Goal: Transaction & Acquisition: Book appointment/travel/reservation

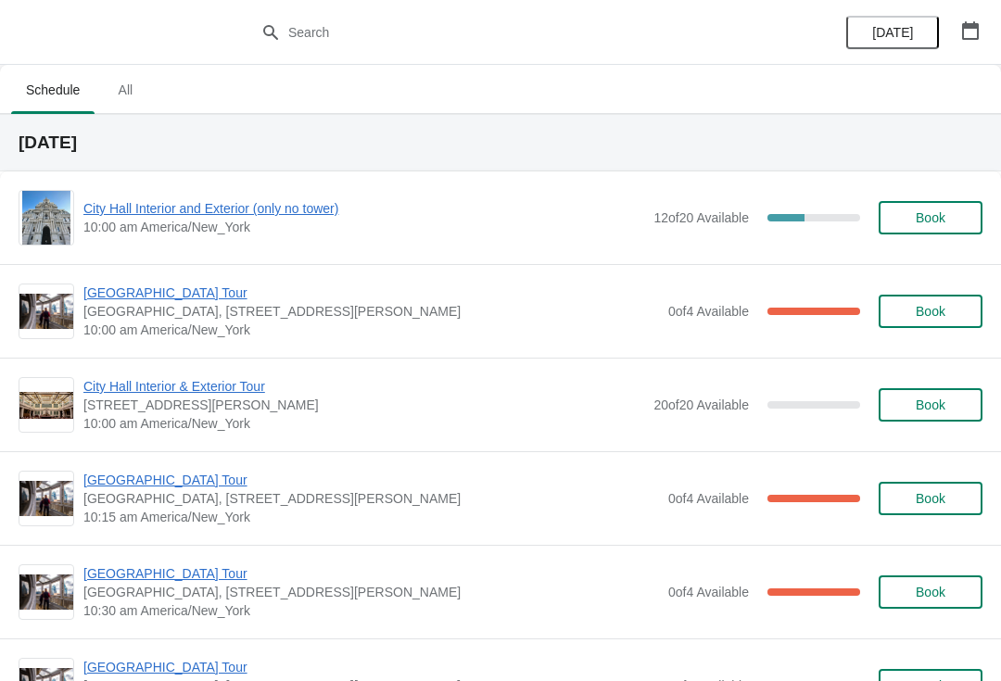
click at [744, 436] on div "City Hall Interior & Exterior Tour 1400 John F Kennedy Boulevard, Suite 121, Ph…" at bounding box center [500, 405] width 1001 height 94
click at [294, 201] on span "City Hall Interior and Exterior (only no tower)" at bounding box center [363, 208] width 561 height 19
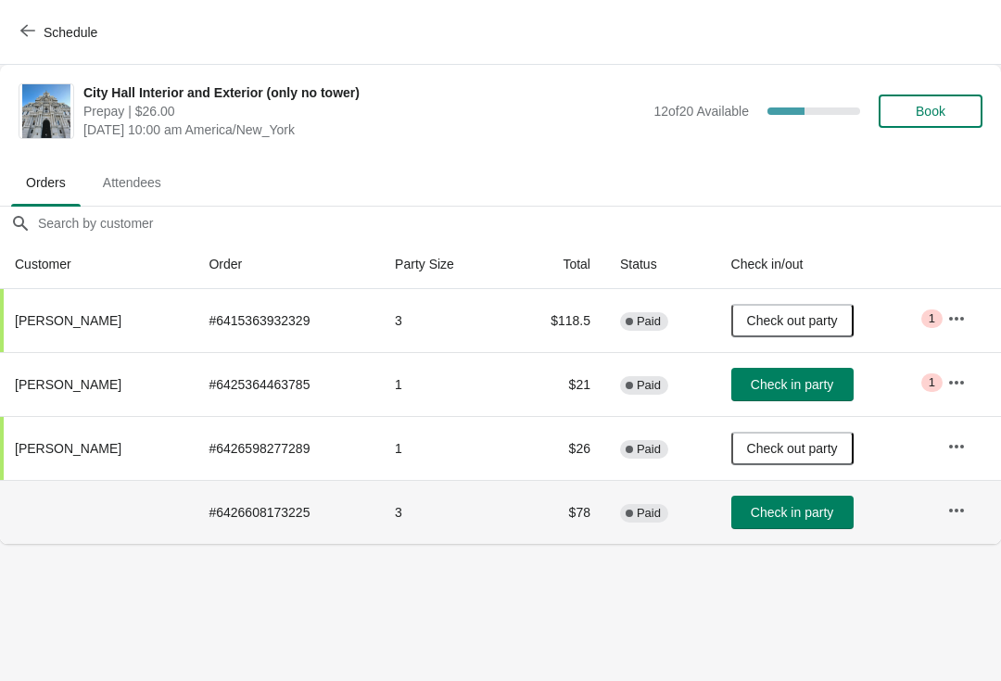
click at [803, 527] on button "Check in party" at bounding box center [792, 512] width 122 height 33
click at [72, 26] on span "Schedule" at bounding box center [71, 32] width 54 height 15
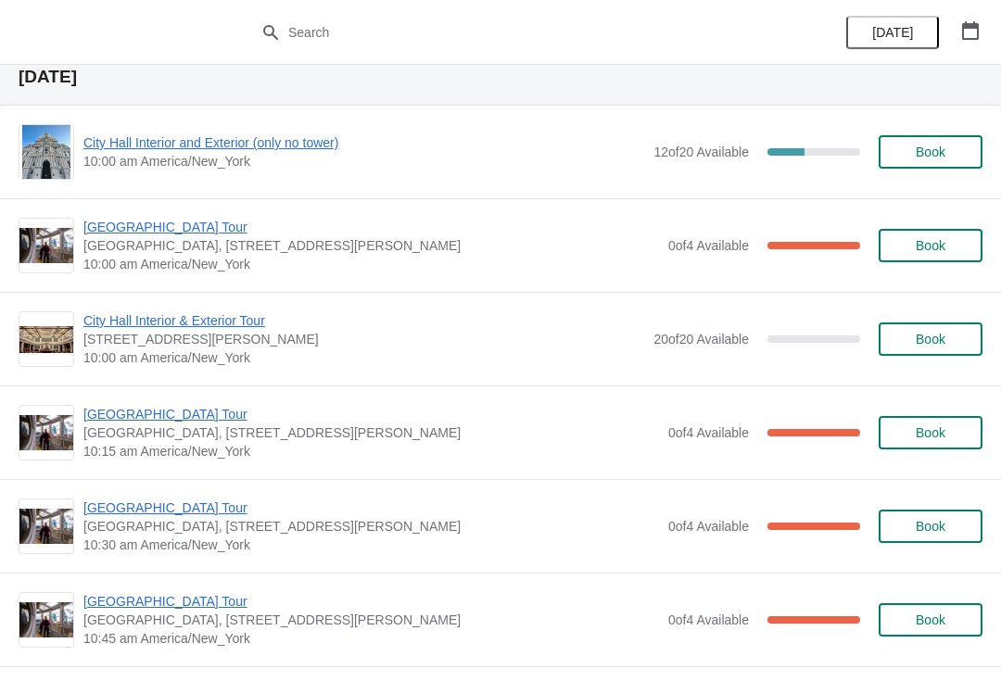
scroll to position [79, 0]
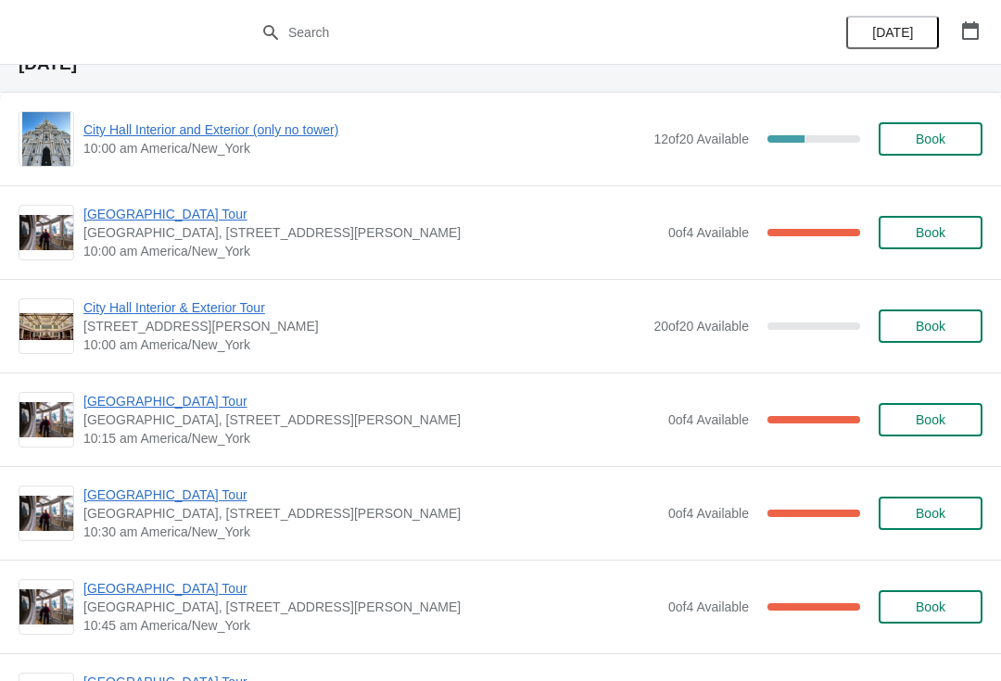
click at [181, 407] on span "[GEOGRAPHIC_DATA] Tour" at bounding box center [371, 401] width 576 height 19
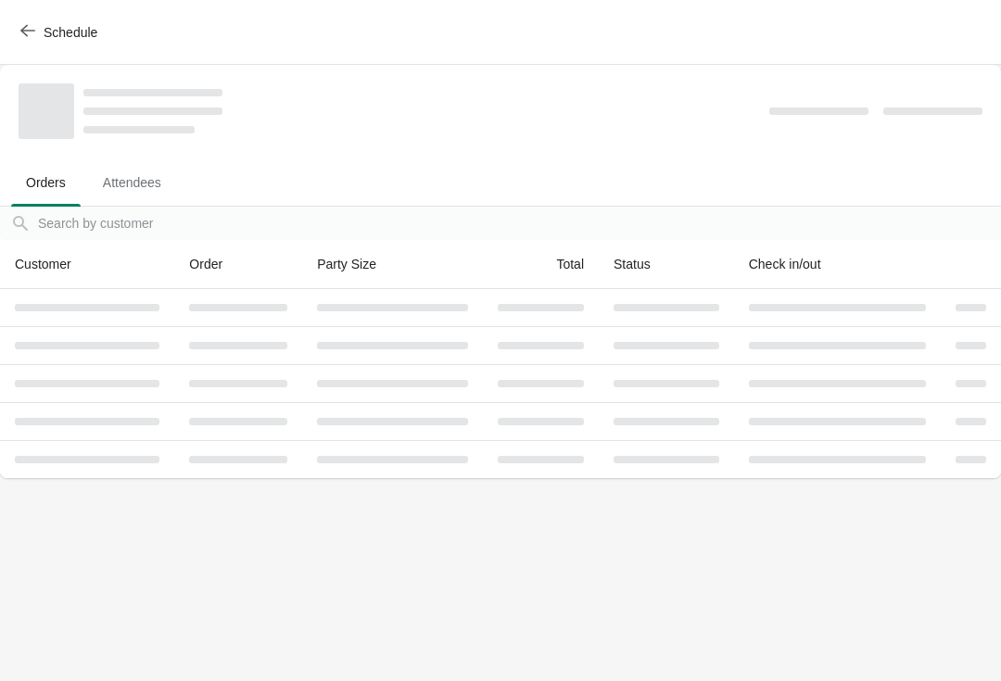
scroll to position [0, 0]
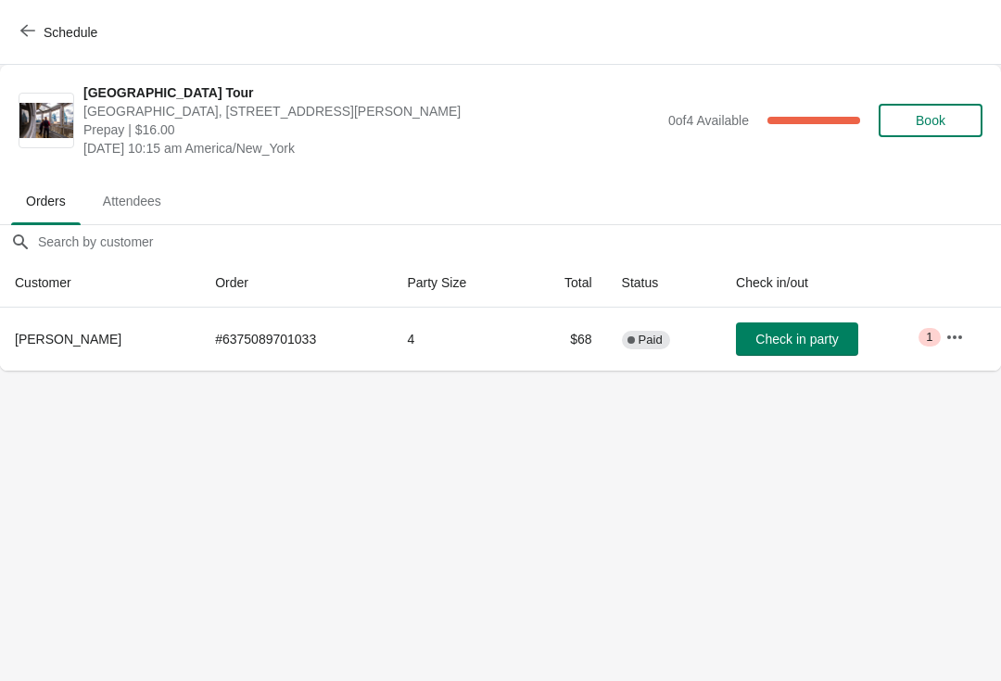
click at [780, 333] on span "Check in party" at bounding box center [796, 339] width 83 height 15
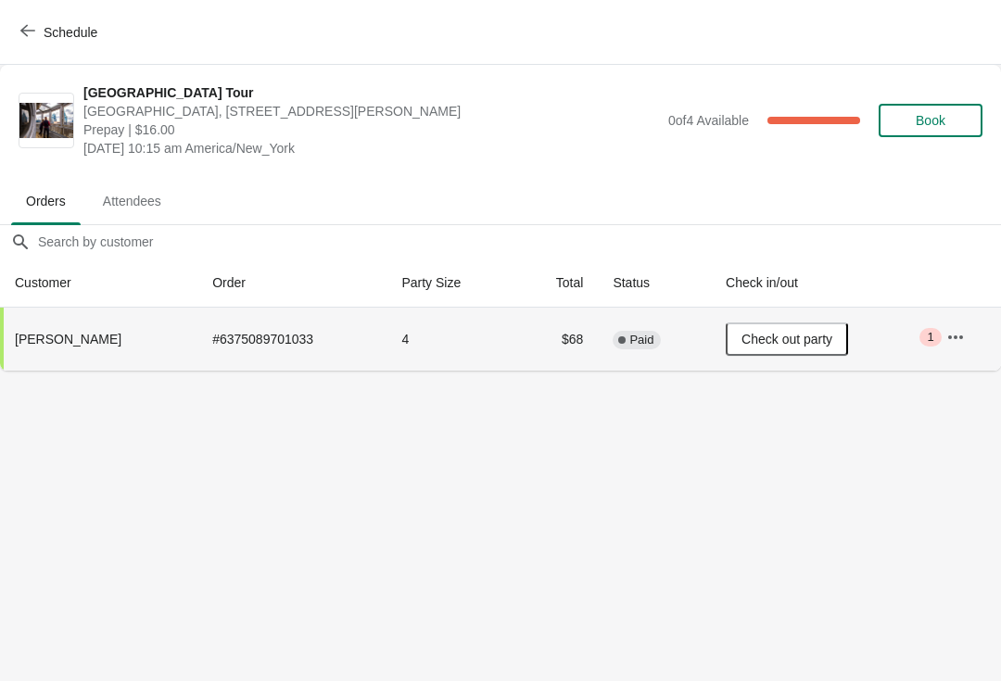
click at [50, 29] on span "Schedule" at bounding box center [71, 32] width 54 height 15
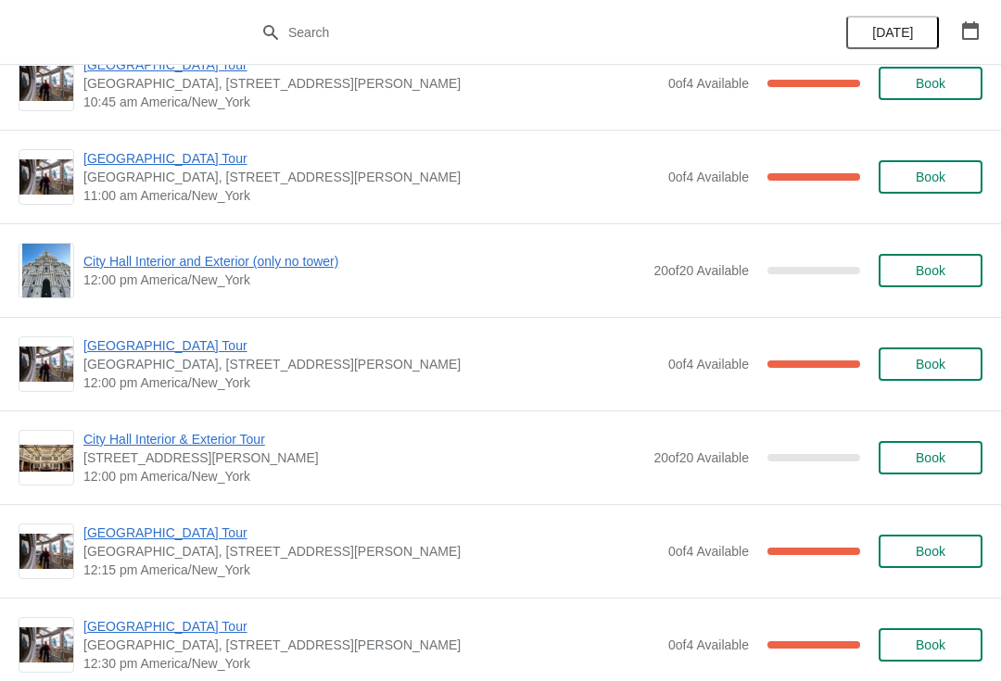
scroll to position [603, 0]
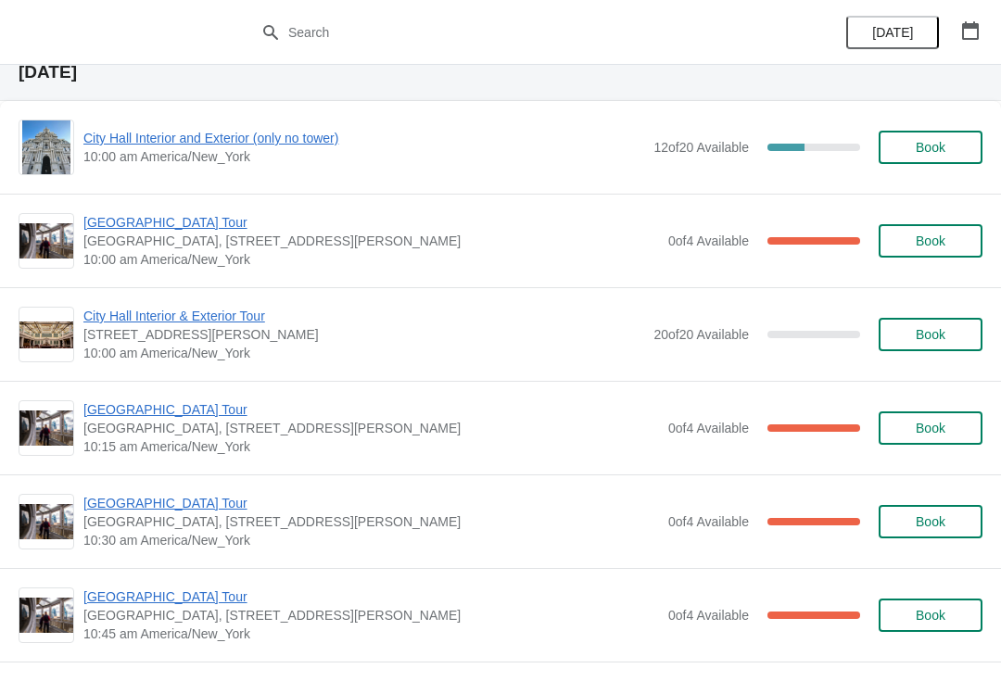
scroll to position [71, 0]
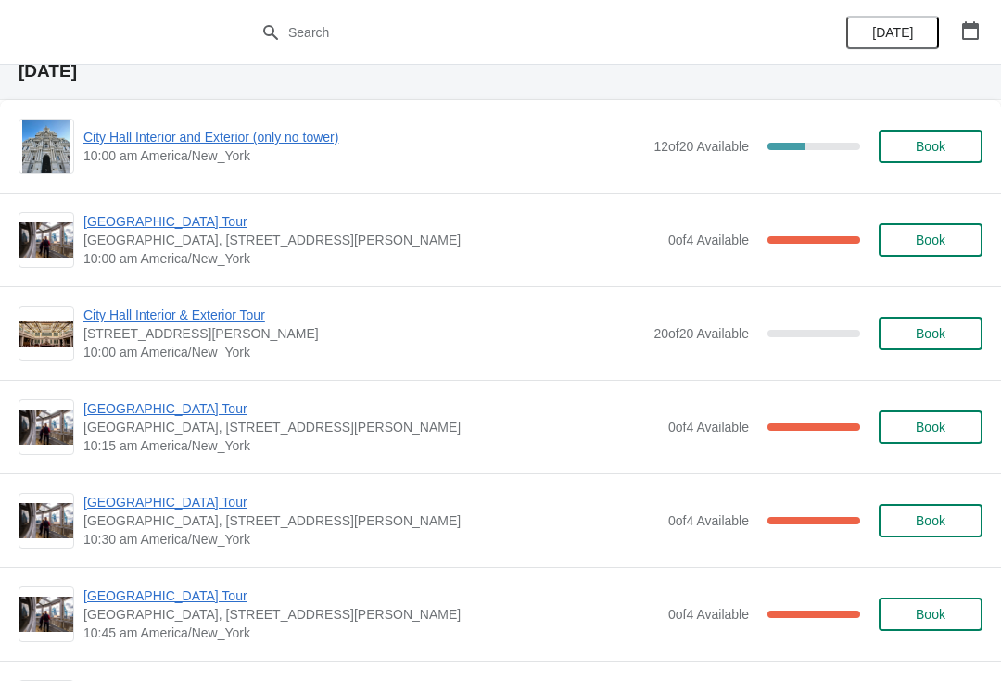
click at [123, 140] on span "City Hall Interior and Exterior (only no tower)" at bounding box center [363, 137] width 561 height 19
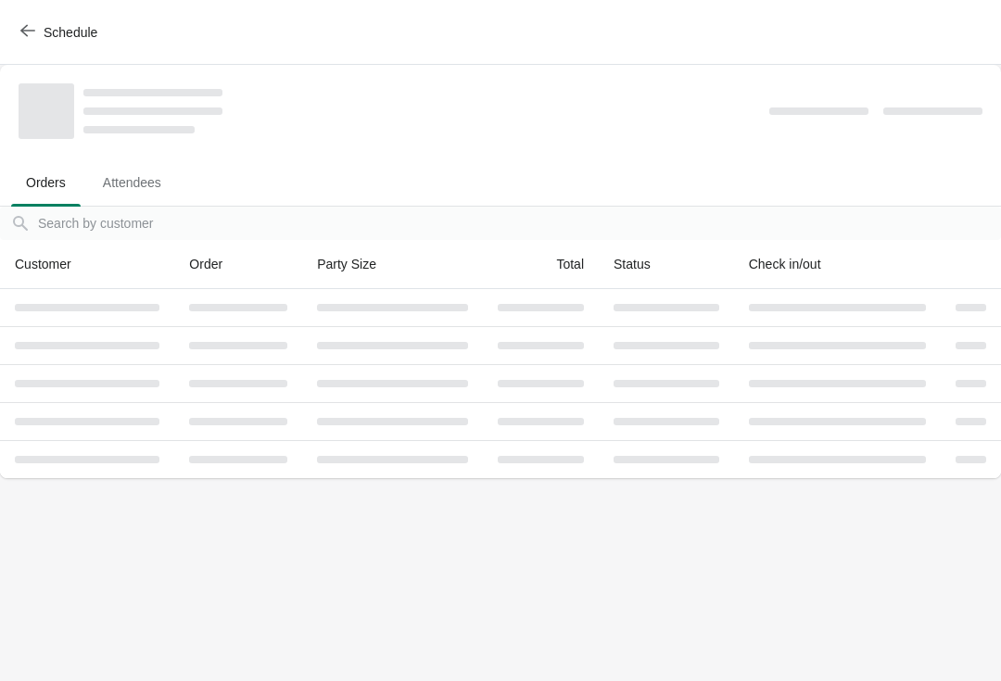
scroll to position [0, 0]
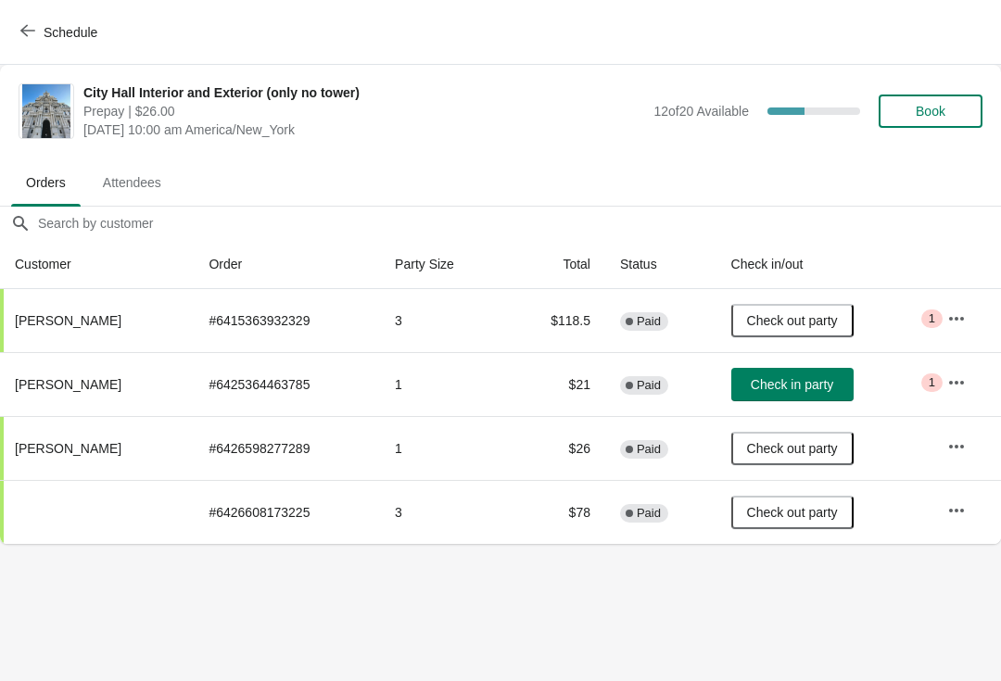
click at [819, 387] on span "Check in party" at bounding box center [792, 384] width 83 height 15
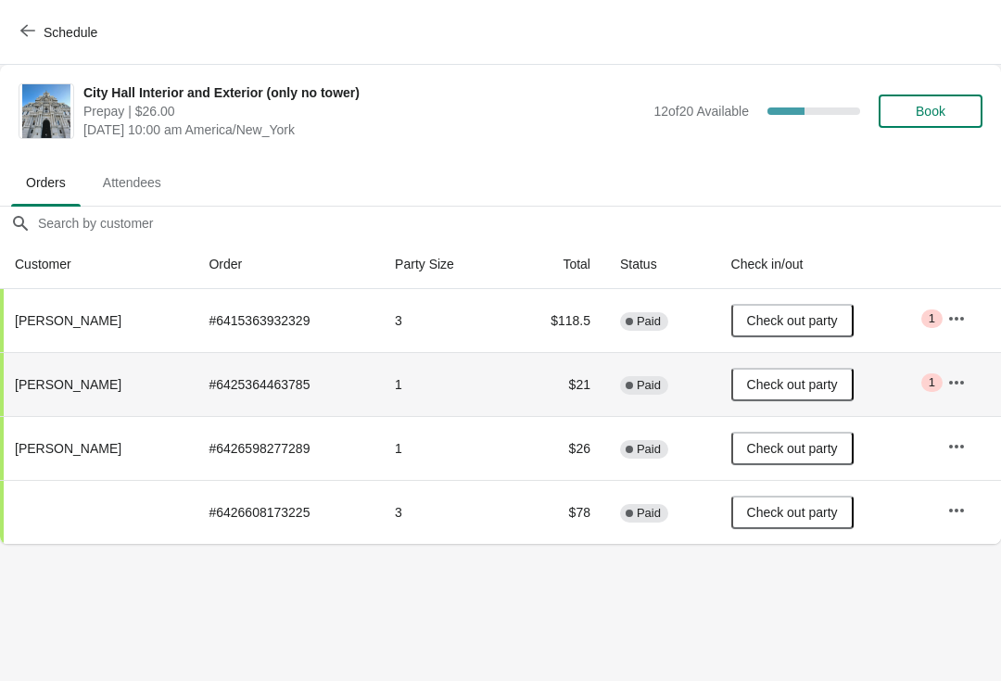
click at [33, 26] on icon "button" at bounding box center [27, 30] width 15 height 15
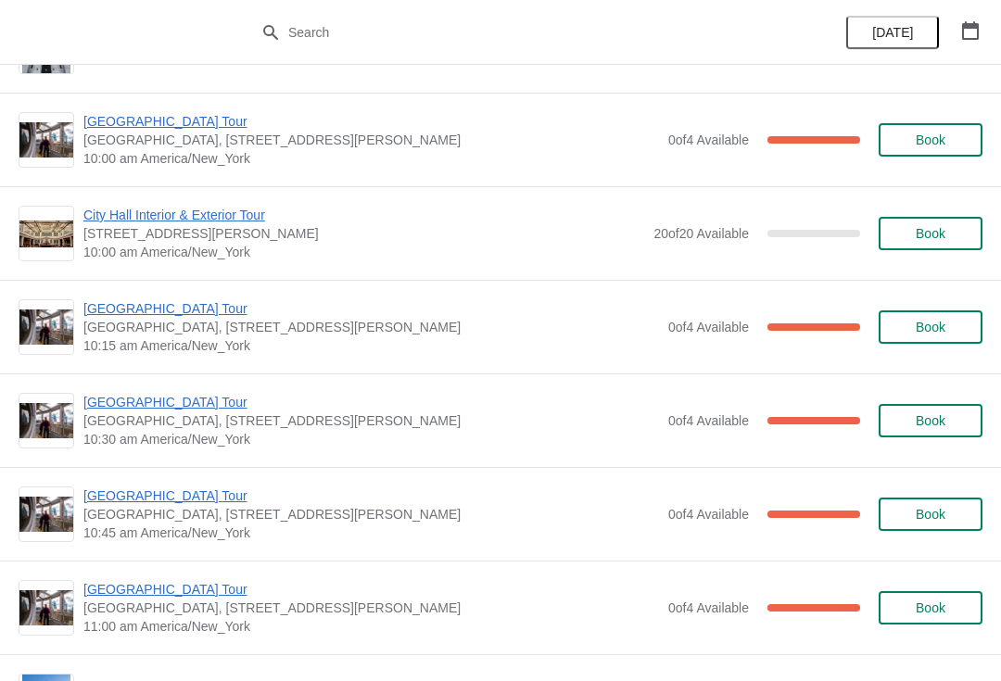
scroll to position [216, 0]
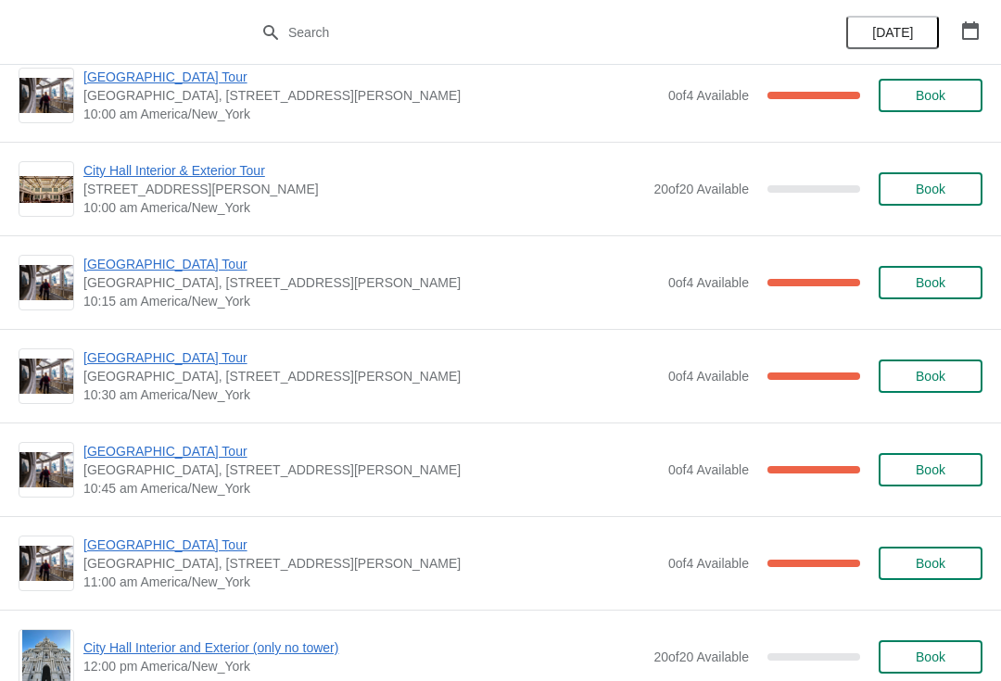
click at [108, 361] on span "[GEOGRAPHIC_DATA] Tour" at bounding box center [371, 358] width 576 height 19
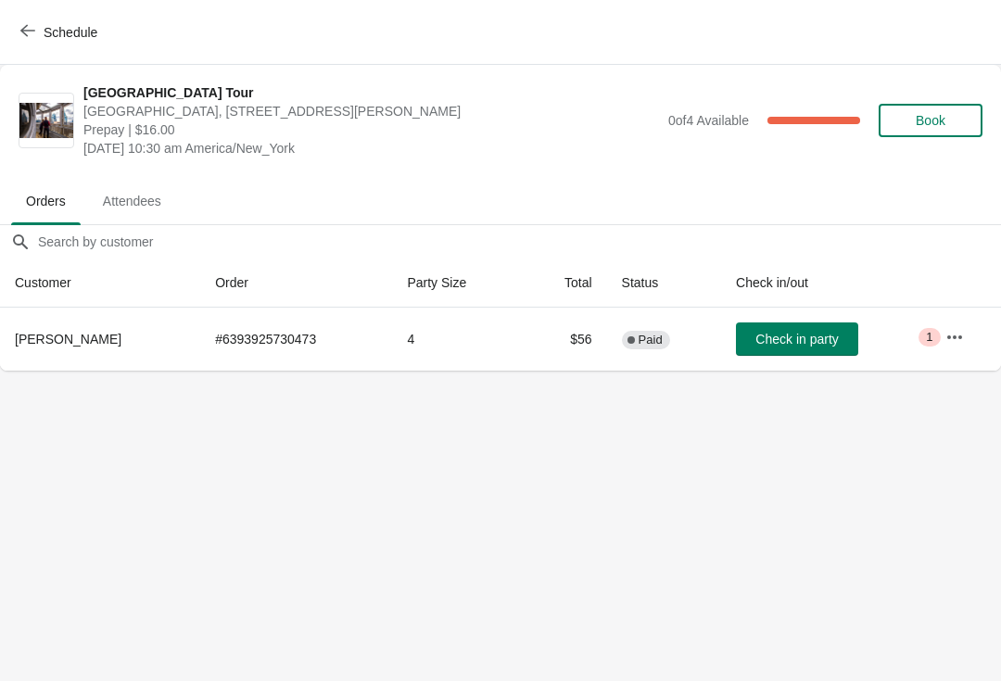
click at [778, 329] on button "Check in party" at bounding box center [797, 339] width 122 height 33
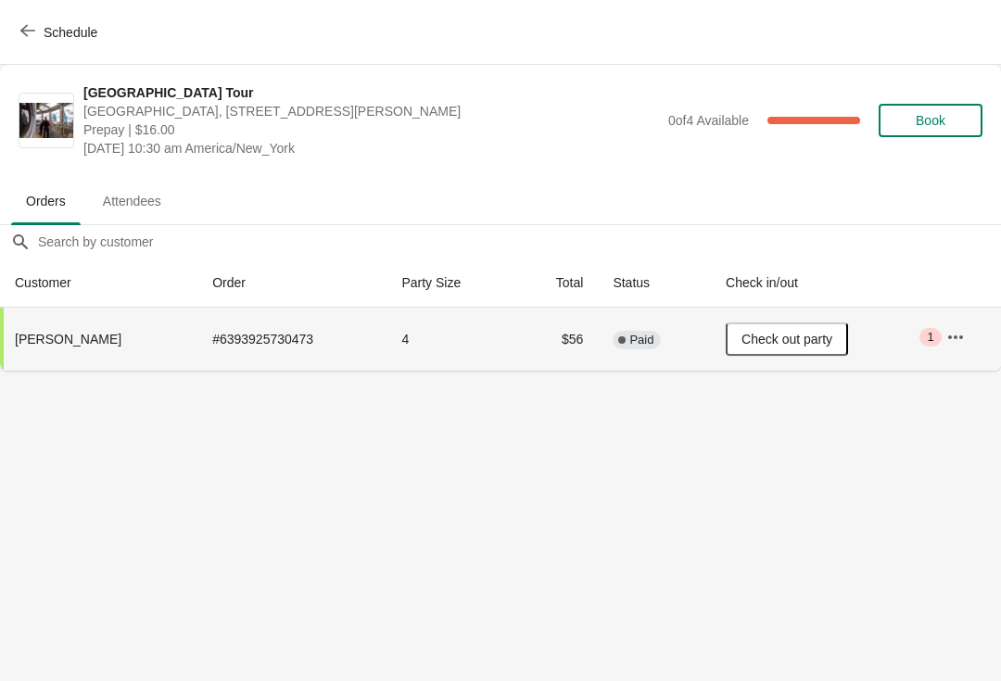
click at [30, 42] on button "Schedule" at bounding box center [60, 32] width 103 height 33
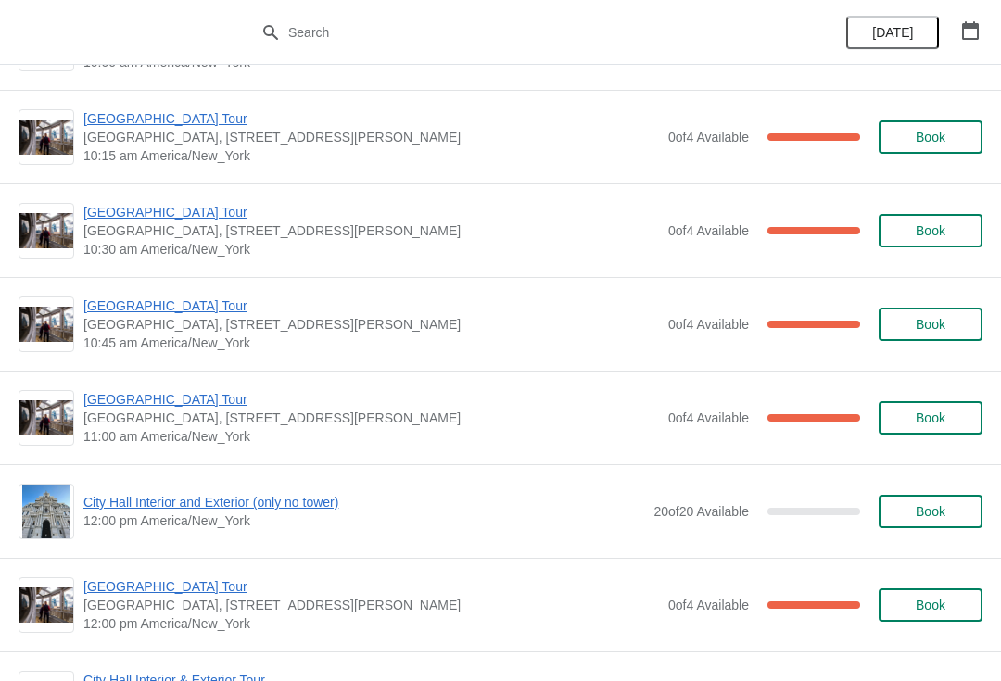
scroll to position [382, 0]
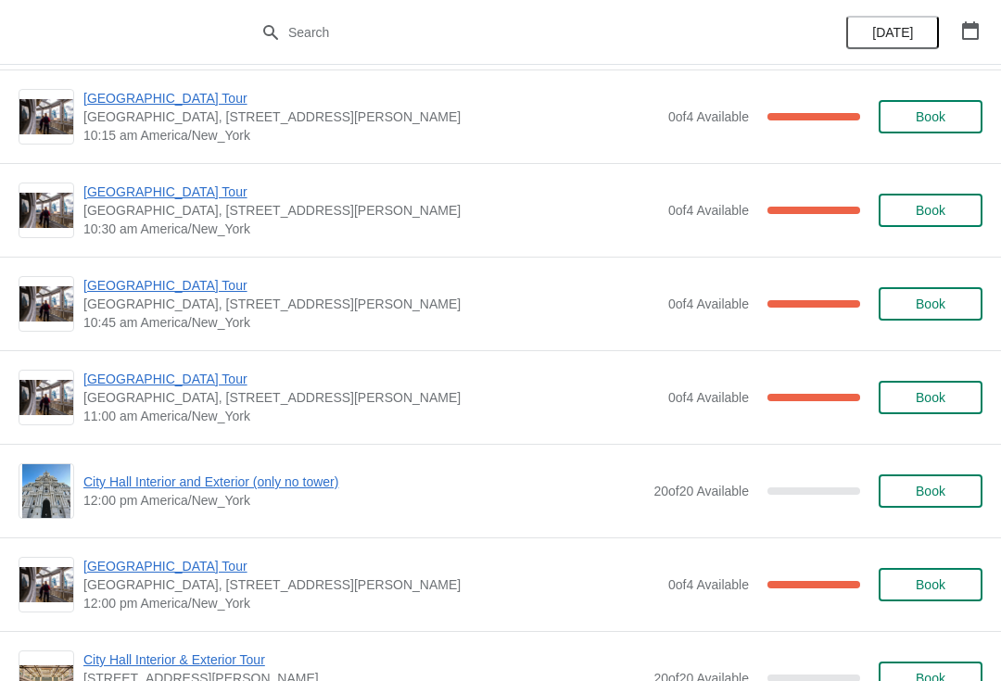
click at [116, 377] on span "[GEOGRAPHIC_DATA] Tour" at bounding box center [371, 379] width 576 height 19
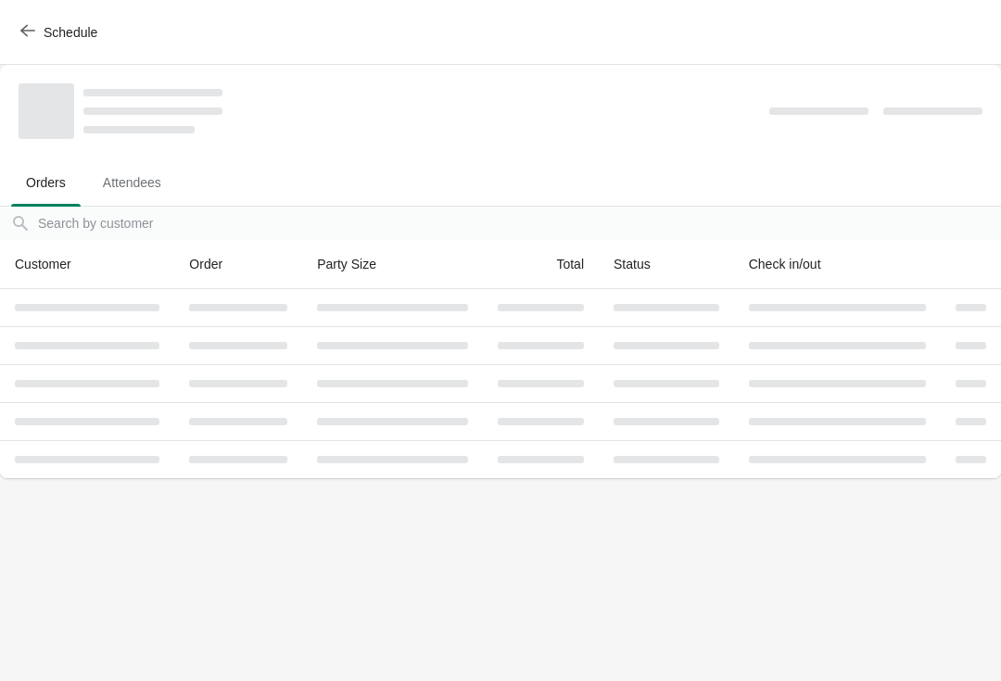
scroll to position [0, 0]
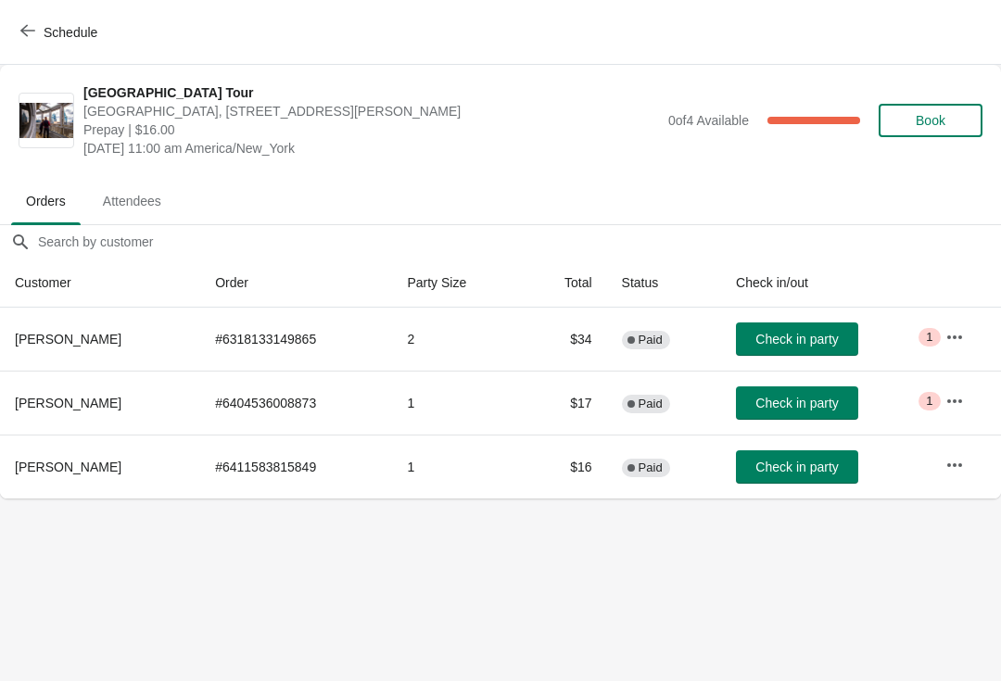
click at [785, 400] on span "Check in party" at bounding box center [796, 403] width 83 height 15
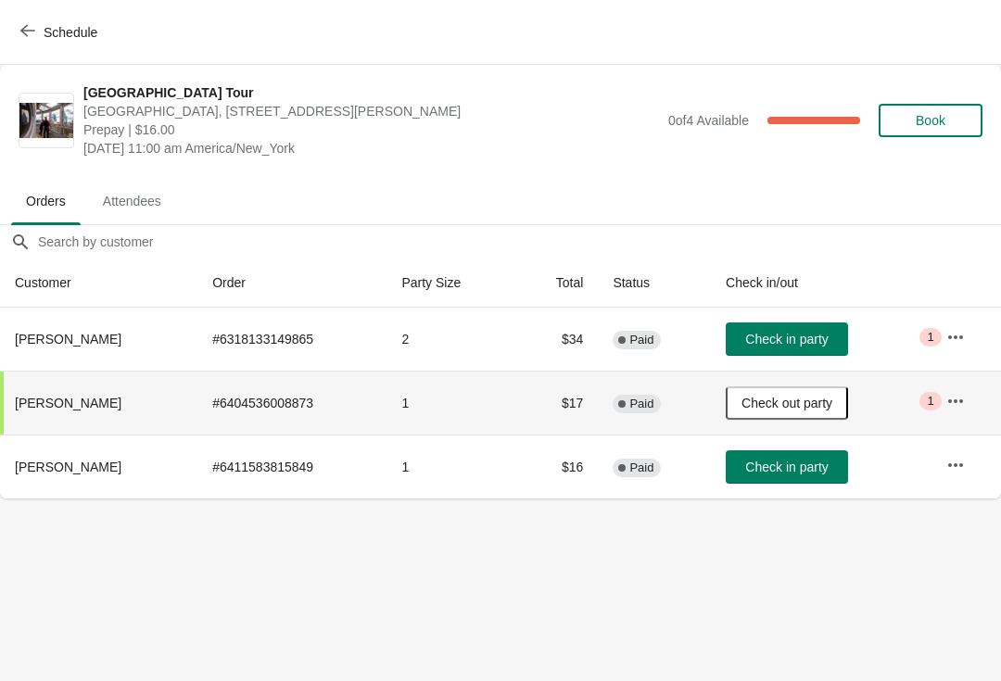
click at [793, 471] on span "Check in party" at bounding box center [786, 467] width 83 height 15
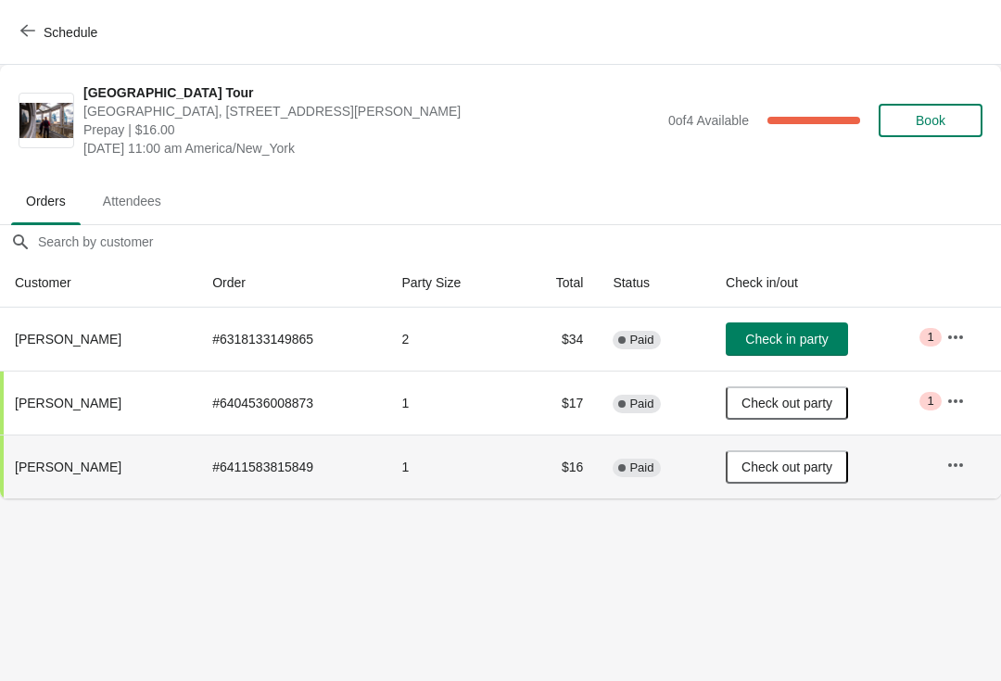
click at [43, 38] on span "Schedule" at bounding box center [60, 32] width 73 height 18
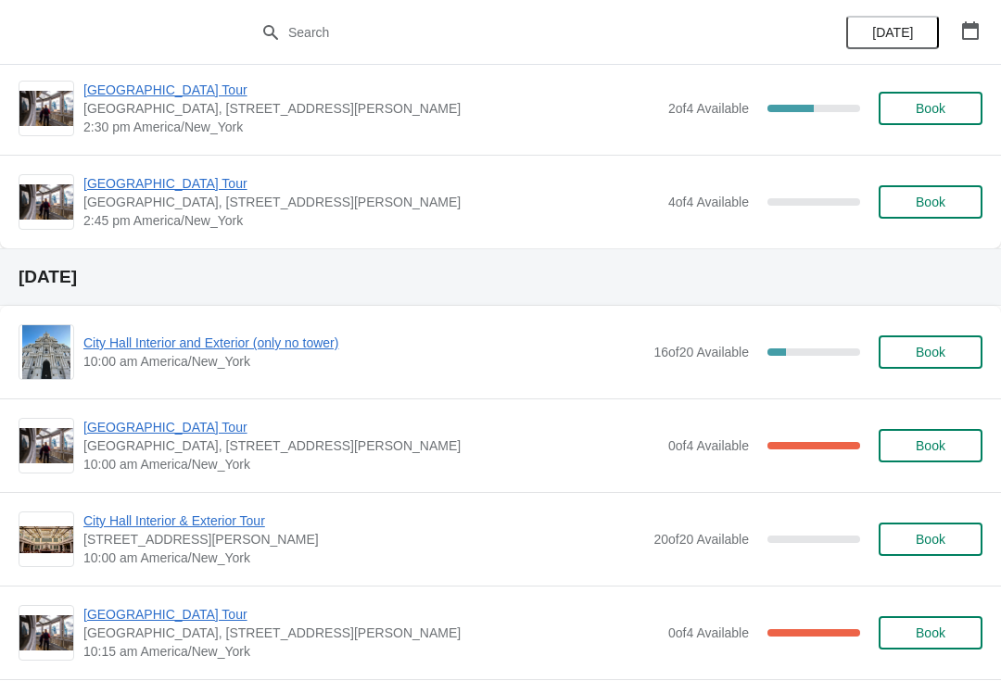
scroll to position [9645, 0]
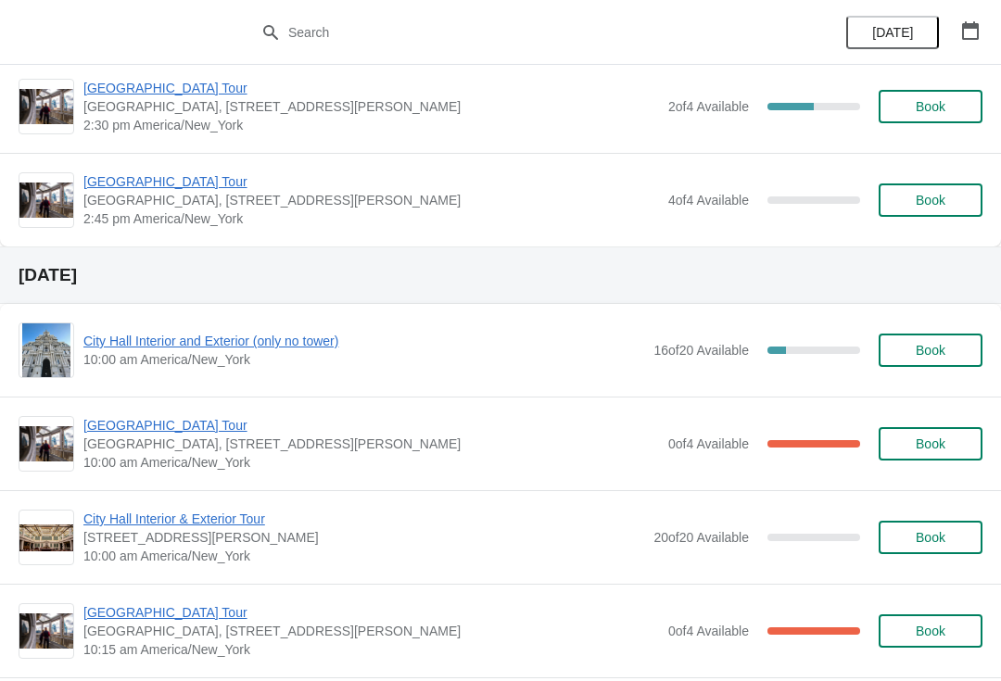
click at [984, 29] on button "button" at bounding box center [970, 30] width 33 height 33
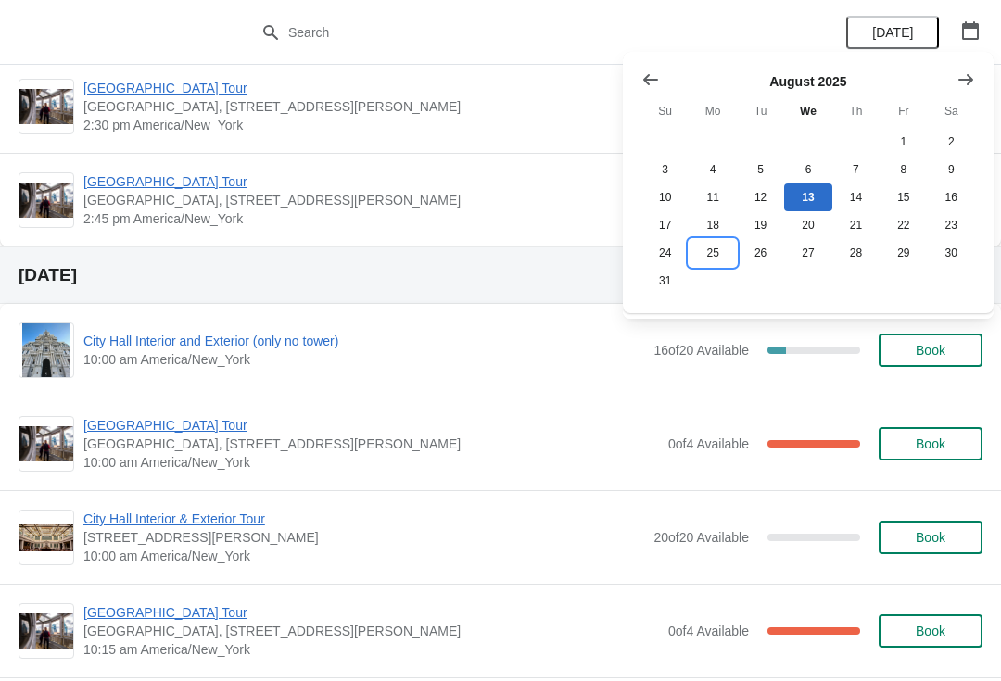
click at [724, 256] on button "25" at bounding box center [712, 253] width 47 height 28
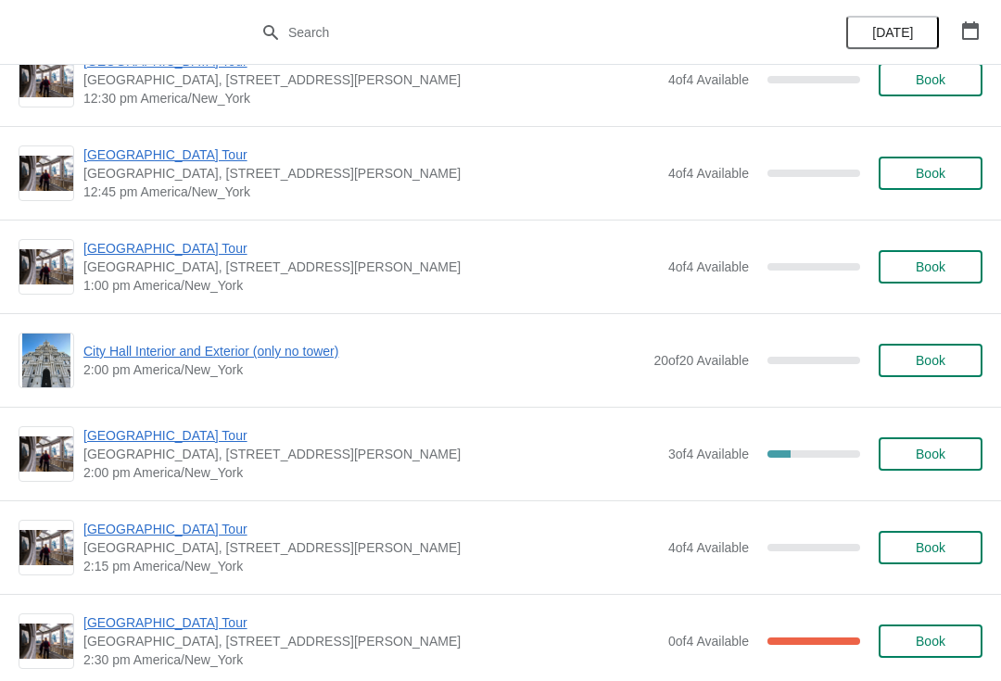
scroll to position [1222, 0]
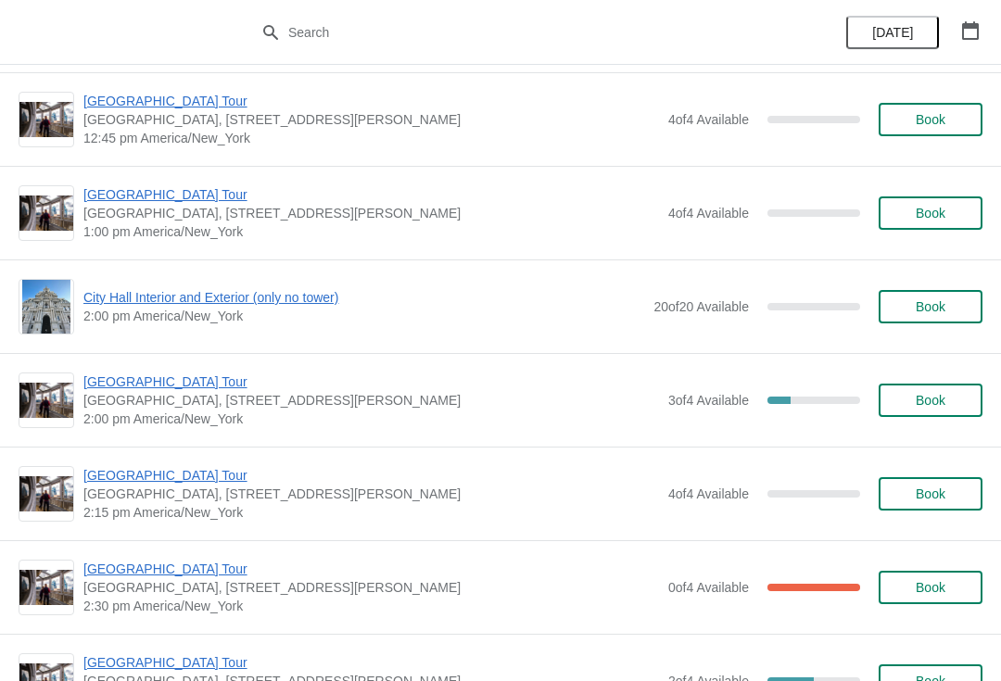
click at [105, 297] on span "City Hall Interior and Exterior (only no tower)" at bounding box center [363, 297] width 561 height 19
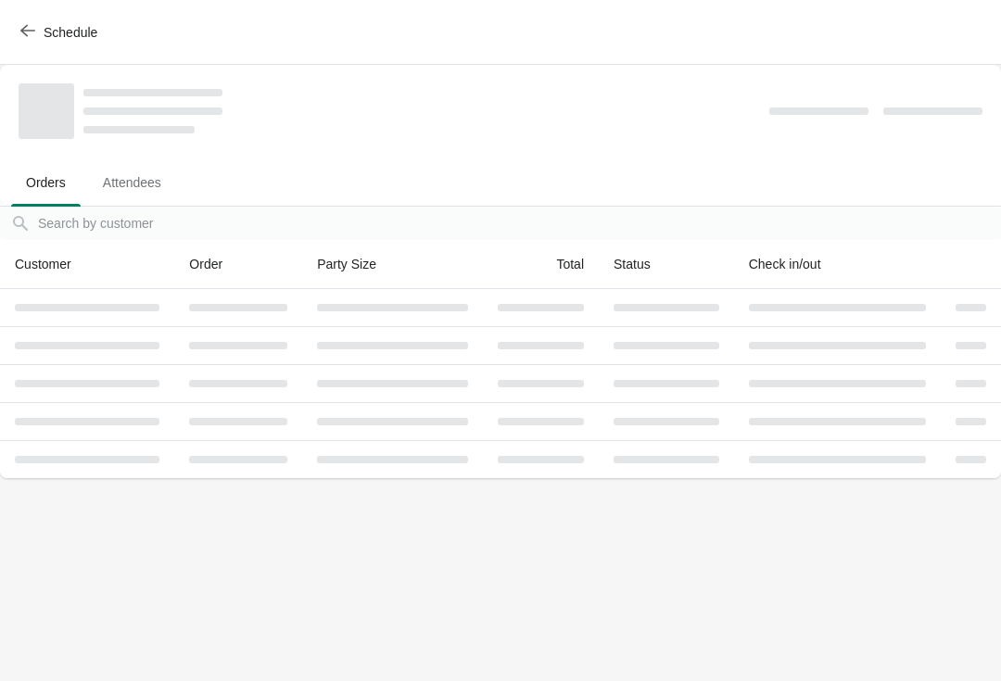
scroll to position [0, 0]
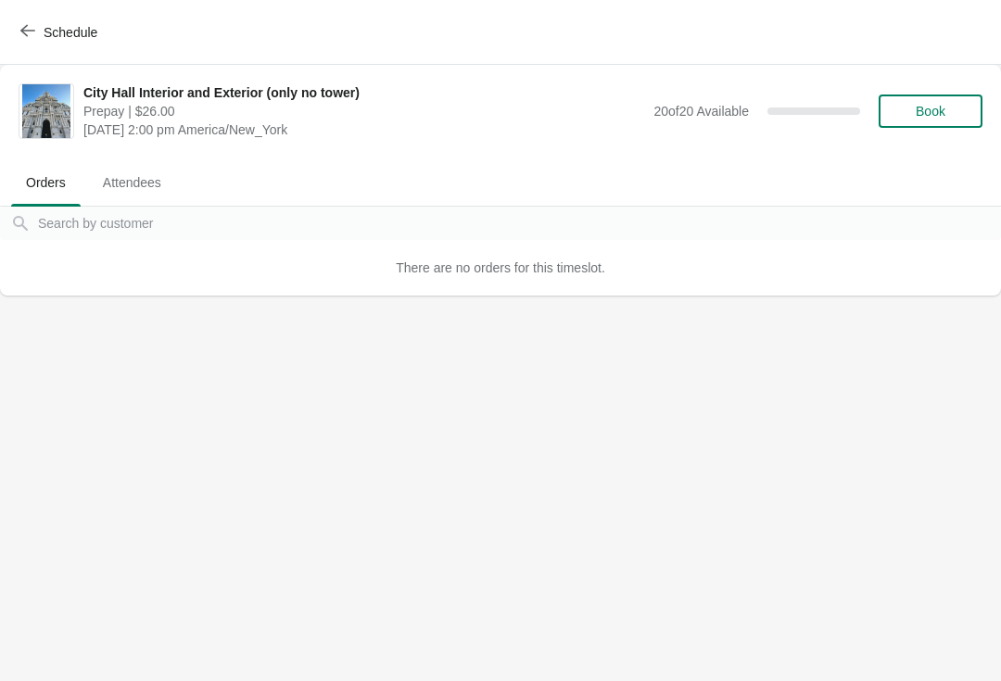
click at [906, 113] on span "Book" at bounding box center [930, 111] width 70 height 15
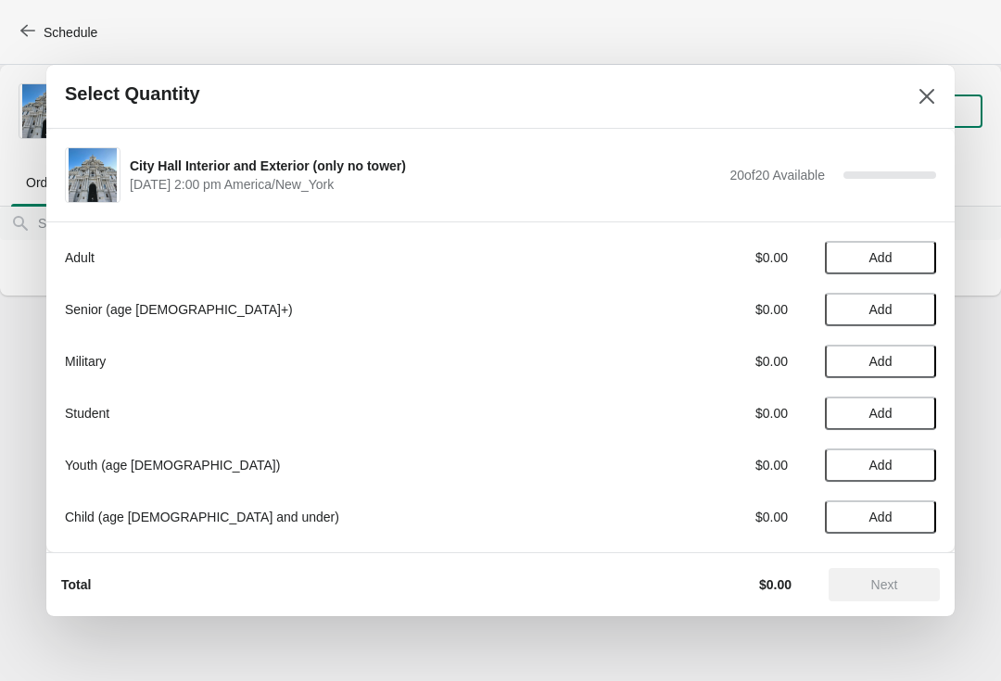
click at [908, 254] on span "Add" at bounding box center [881, 257] width 78 height 15
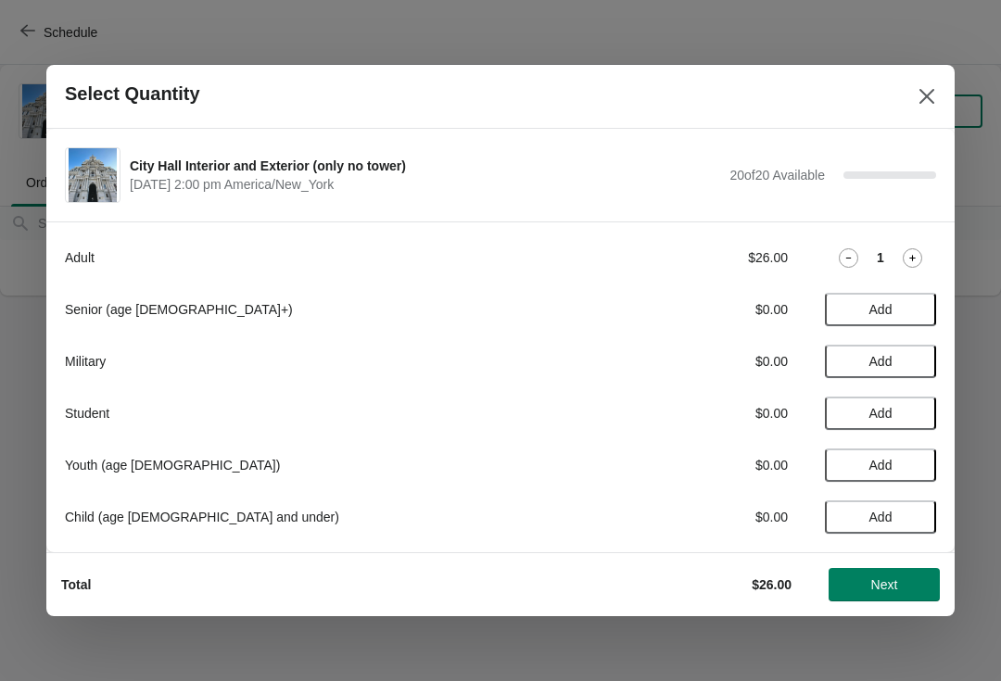
click at [920, 260] on icon at bounding box center [912, 257] width 19 height 19
click at [920, 252] on icon at bounding box center [912, 257] width 19 height 19
click at [915, 263] on icon at bounding box center [912, 257] width 19 height 19
click at [917, 261] on icon at bounding box center [912, 257] width 19 height 19
click at [920, 249] on icon at bounding box center [912, 257] width 19 height 19
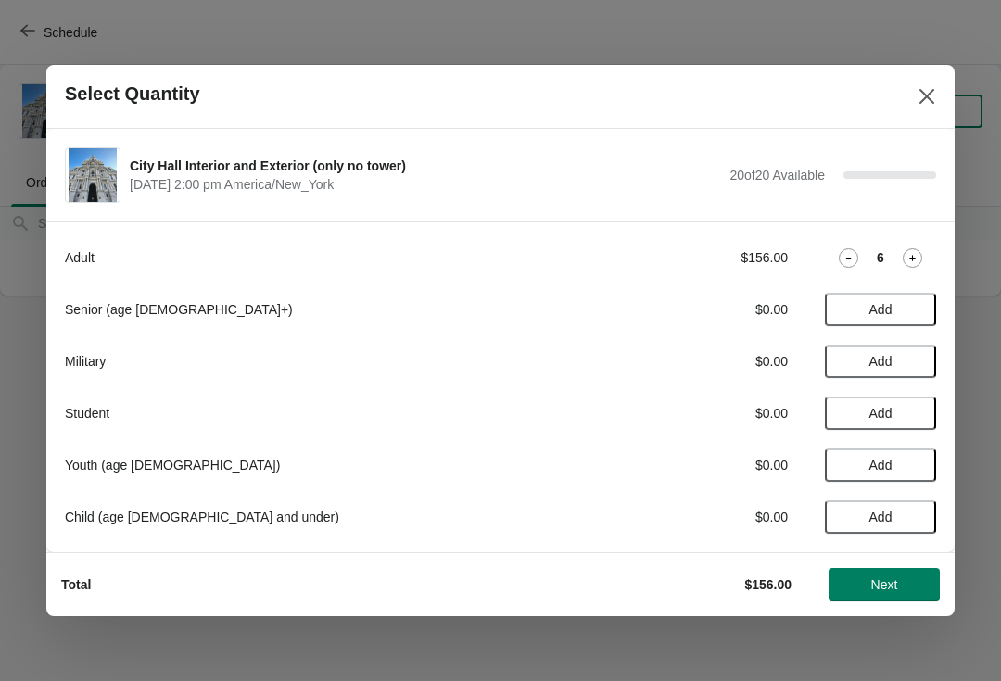
click at [927, 252] on div "6" at bounding box center [880, 257] width 111 height 19
click at [920, 248] on icon at bounding box center [912, 257] width 19 height 19
click at [926, 248] on div "7" at bounding box center [880, 257] width 111 height 19
click at [929, 248] on div "7" at bounding box center [880, 257] width 111 height 19
click at [928, 252] on div "7" at bounding box center [880, 257] width 111 height 19
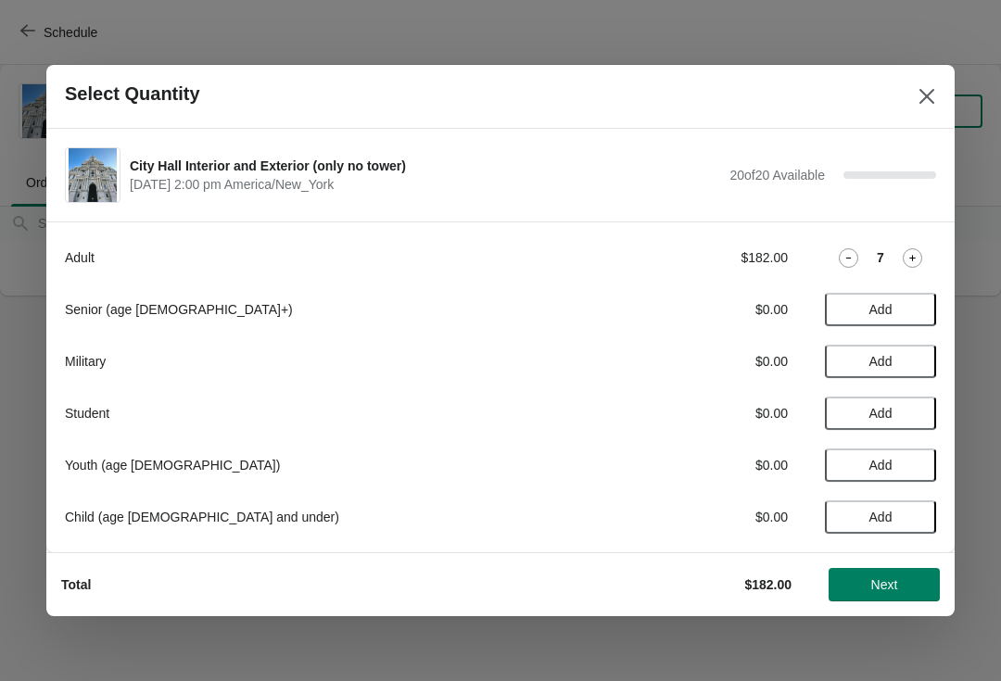
click at [920, 250] on icon at bounding box center [912, 257] width 19 height 19
click at [908, 256] on icon at bounding box center [912, 257] width 19 height 19
click at [920, 253] on icon at bounding box center [912, 257] width 19 height 19
click at [912, 575] on button "Next" at bounding box center [884, 584] width 111 height 33
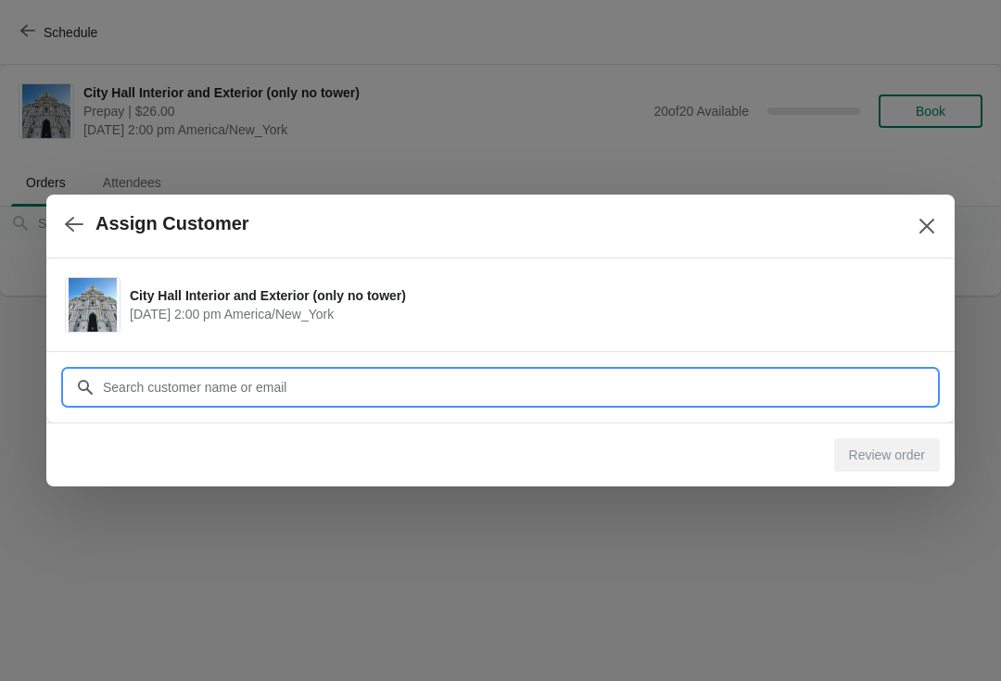
click at [146, 381] on input "Customer" at bounding box center [519, 387] width 834 height 33
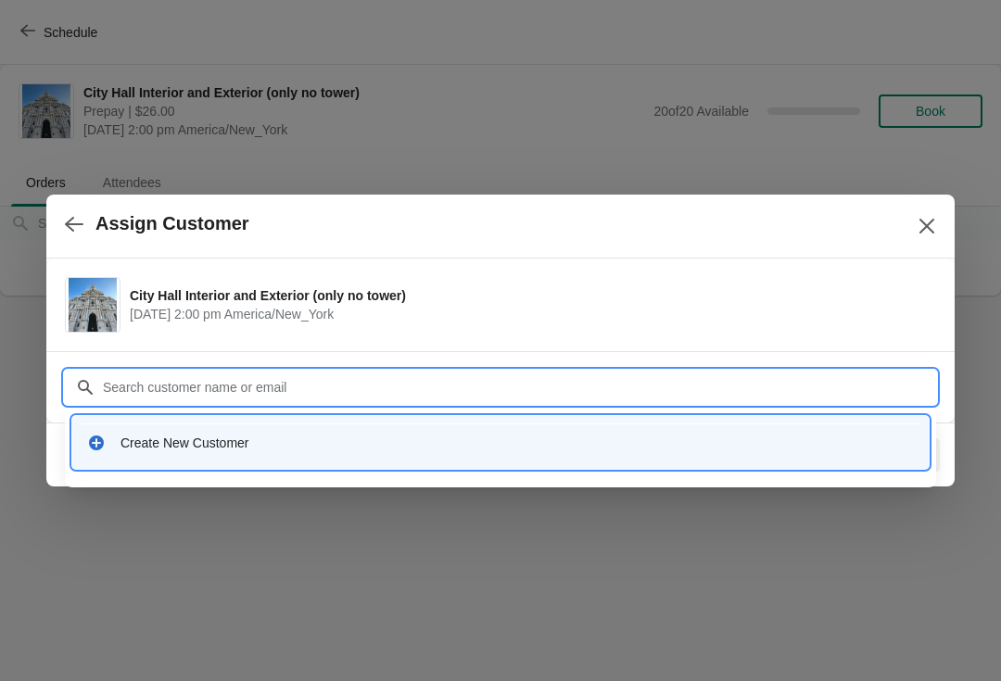
click at [147, 453] on div "Create New Customer" at bounding box center [501, 443] width 842 height 38
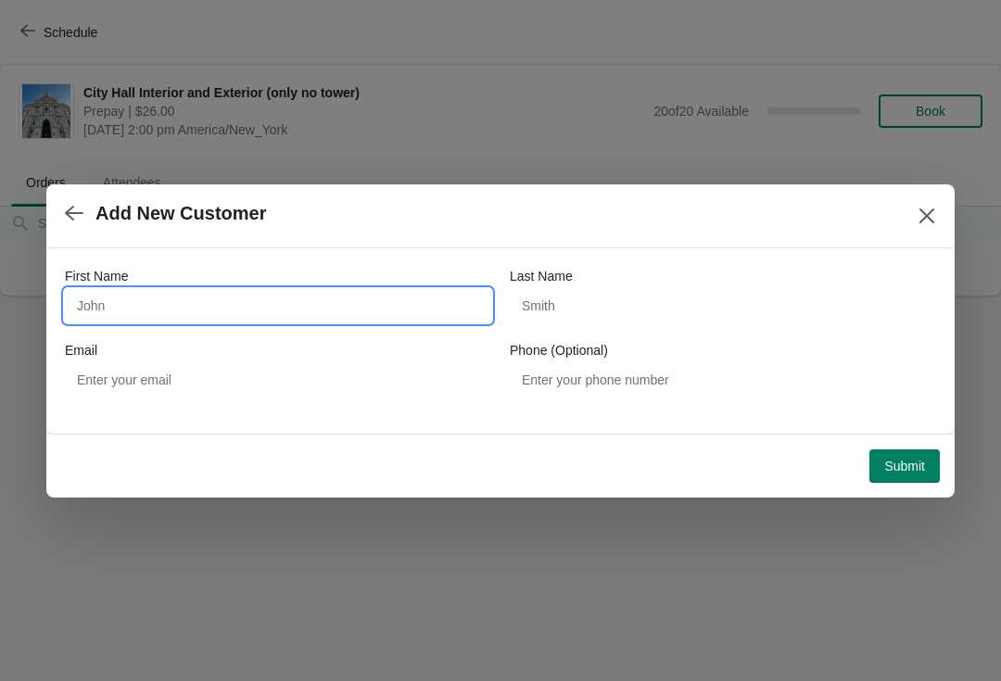
click at [131, 310] on input "First Name" at bounding box center [278, 305] width 426 height 33
type input "Devika"
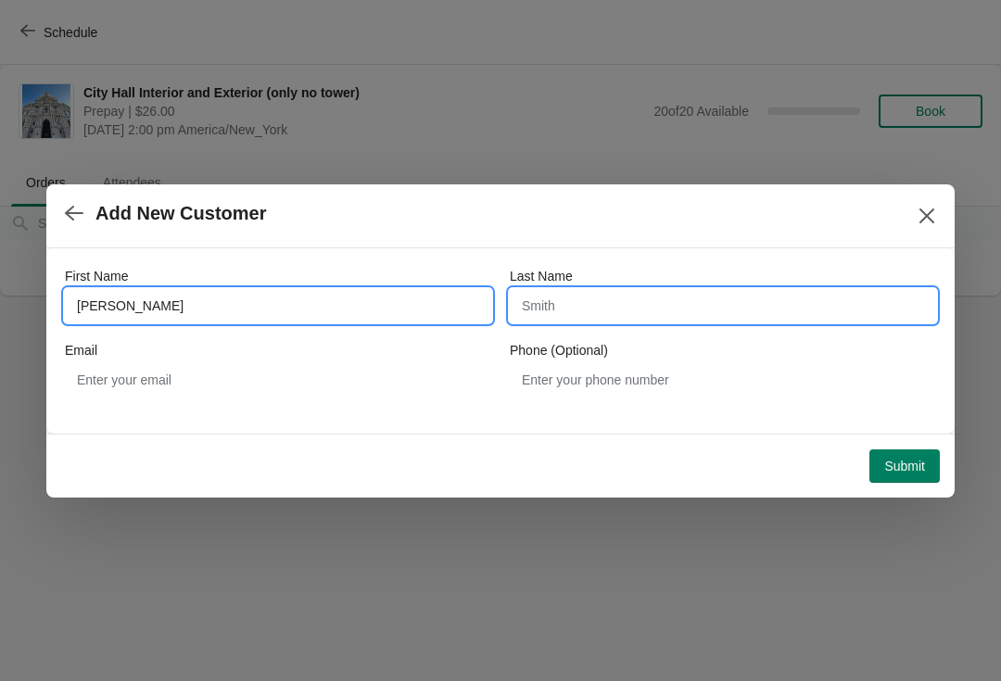
click at [724, 305] on input "Last Name" at bounding box center [723, 305] width 426 height 33
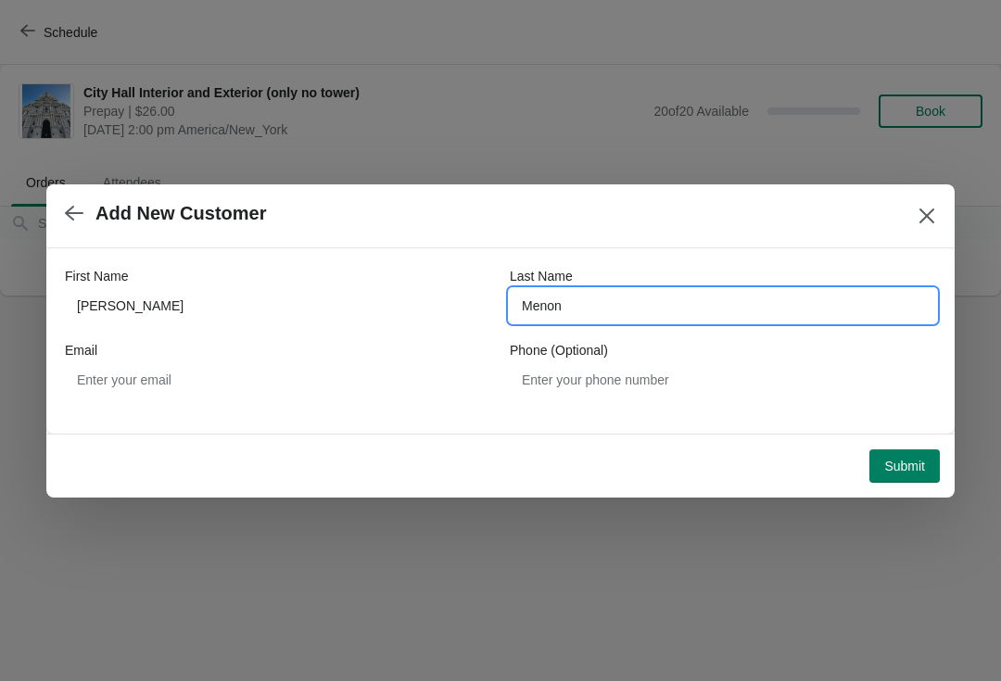
type input "Menon"
click at [904, 463] on span "Submit" at bounding box center [904, 466] width 41 height 15
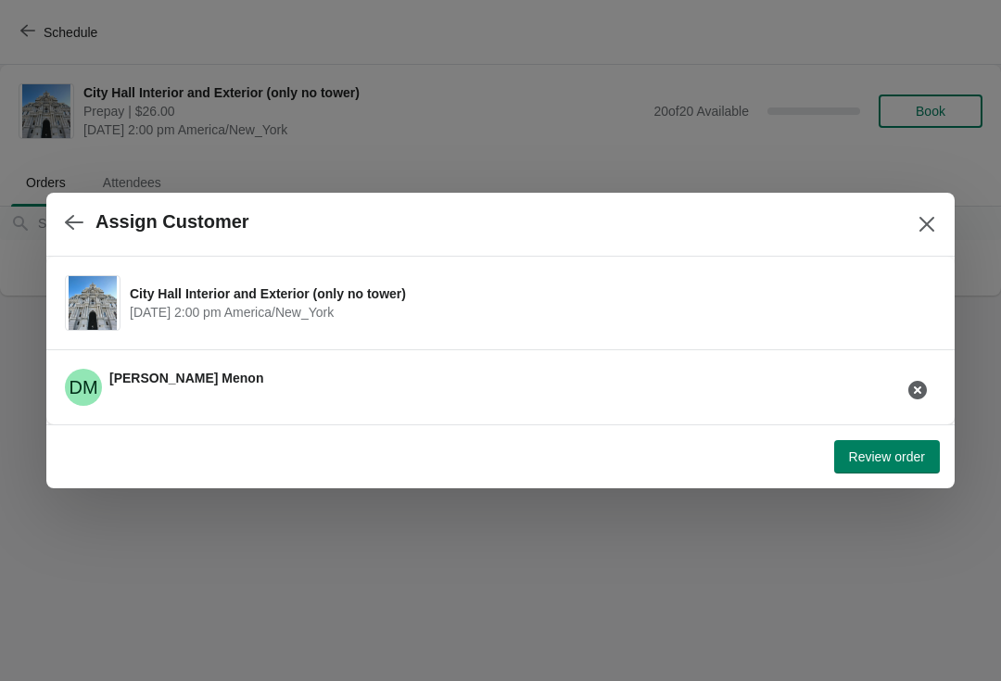
click at [905, 463] on span "Review order" at bounding box center [887, 457] width 76 height 15
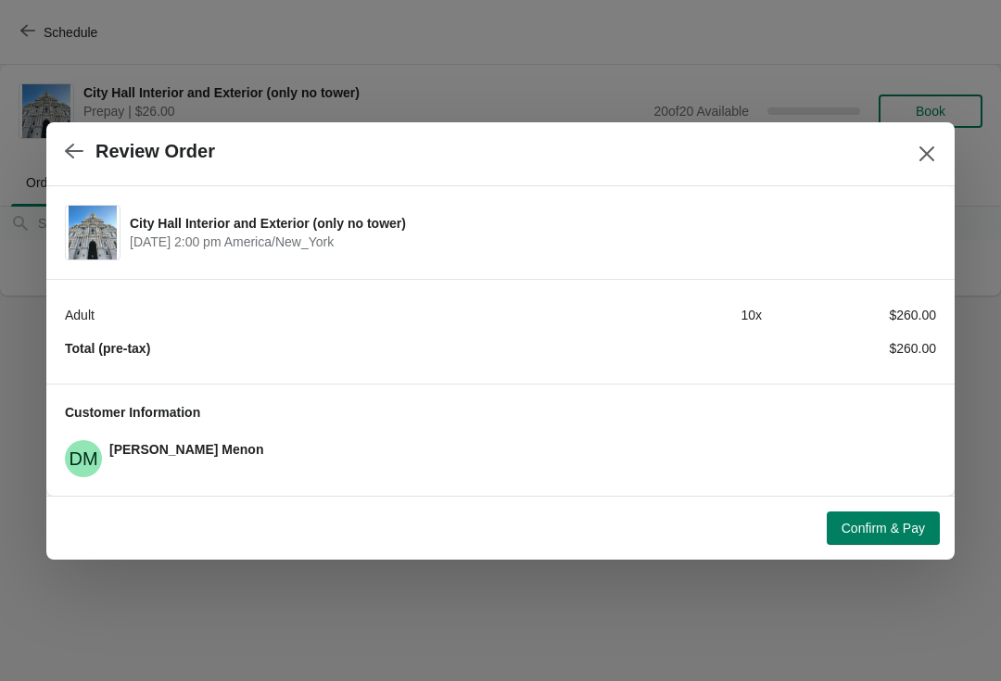
click at [85, 146] on button "button" at bounding box center [73, 151] width 33 height 36
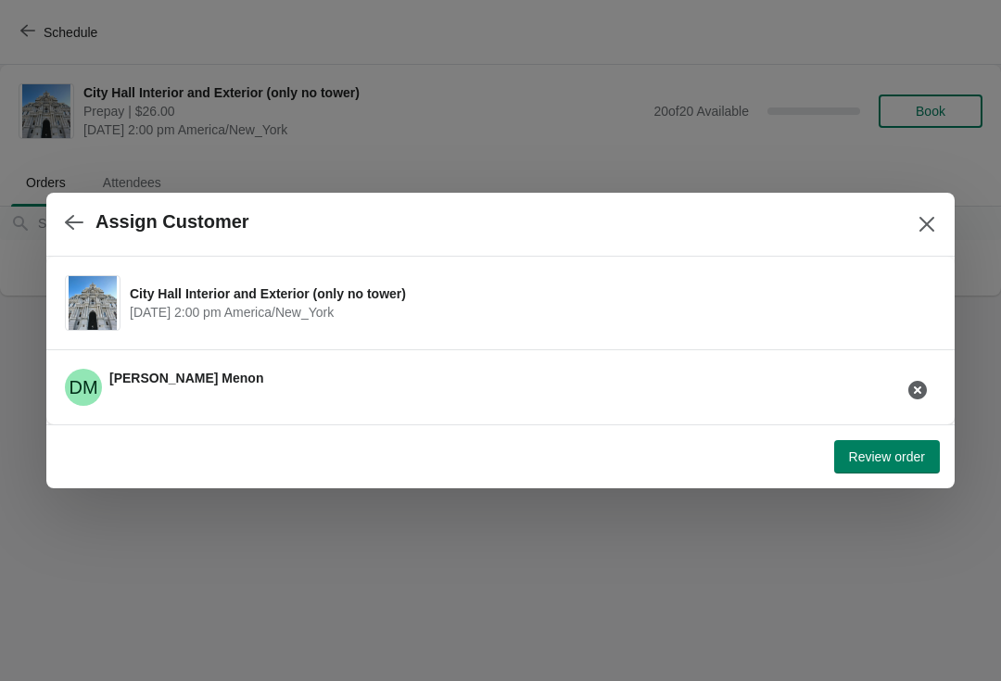
click at [89, 217] on button "button" at bounding box center [73, 222] width 33 height 36
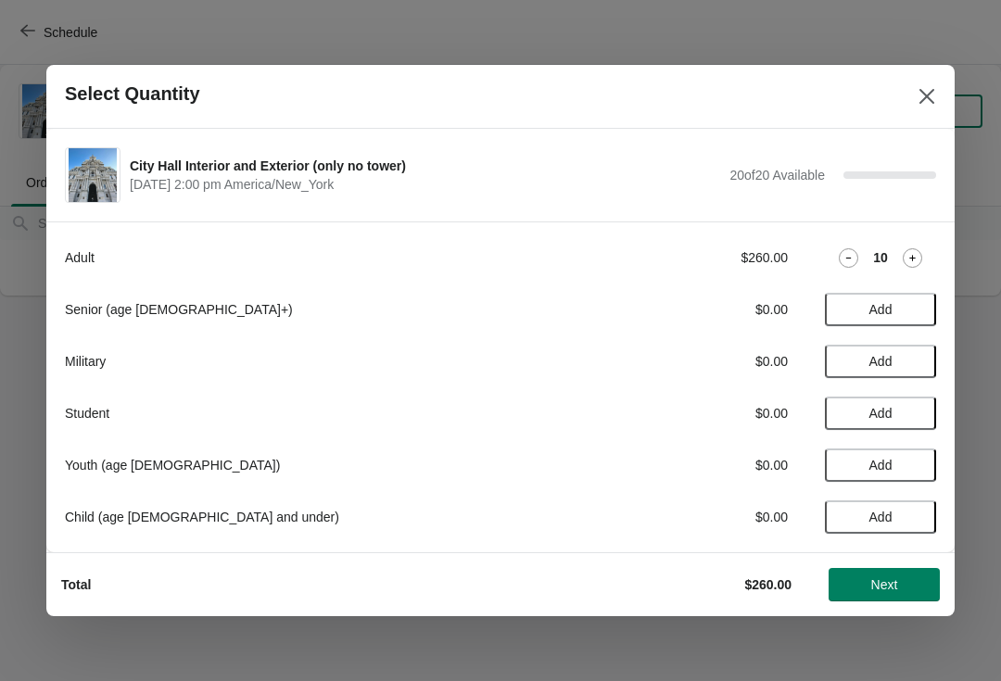
click at [919, 591] on span "Next" at bounding box center [885, 585] width 82 height 15
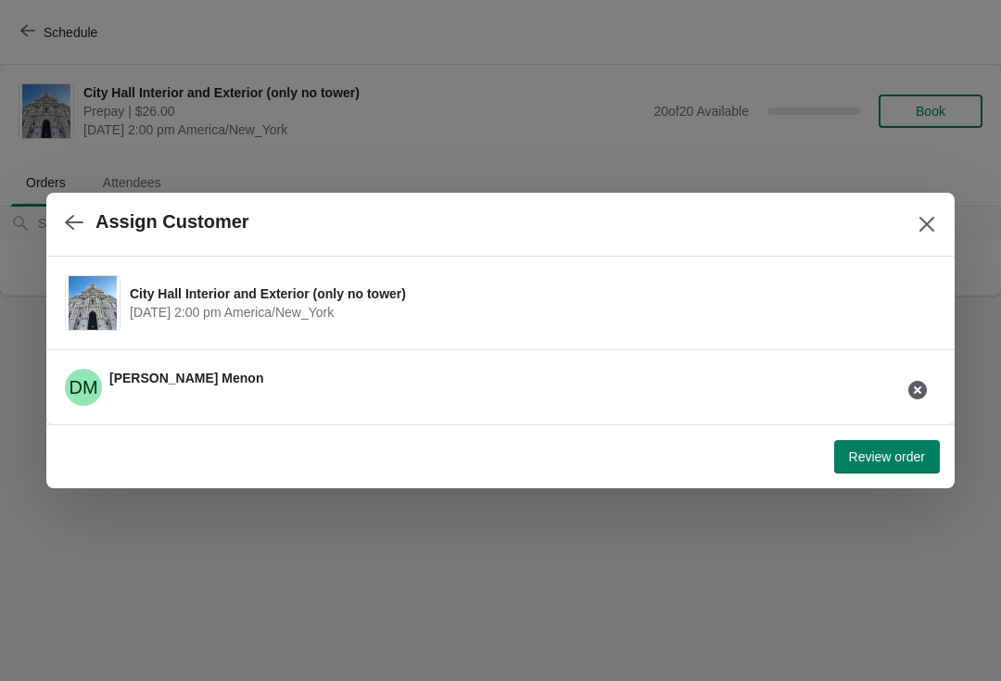
click at [81, 221] on icon "button" at bounding box center [74, 222] width 19 height 19
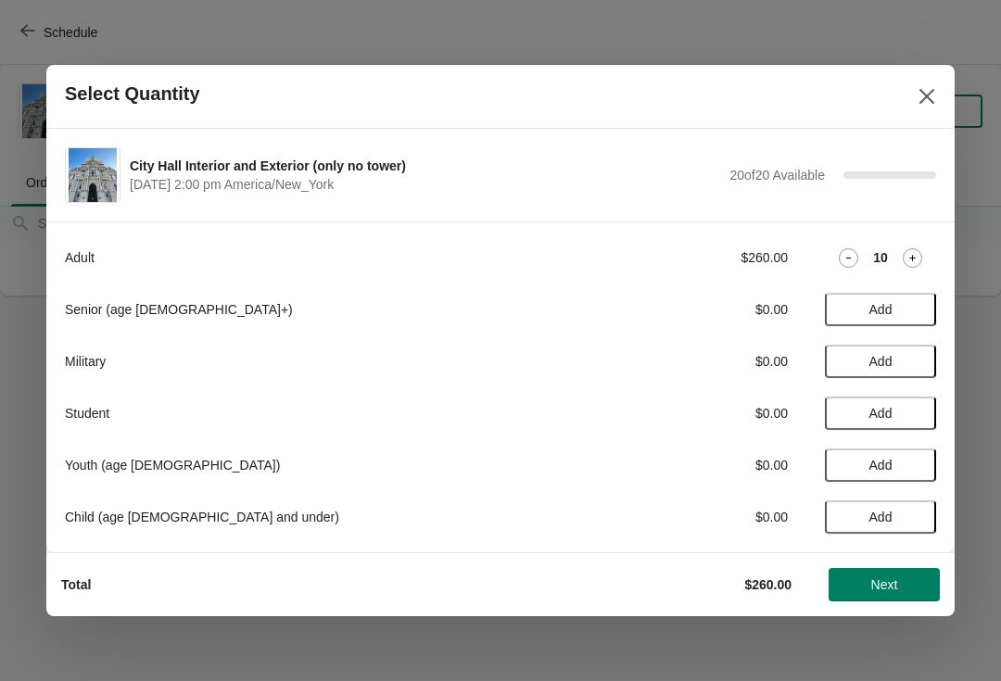
click at [918, 584] on span "Next" at bounding box center [885, 585] width 82 height 15
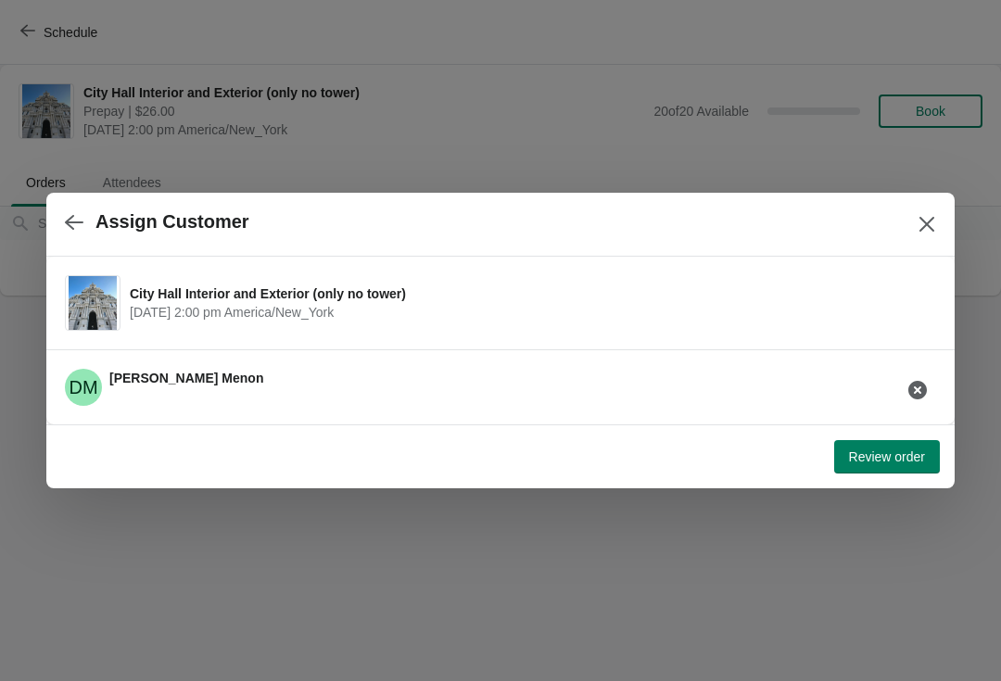
click at [914, 390] on icon "button" at bounding box center [917, 390] width 19 height 19
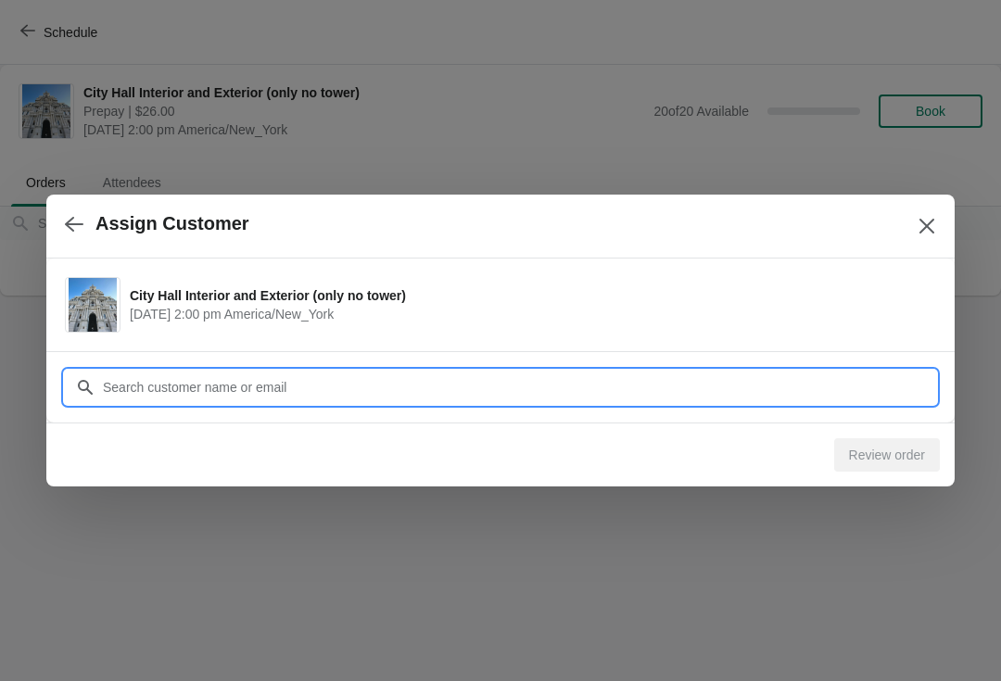
click at [365, 389] on input "Customer" at bounding box center [519, 387] width 834 height 33
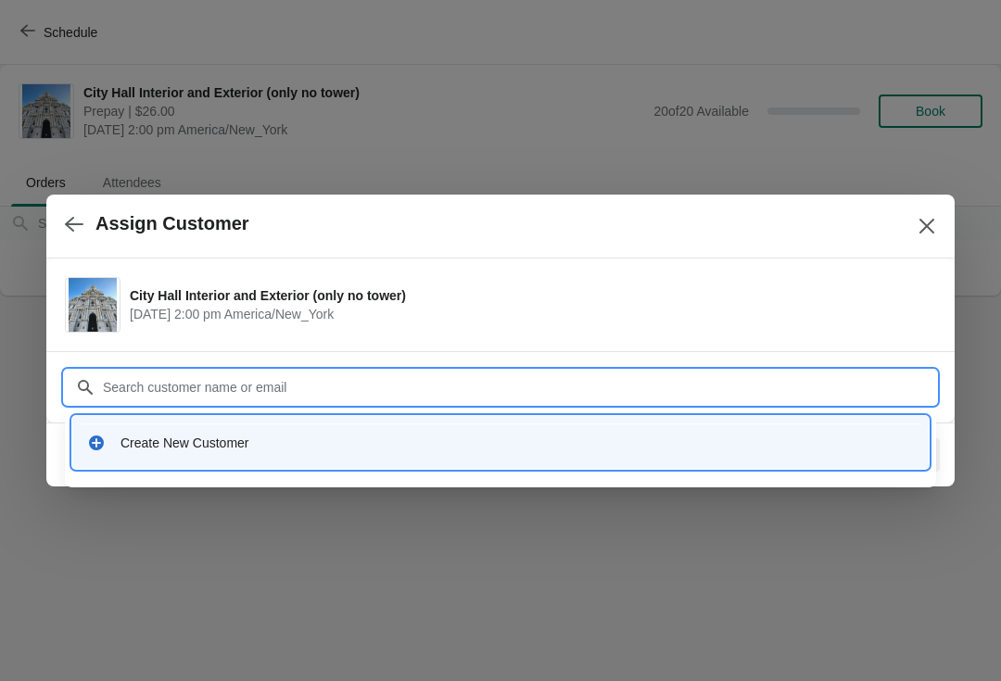
click at [320, 448] on div "Create New Customer" at bounding box center [517, 443] width 793 height 19
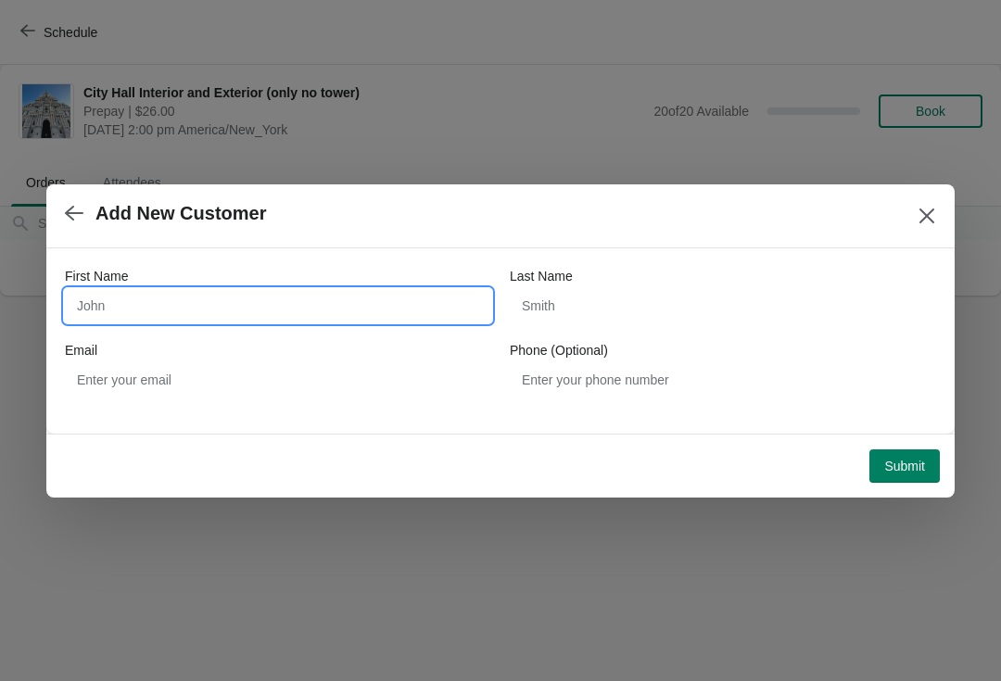
click at [259, 316] on input "First Name" at bounding box center [278, 305] width 426 height 33
type input "Deviate"
click at [294, 307] on input "Deviate" at bounding box center [278, 305] width 426 height 33
type input "Devika"
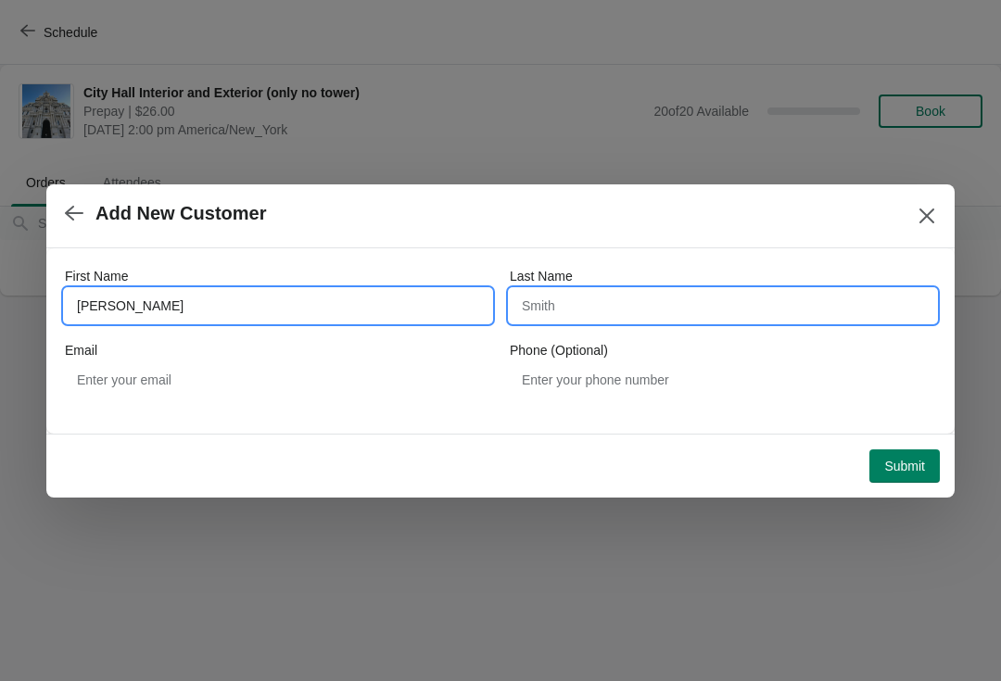
click at [643, 299] on input "Last Name" at bounding box center [723, 305] width 426 height 33
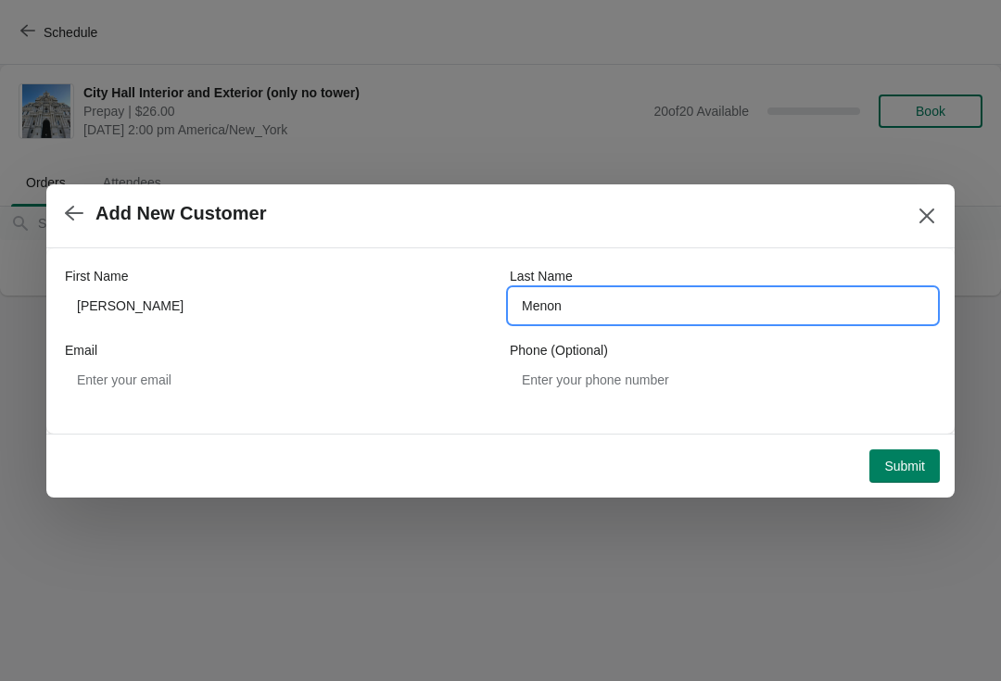
type input "Menon"
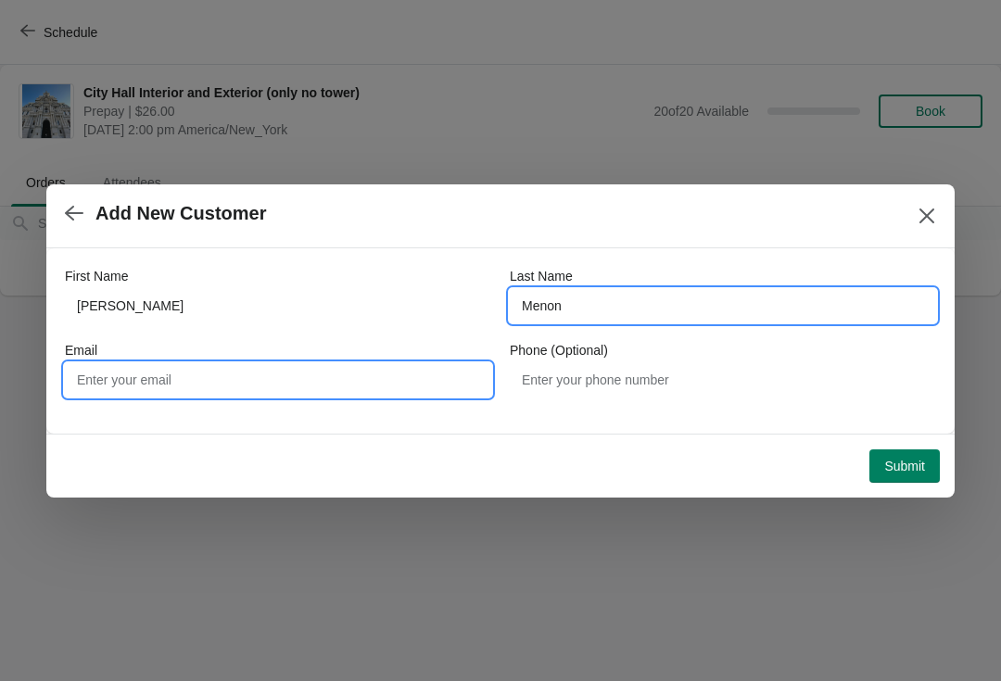
click at [274, 391] on input "Email" at bounding box center [278, 379] width 426 height 33
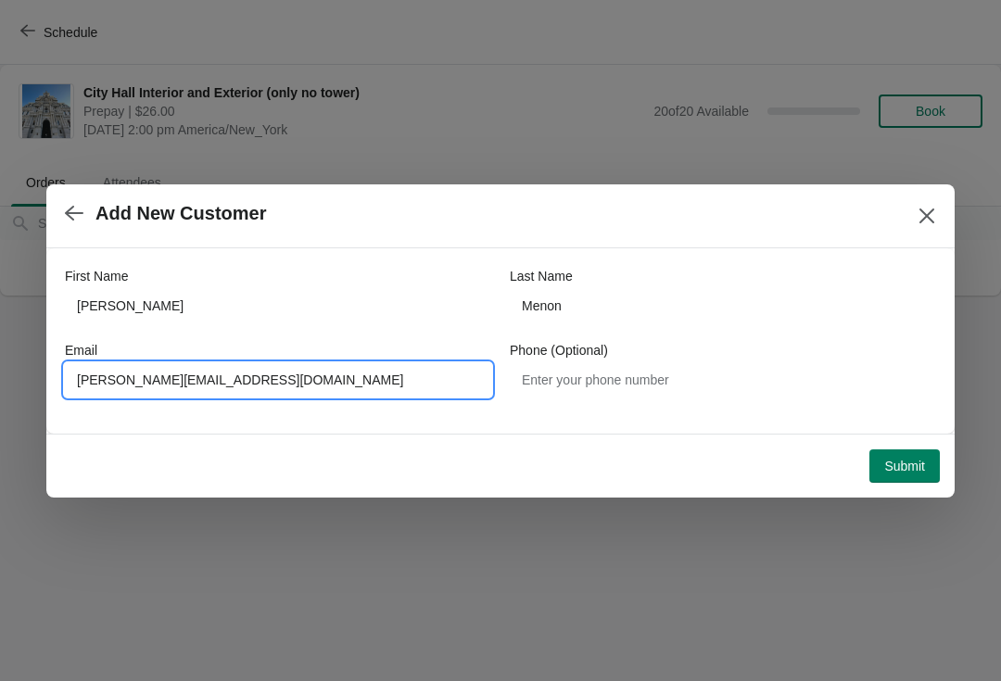
type input "Devika.Menon@Phila.gov"
click at [910, 467] on span "Submit" at bounding box center [904, 466] width 41 height 15
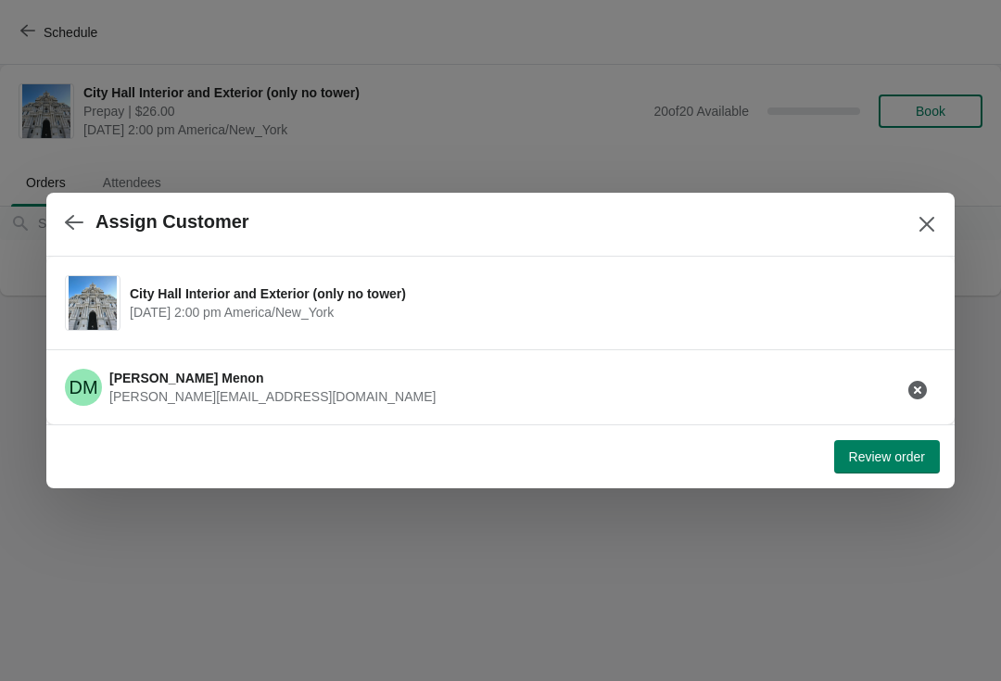
click at [900, 457] on span "Review order" at bounding box center [887, 457] width 76 height 15
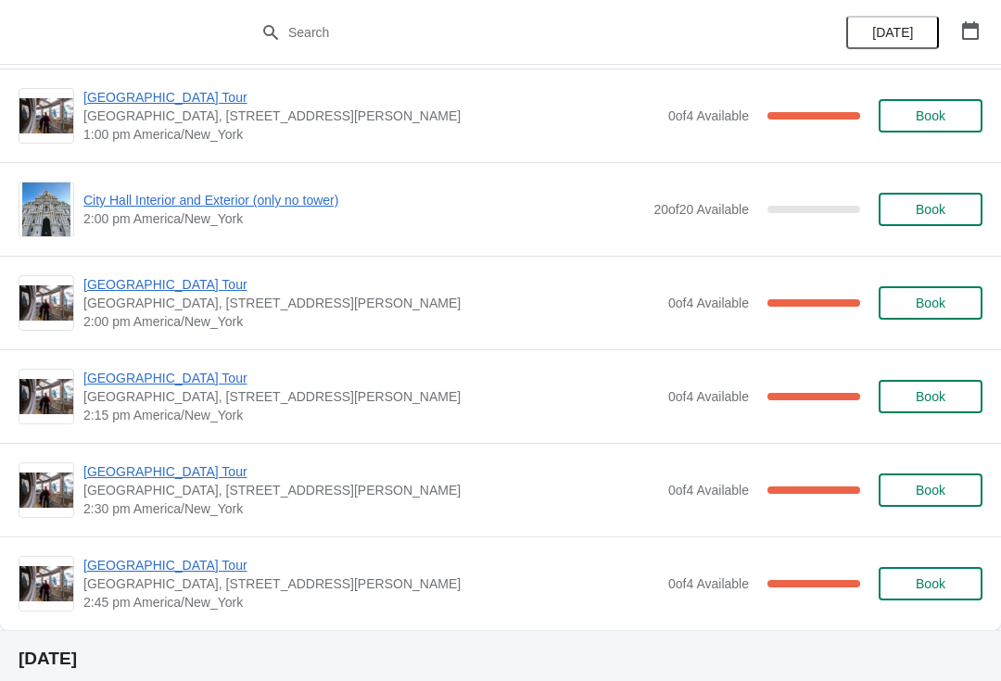
scroll to position [1321, 0]
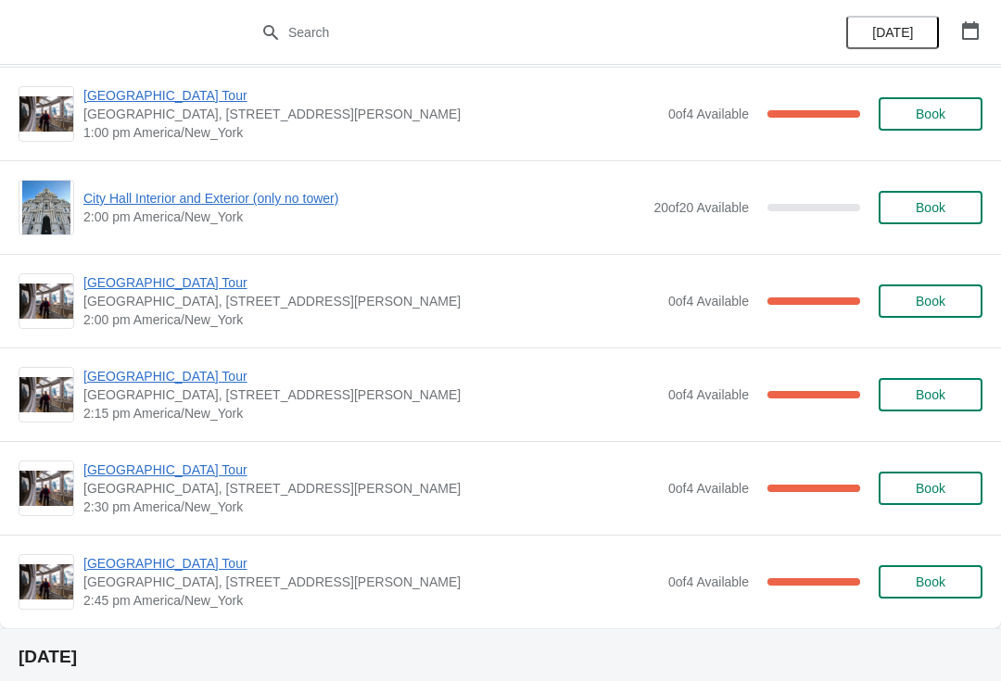
click at [113, 206] on span "City Hall Interior and Exterior (only no tower)" at bounding box center [363, 198] width 561 height 19
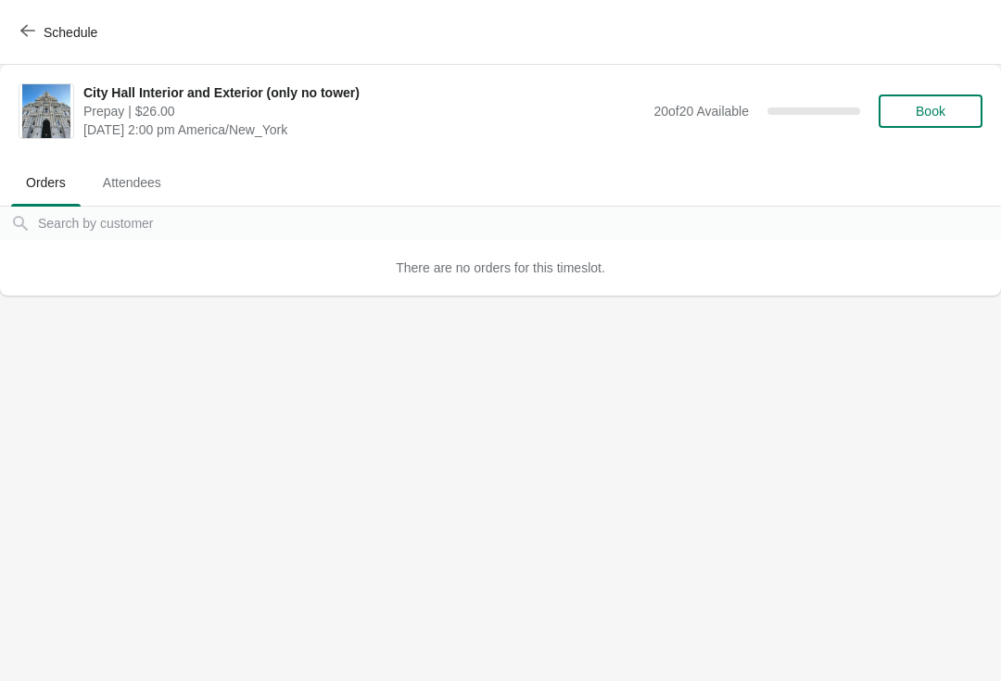
click at [28, 29] on icon "button" at bounding box center [27, 30] width 15 height 15
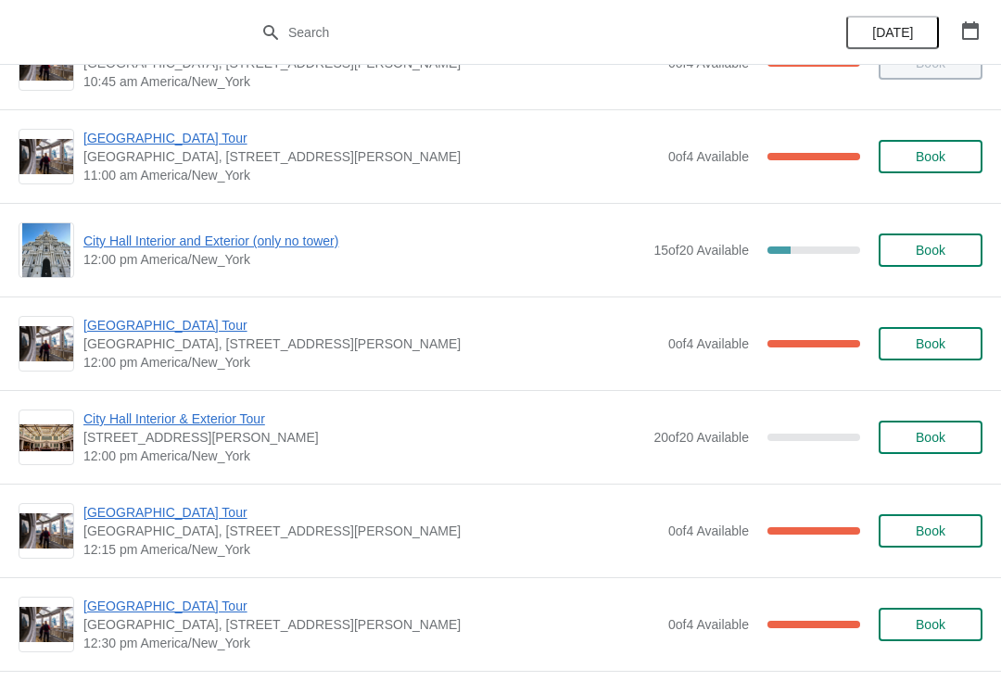
scroll to position [628, 0]
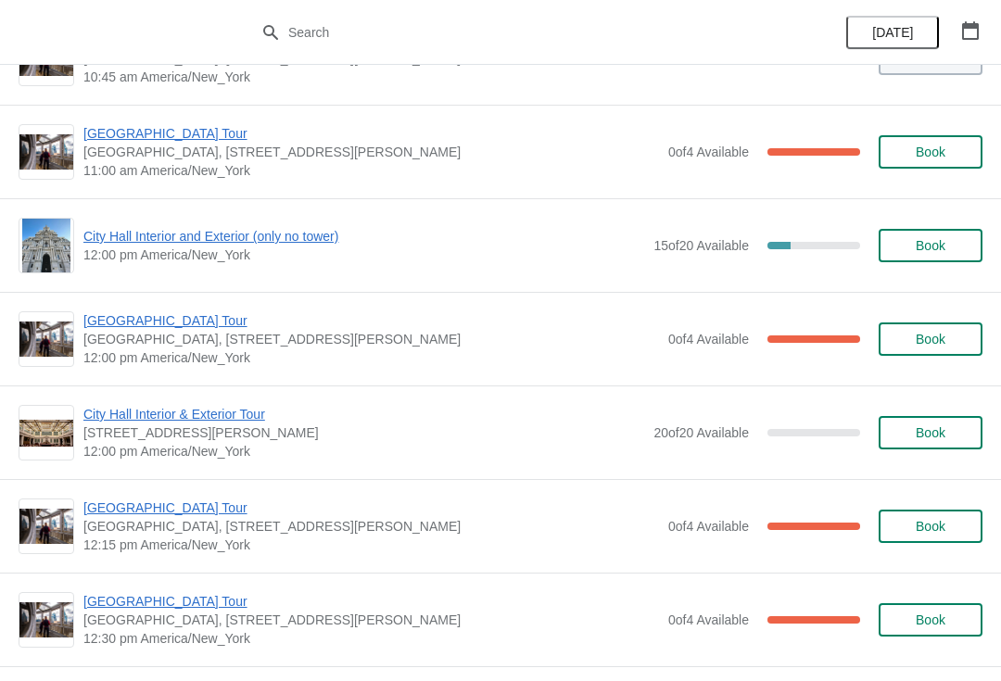
click at [116, 244] on span "City Hall Interior and Exterior (only no tower)" at bounding box center [363, 236] width 561 height 19
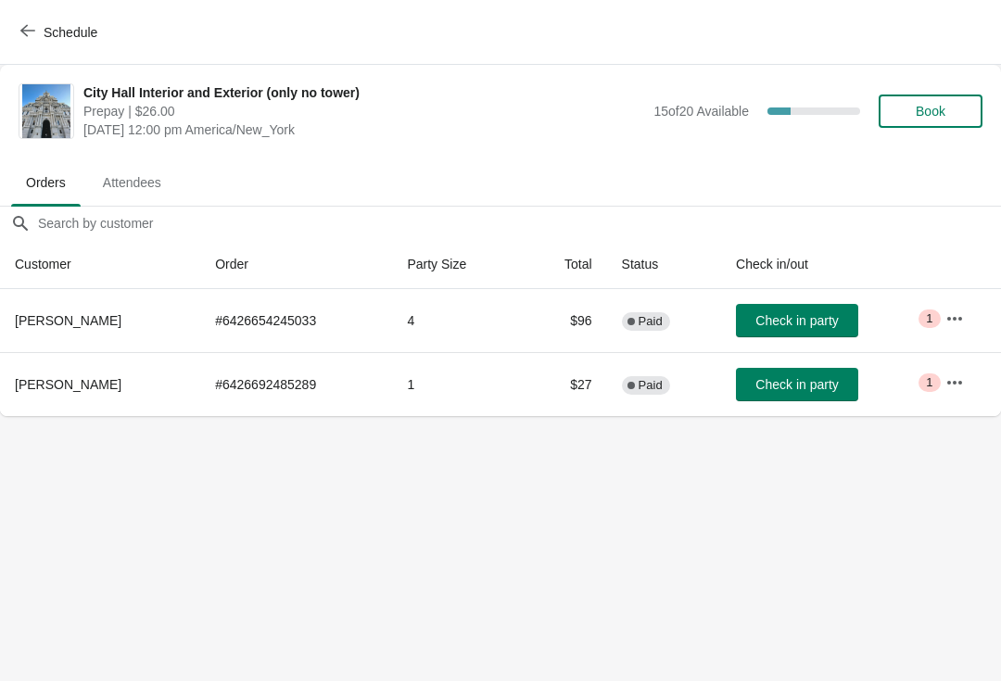
click at [12, 35] on button "Schedule" at bounding box center [60, 32] width 103 height 33
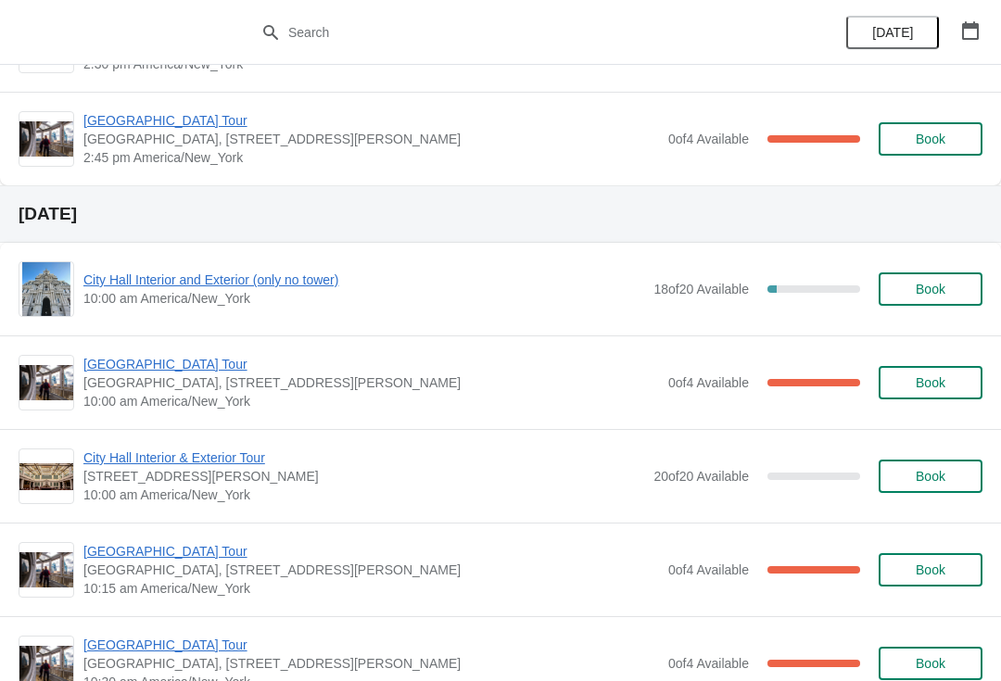
scroll to position [1723, 0]
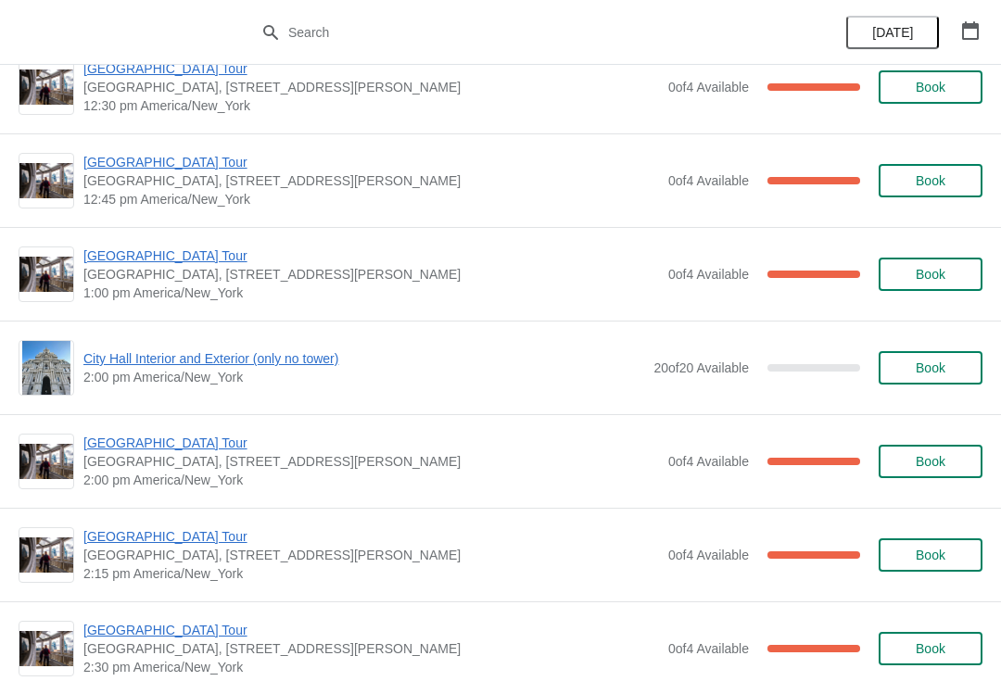
scroll to position [1161, 0]
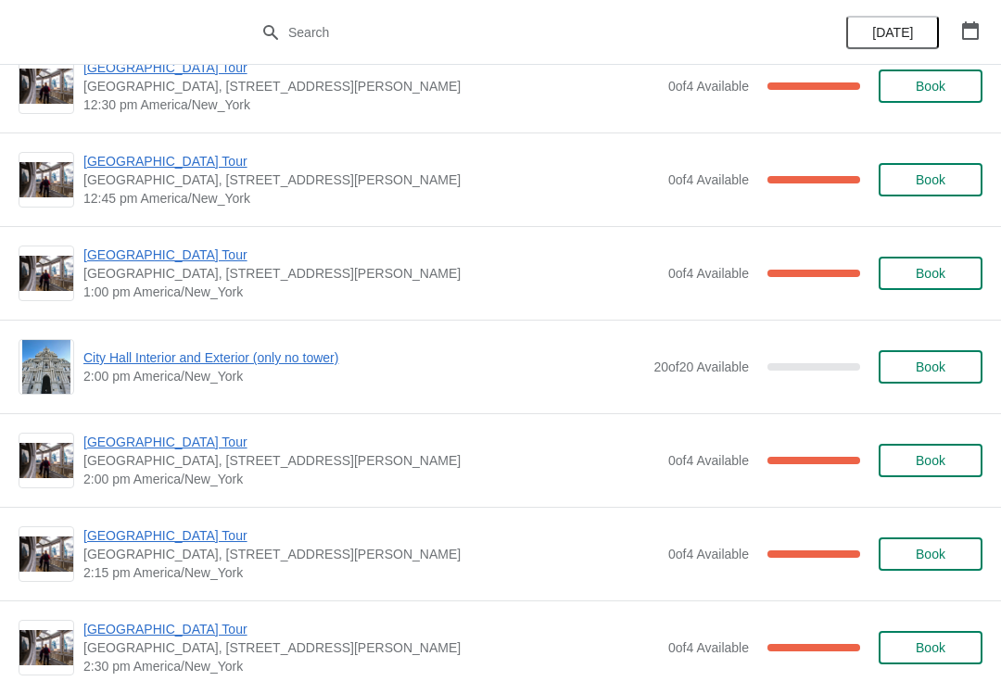
click at [105, 259] on span "[GEOGRAPHIC_DATA] Tour" at bounding box center [371, 255] width 576 height 19
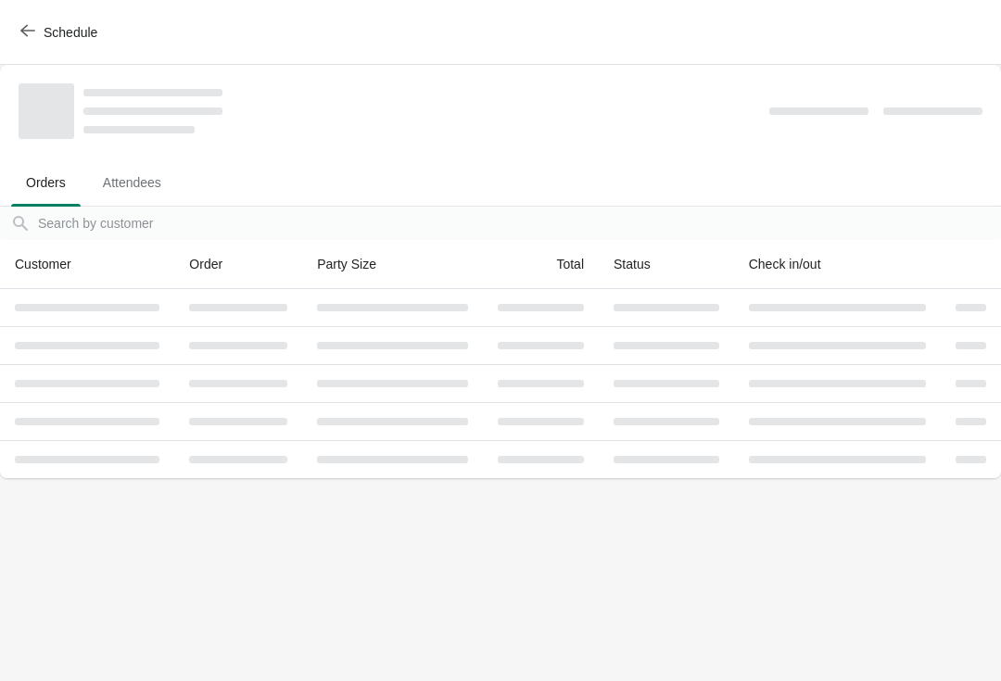
scroll to position [0, 0]
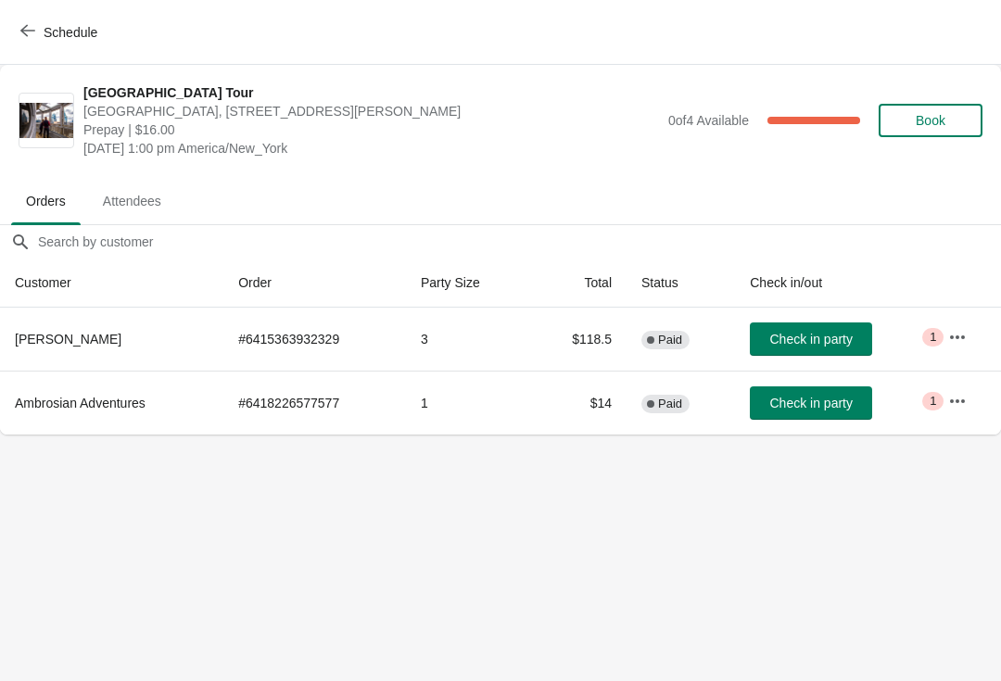
click at [785, 417] on button "Check in party" at bounding box center [811, 403] width 122 height 33
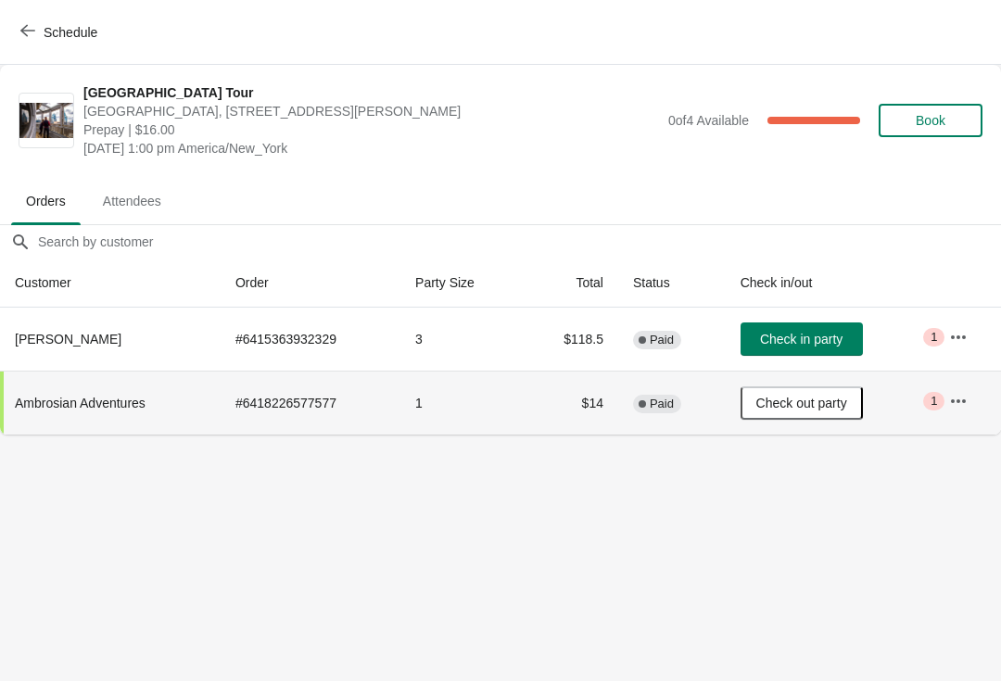
click at [31, 32] on icon "button" at bounding box center [27, 30] width 15 height 15
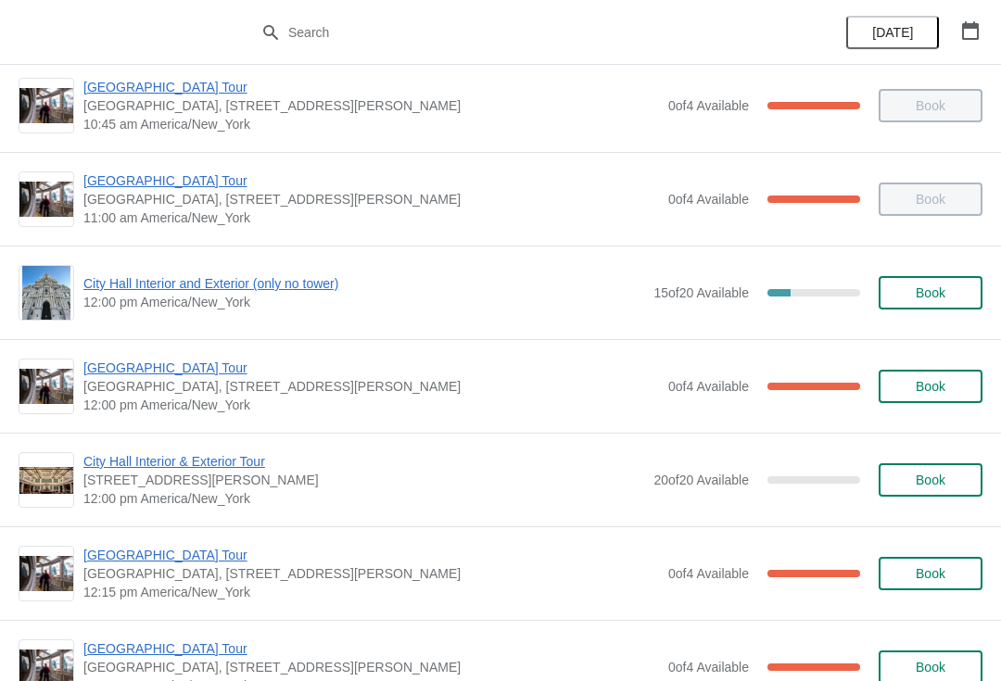
scroll to position [587, 0]
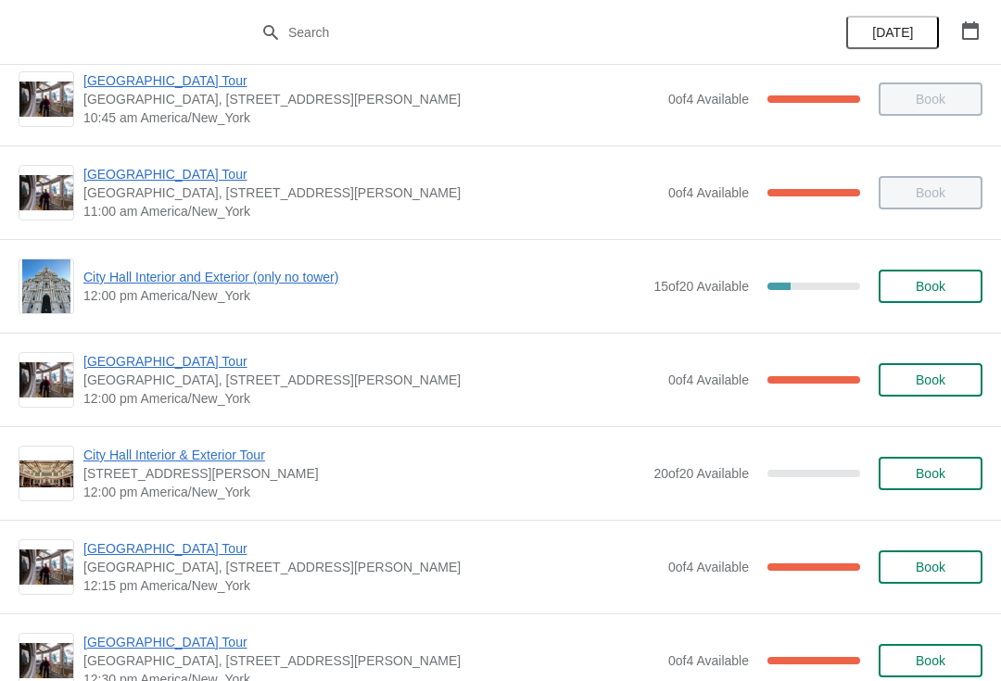
click at [108, 281] on span "City Hall Interior and Exterior (only no tower)" at bounding box center [363, 277] width 561 height 19
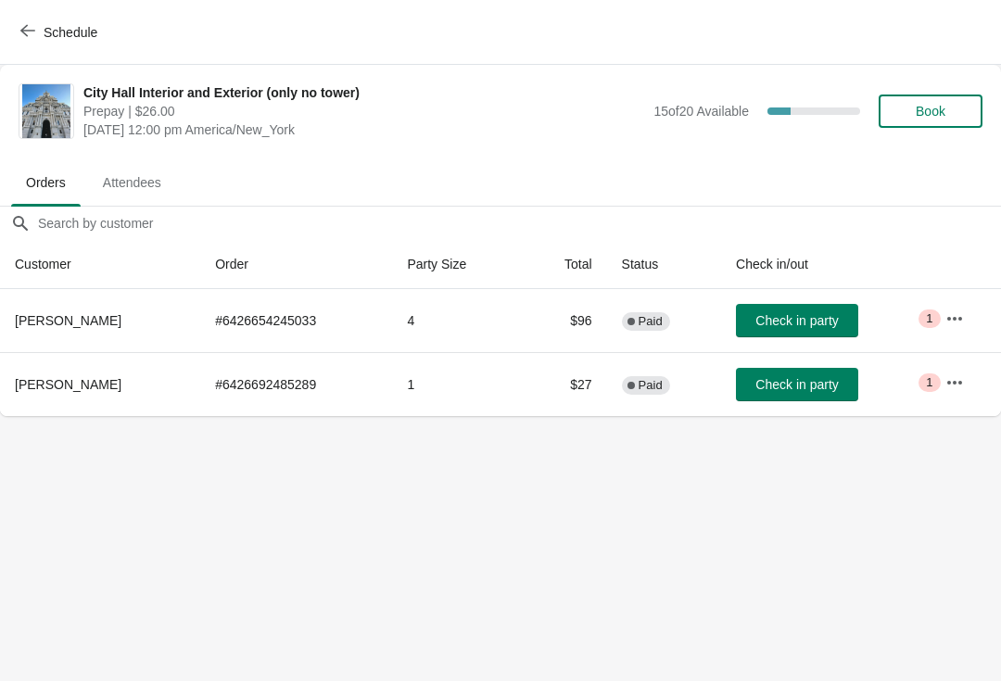
click at [24, 38] on span "button" at bounding box center [27, 32] width 15 height 18
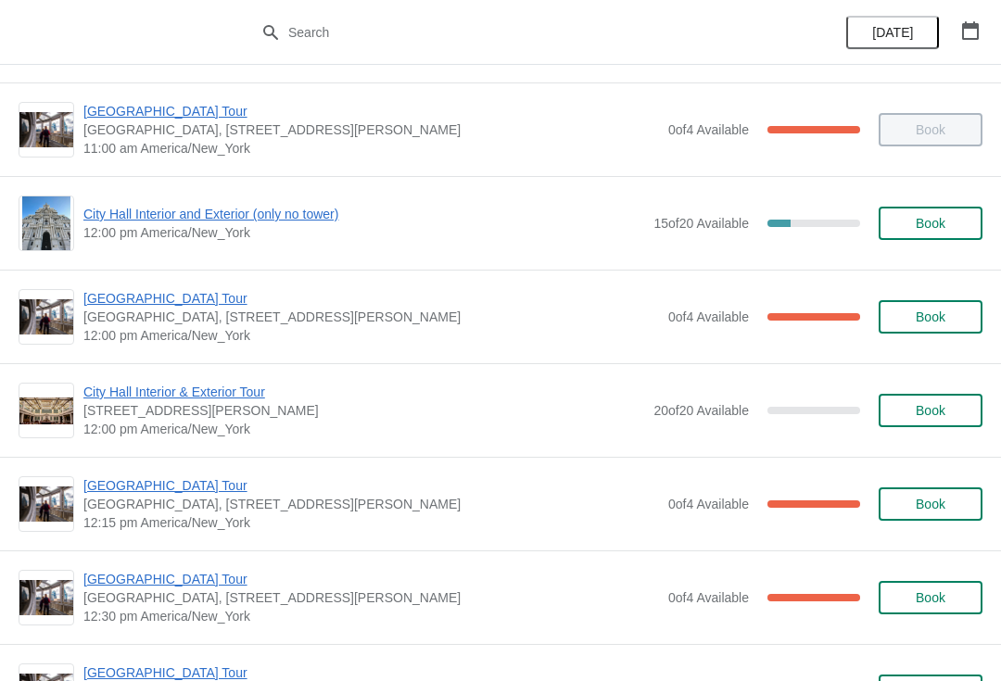
scroll to position [727, 0]
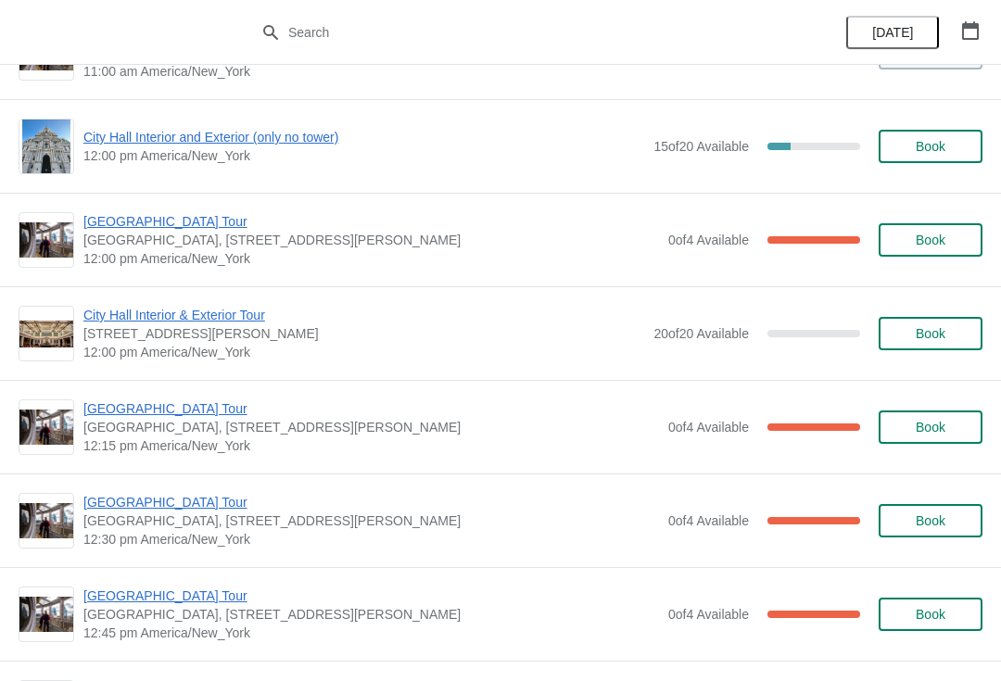
click at [171, 212] on span "[GEOGRAPHIC_DATA] Tour" at bounding box center [371, 221] width 576 height 19
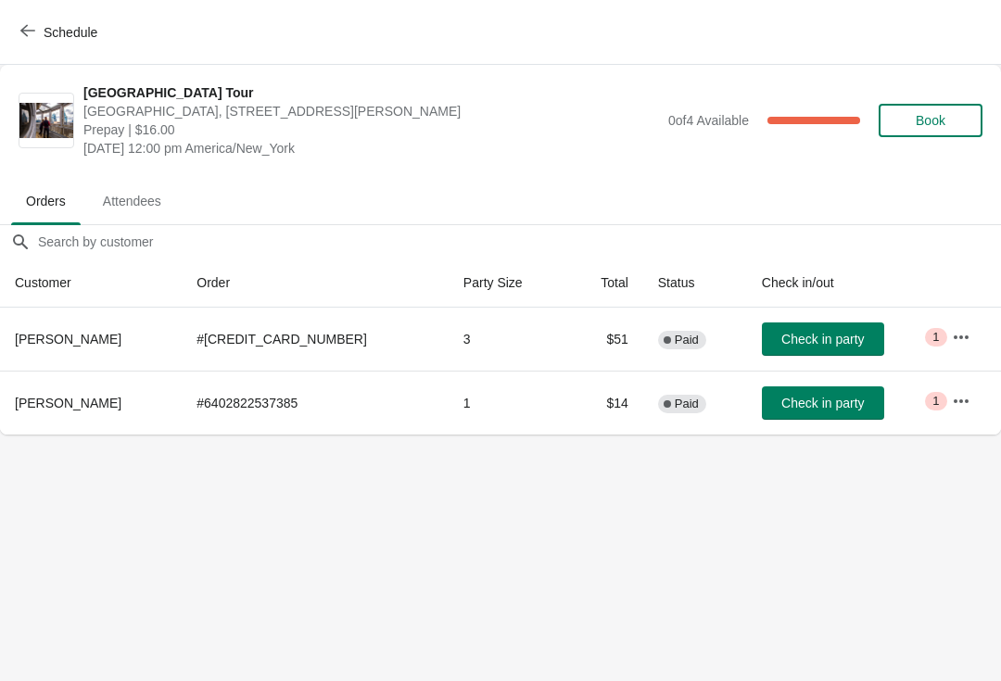
click at [785, 398] on span "Check in party" at bounding box center [822, 403] width 83 height 15
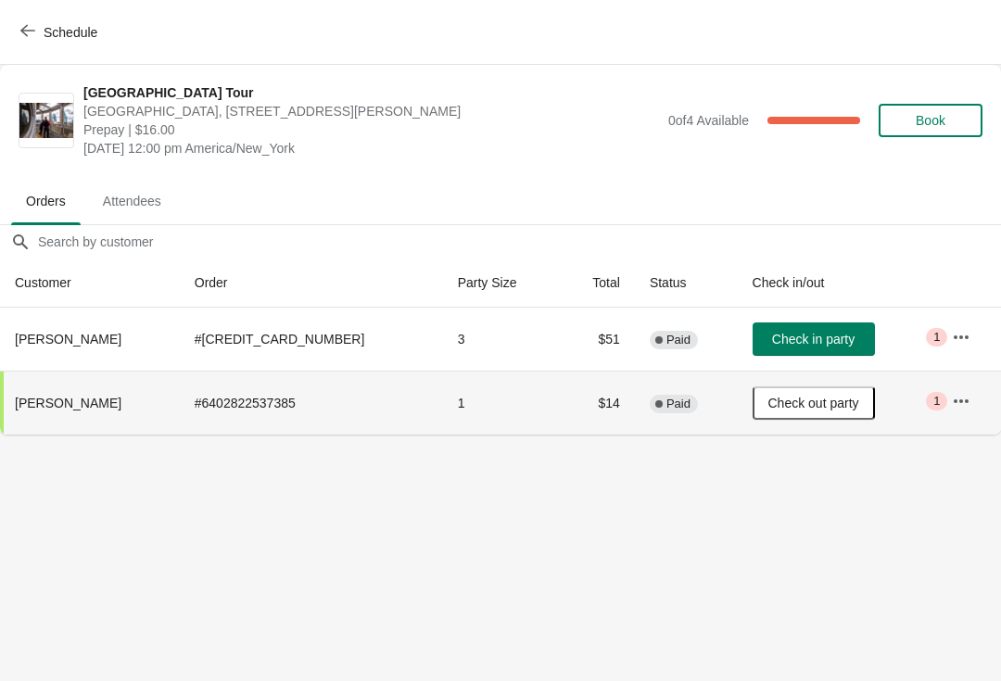
click at [32, 46] on button "Schedule" at bounding box center [60, 32] width 103 height 33
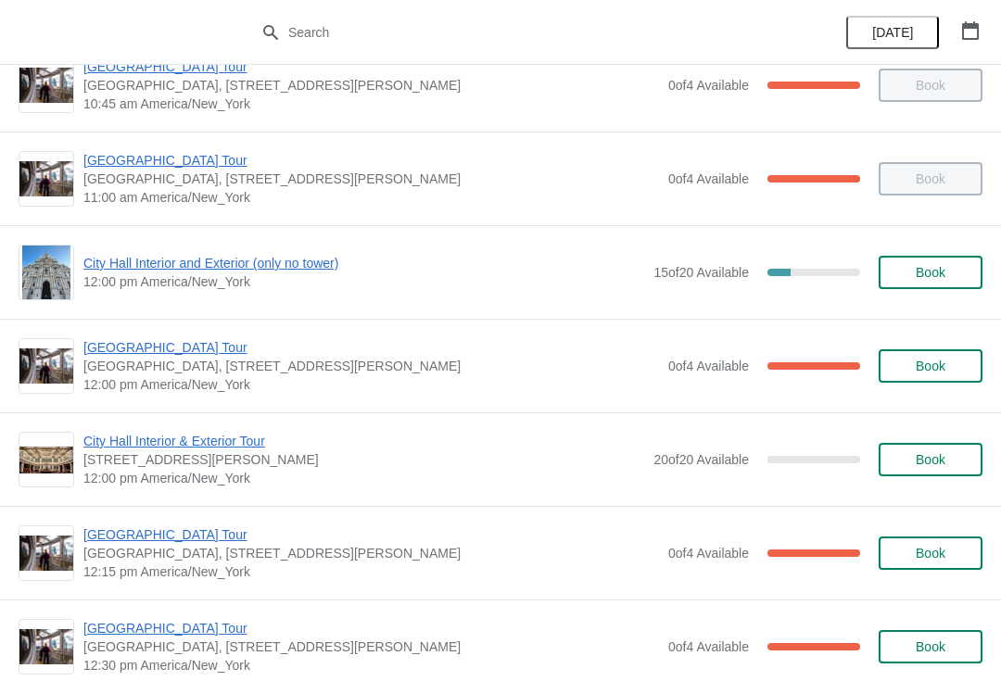
scroll to position [616, 0]
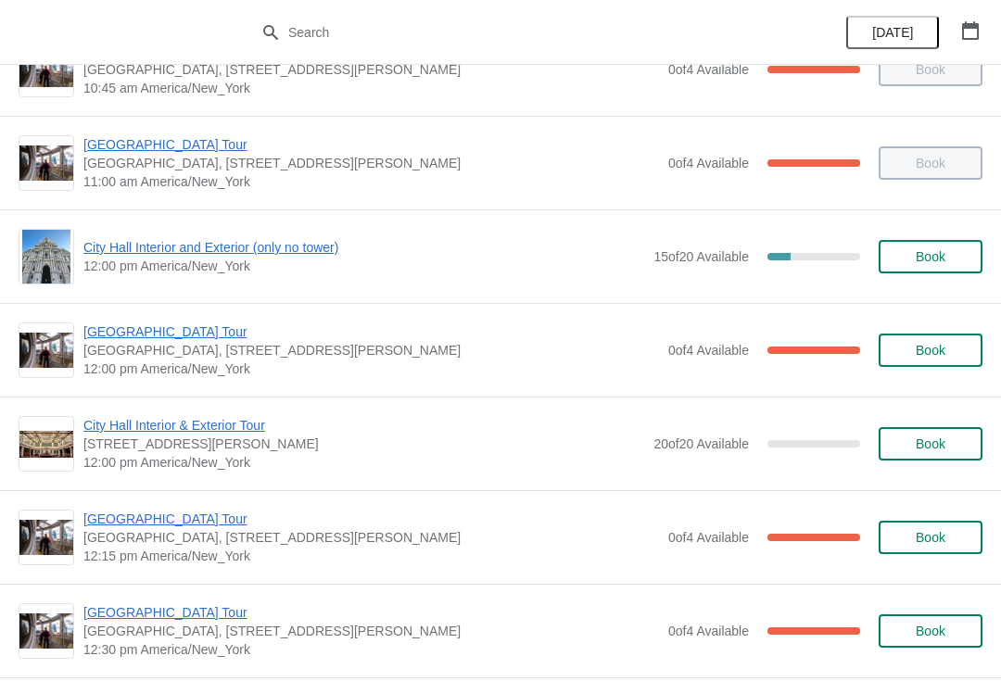
click at [112, 247] on span "City Hall Interior and Exterior (only no tower)" at bounding box center [363, 247] width 561 height 19
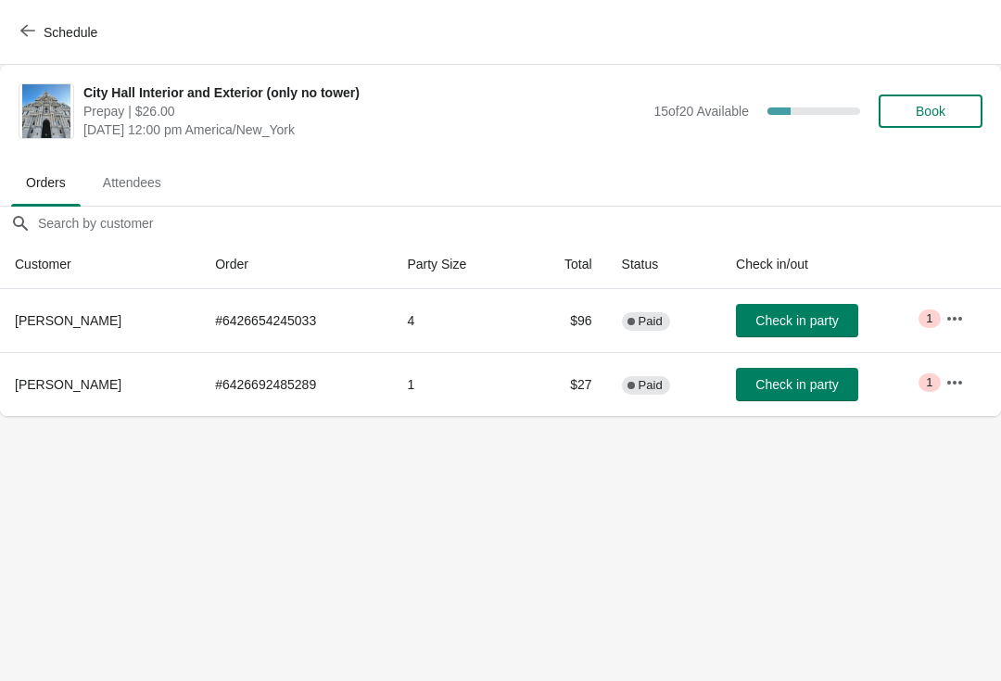
scroll to position [0, 0]
click at [755, 377] on span "Check in party" at bounding box center [796, 384] width 83 height 15
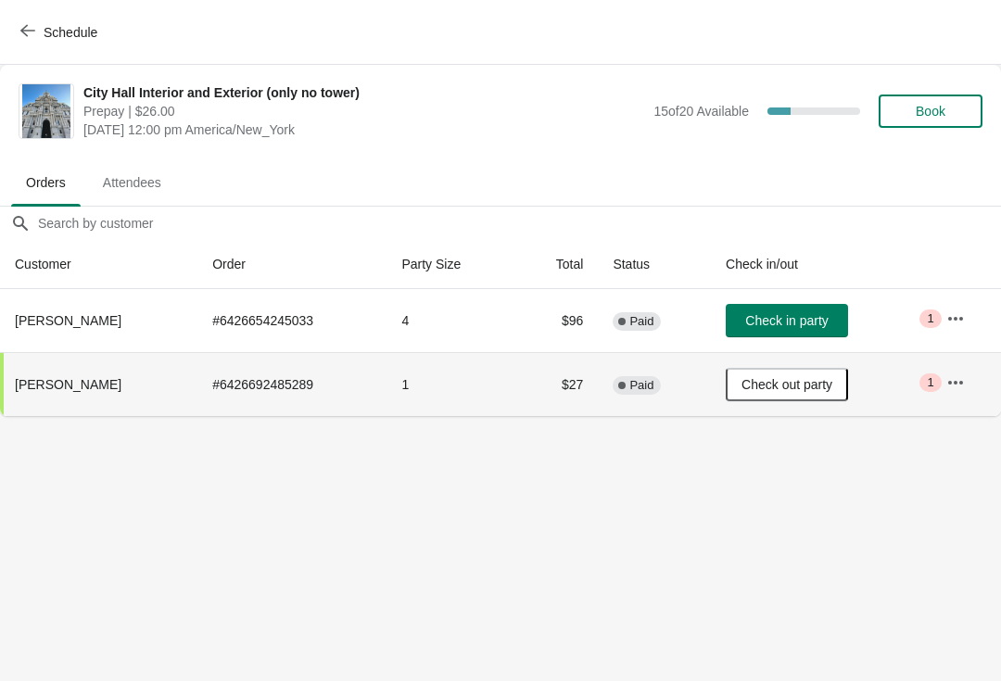
click at [38, 24] on span "Schedule" at bounding box center [60, 32] width 73 height 18
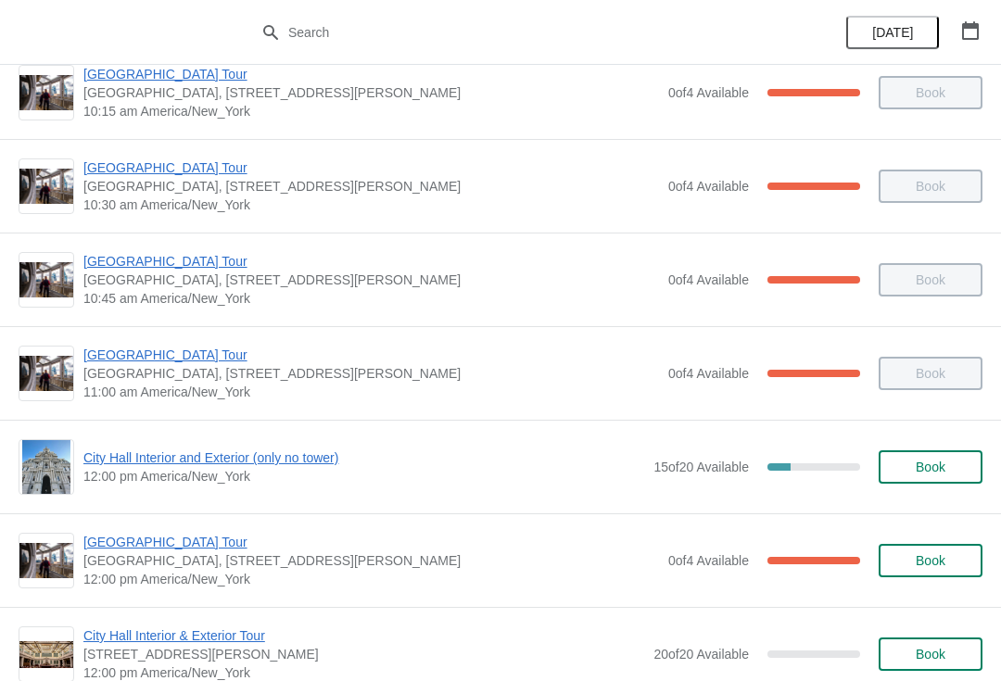
scroll to position [637, 0]
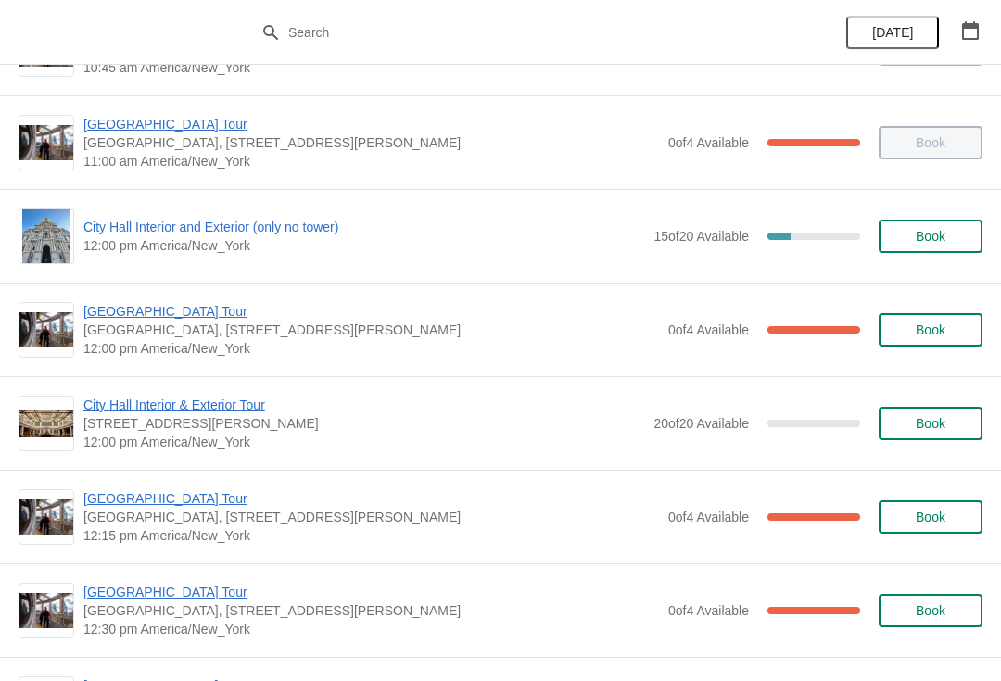
click at [181, 288] on div "City Hall Tower Tour City Hall Visitor Center, 1400 John F Kennedy Boulevard Su…" at bounding box center [500, 330] width 1001 height 94
click at [181, 302] on span "[GEOGRAPHIC_DATA] Tour" at bounding box center [371, 311] width 576 height 19
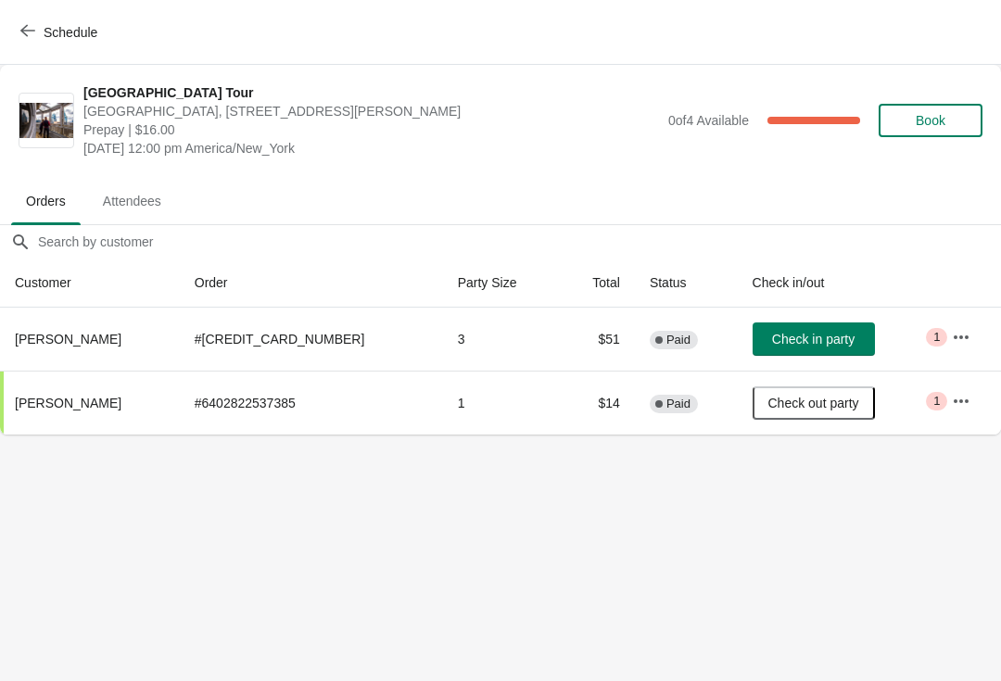
scroll to position [0, 0]
click at [160, 311] on th "Marika Codoni" at bounding box center [90, 339] width 180 height 63
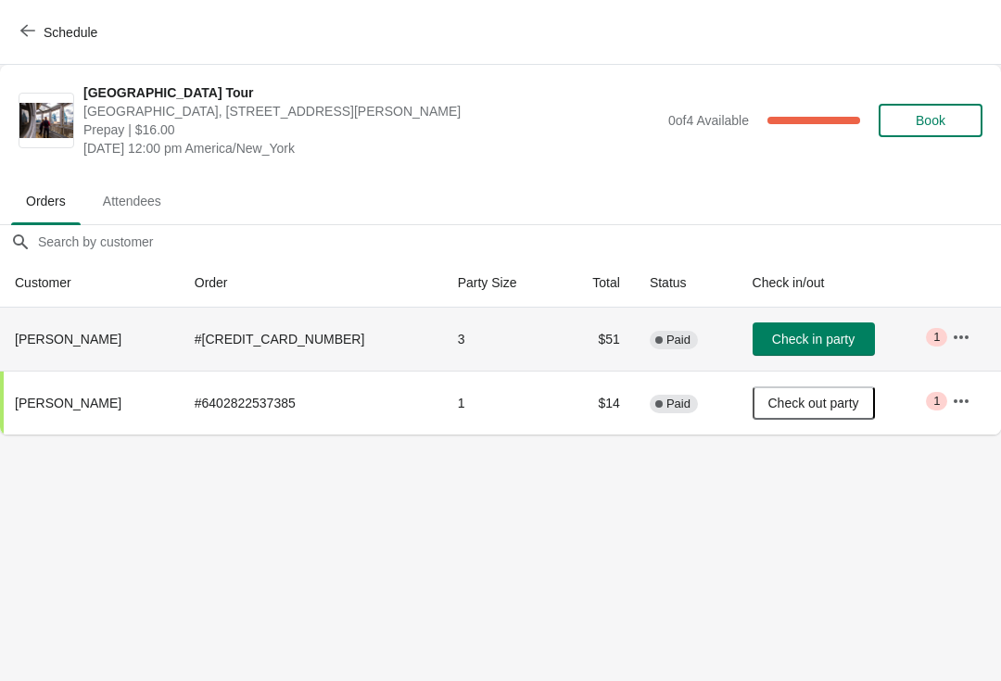
click at [48, 30] on span "Schedule" at bounding box center [71, 32] width 54 height 15
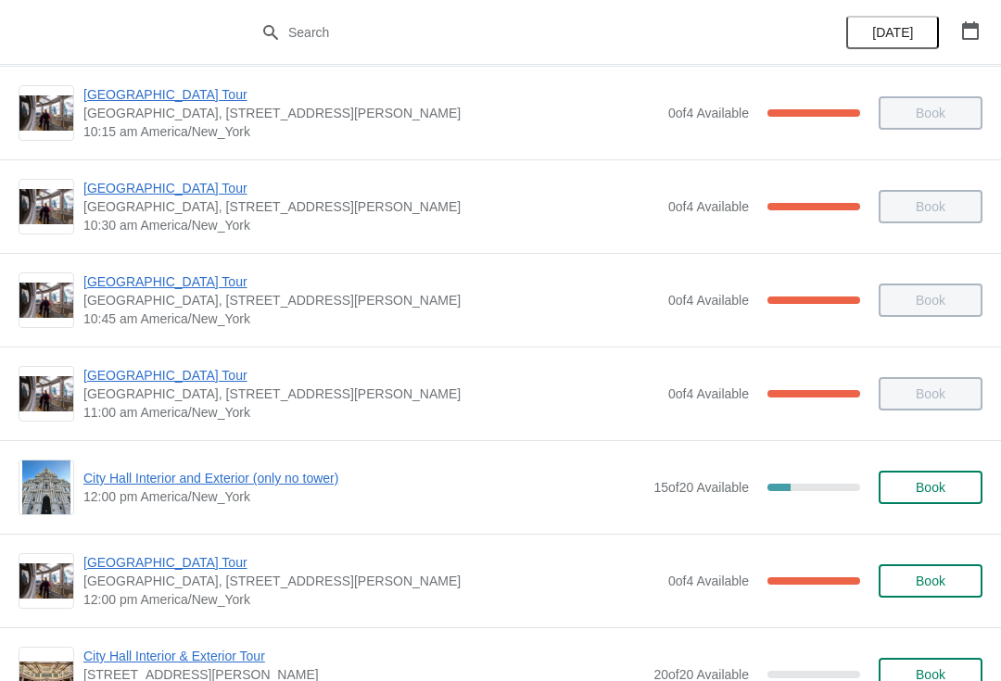
scroll to position [409, 0]
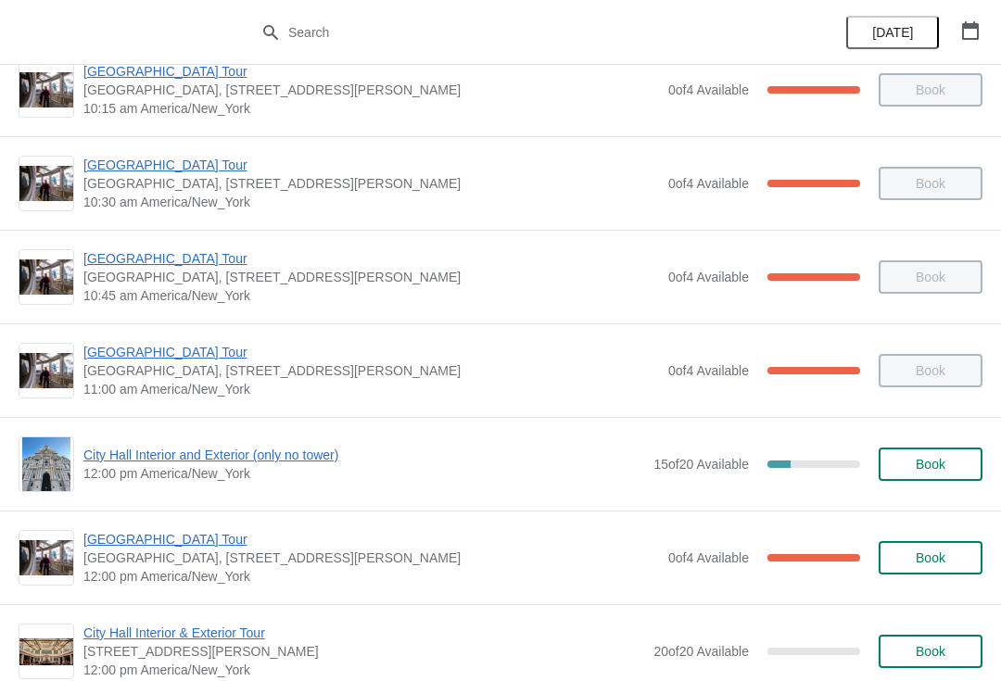
click at [133, 540] on span "[GEOGRAPHIC_DATA] Tour" at bounding box center [371, 539] width 576 height 19
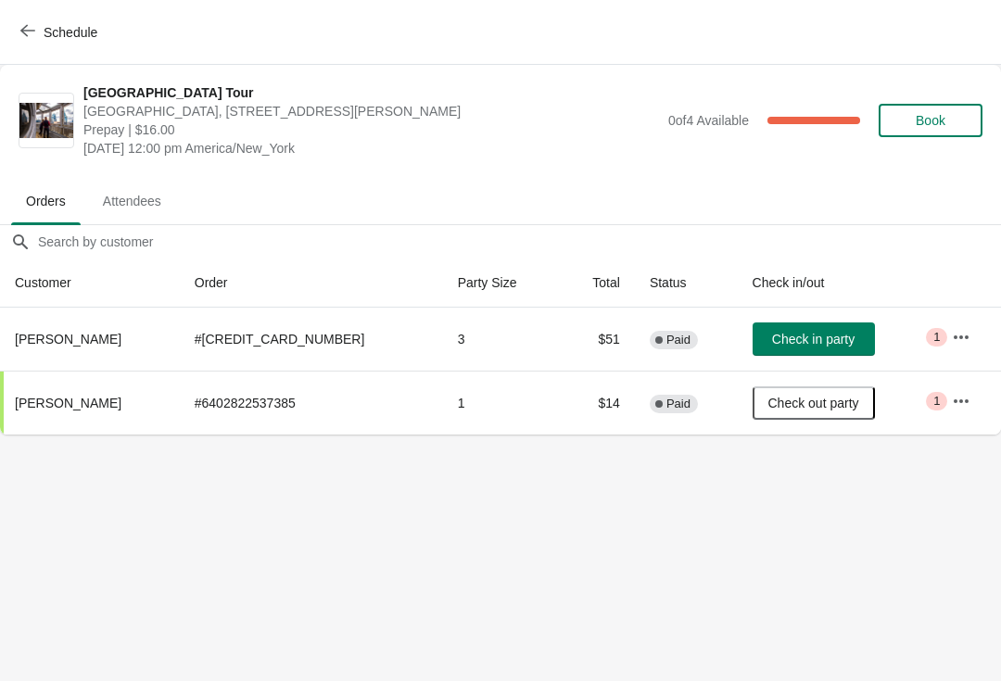
scroll to position [0, 0]
click at [48, 31] on span "Schedule" at bounding box center [71, 32] width 54 height 15
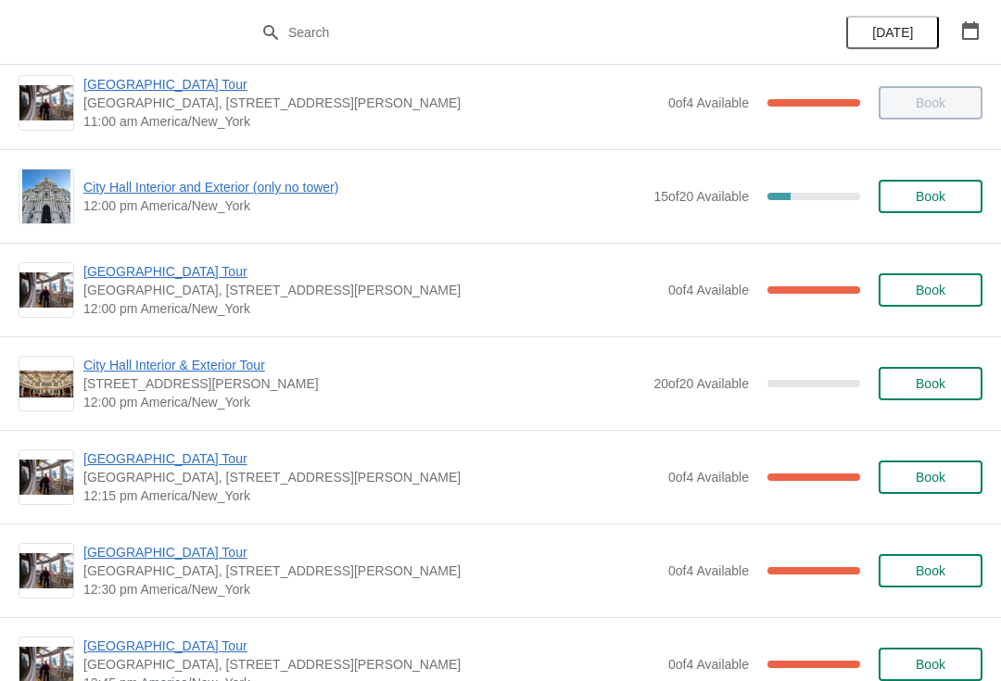
scroll to position [678, 0]
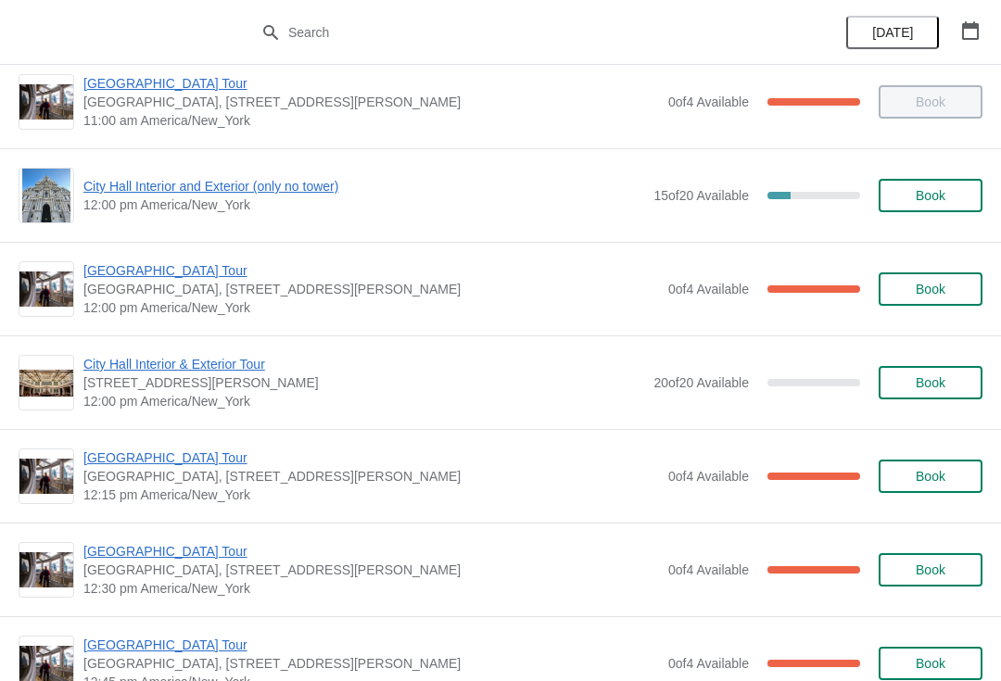
click at [184, 183] on span "City Hall Interior and Exterior (only no tower)" at bounding box center [363, 186] width 561 height 19
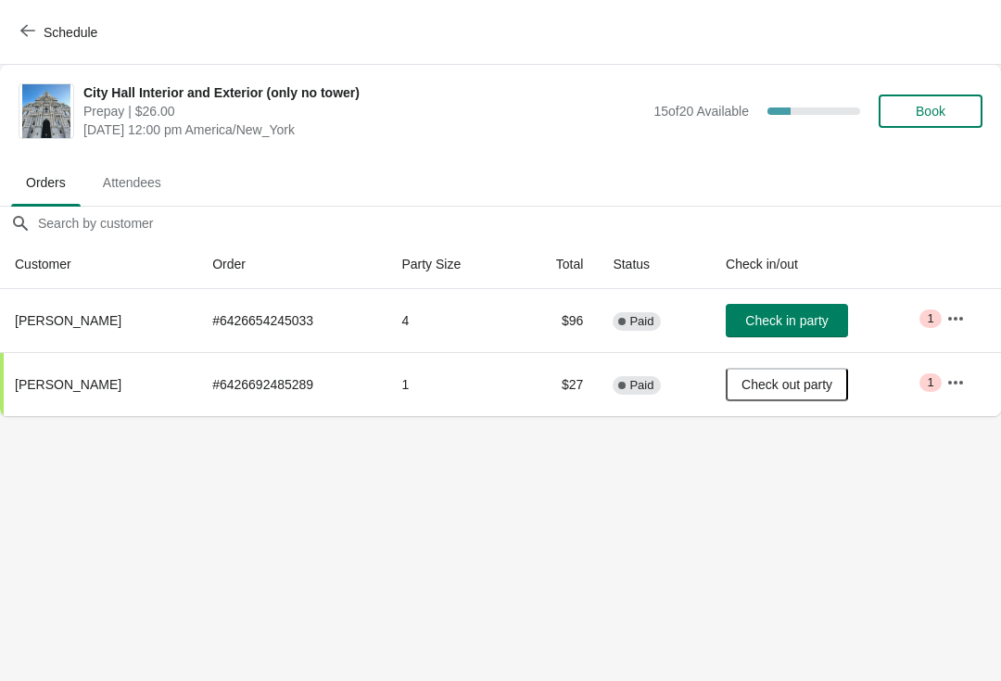
click at [793, 329] on button "Check in party" at bounding box center [787, 320] width 122 height 33
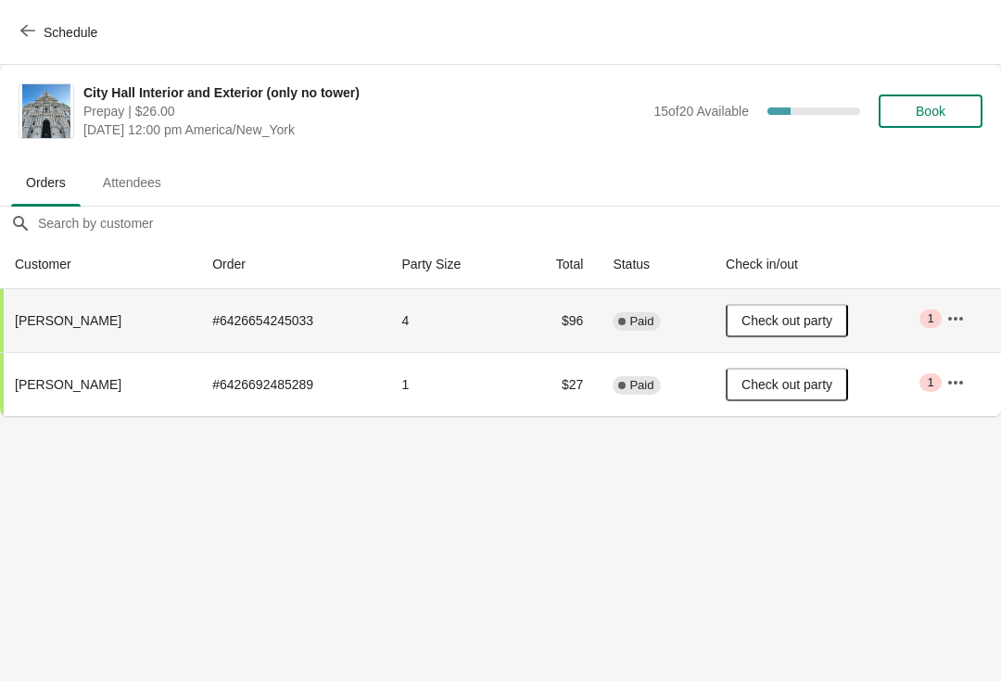
click at [26, 34] on icon "button" at bounding box center [27, 31] width 15 height 12
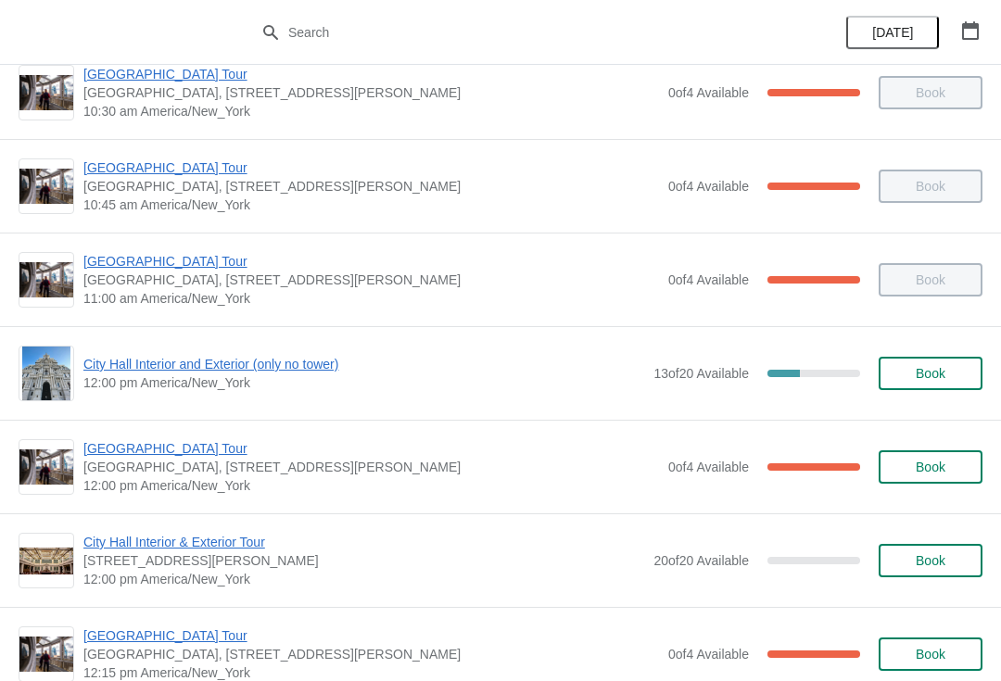
scroll to position [590, 0]
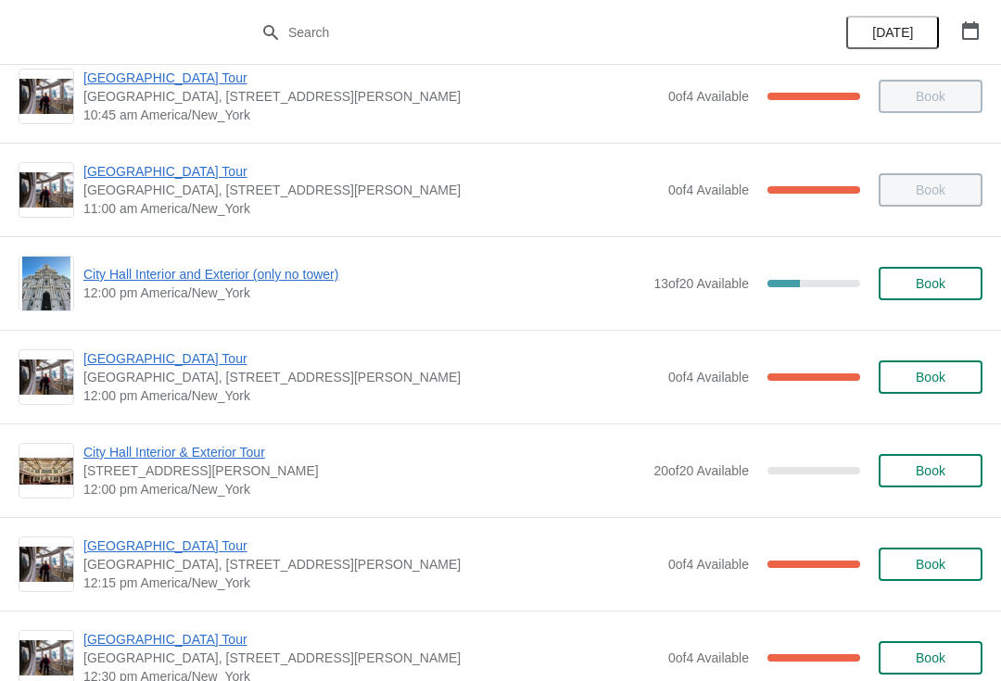
click at [131, 279] on span "City Hall Interior and Exterior (only no tower)" at bounding box center [363, 274] width 561 height 19
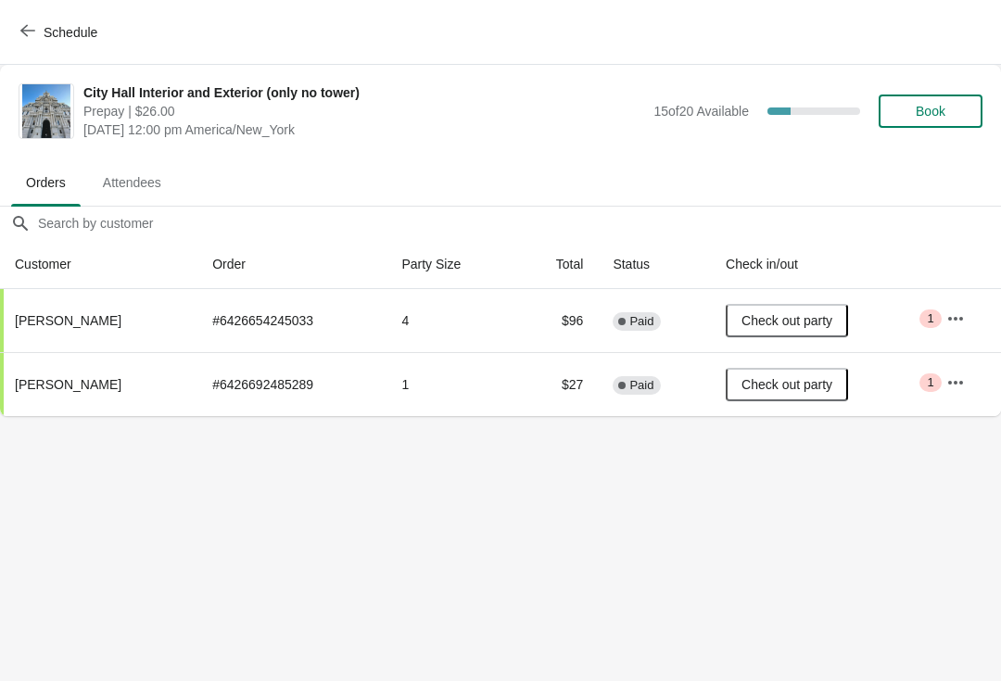
scroll to position [0, 0]
click at [21, 38] on span "button" at bounding box center [27, 32] width 15 height 18
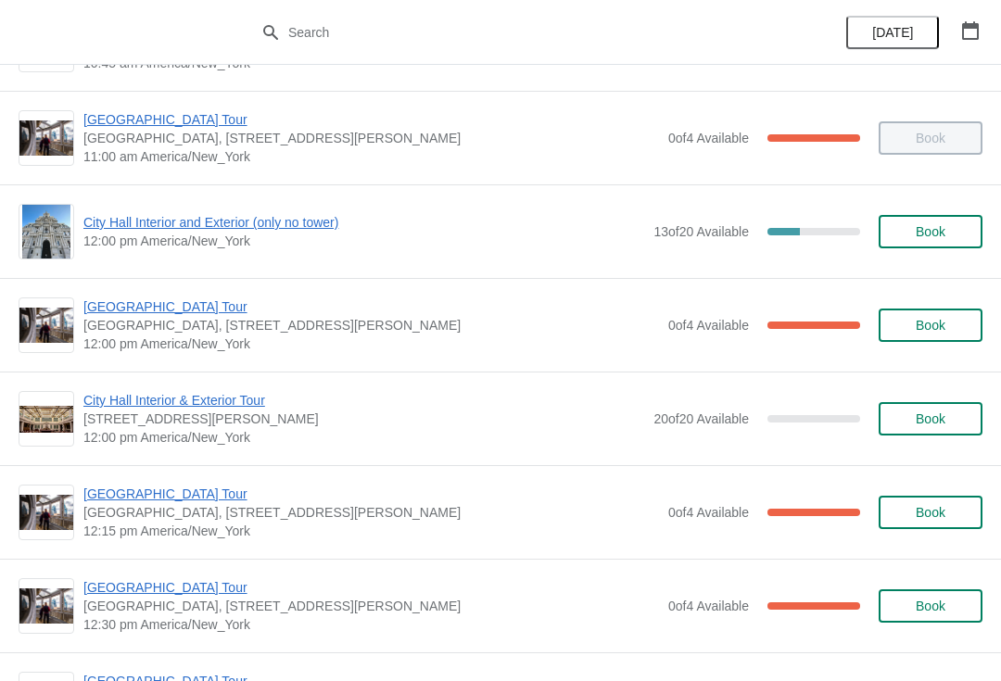
scroll to position [668, 0]
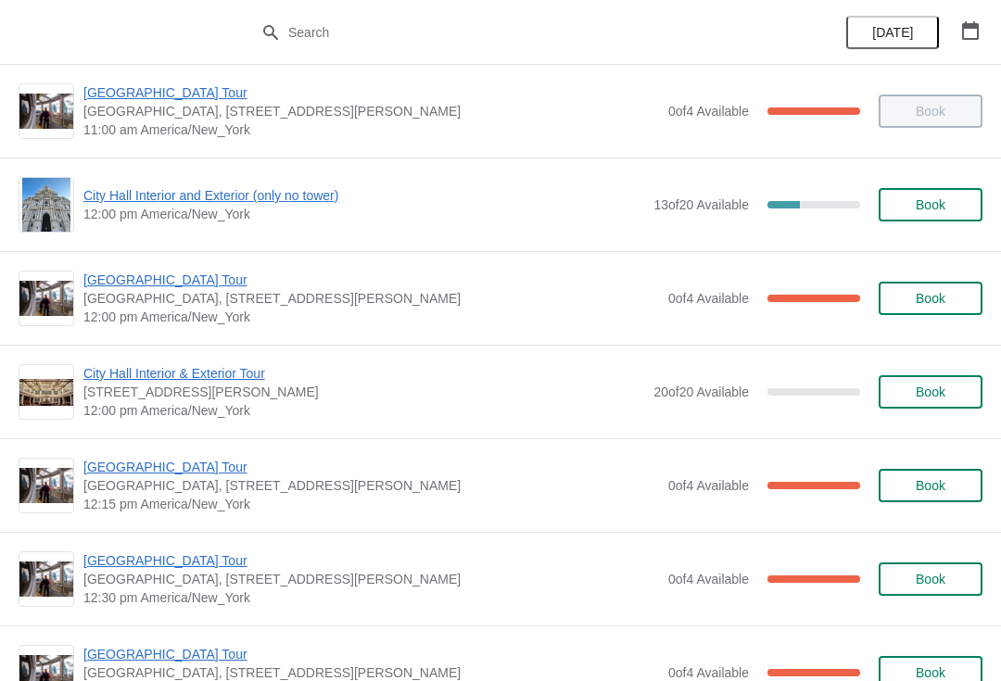
click at [112, 281] on span "[GEOGRAPHIC_DATA] Tour" at bounding box center [371, 280] width 576 height 19
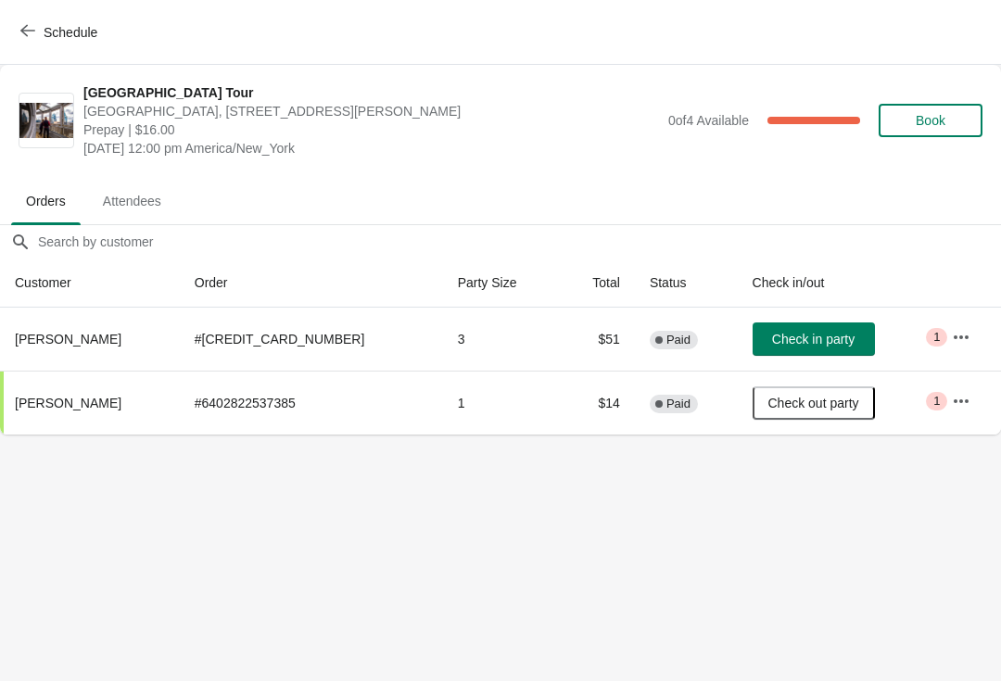
scroll to position [0, 0]
click at [772, 336] on span "Check in party" at bounding box center [813, 339] width 83 height 15
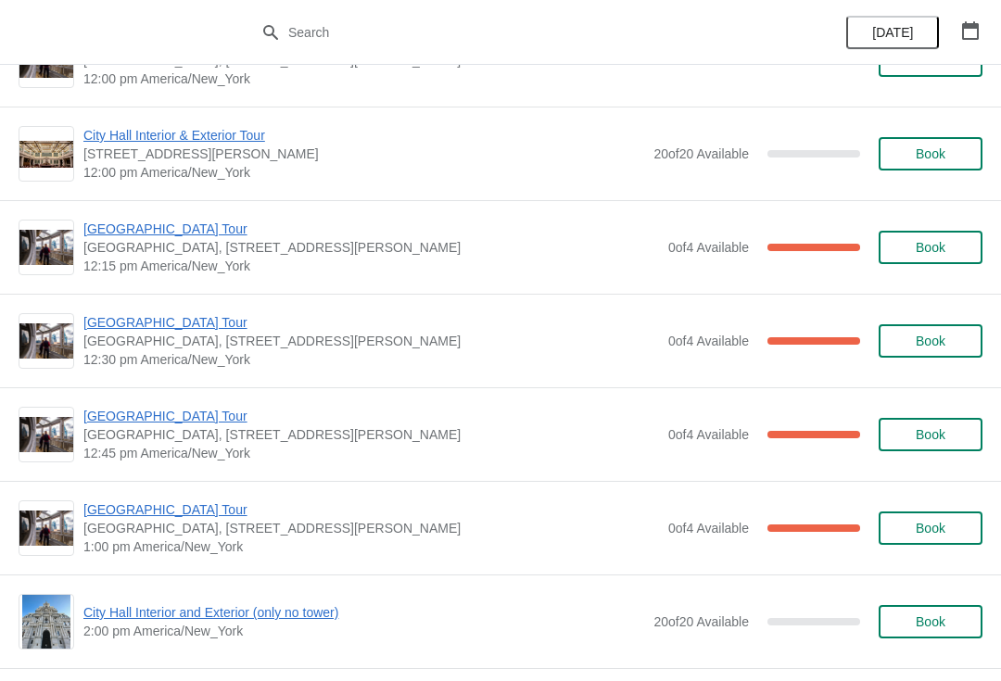
scroll to position [918, 0]
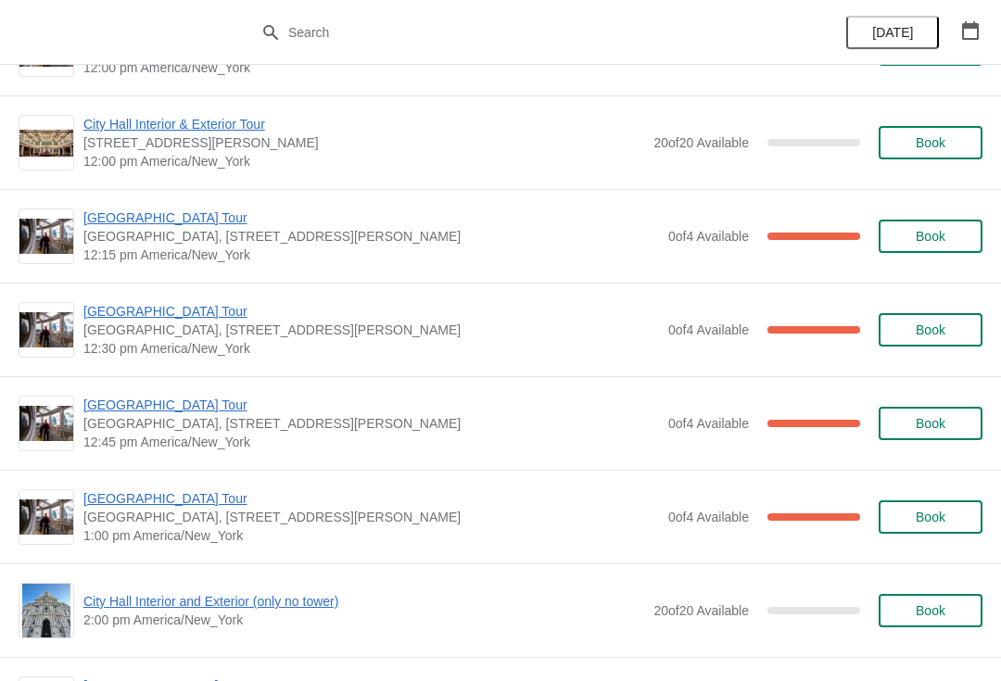
click at [115, 216] on span "[GEOGRAPHIC_DATA] Tour" at bounding box center [371, 218] width 576 height 19
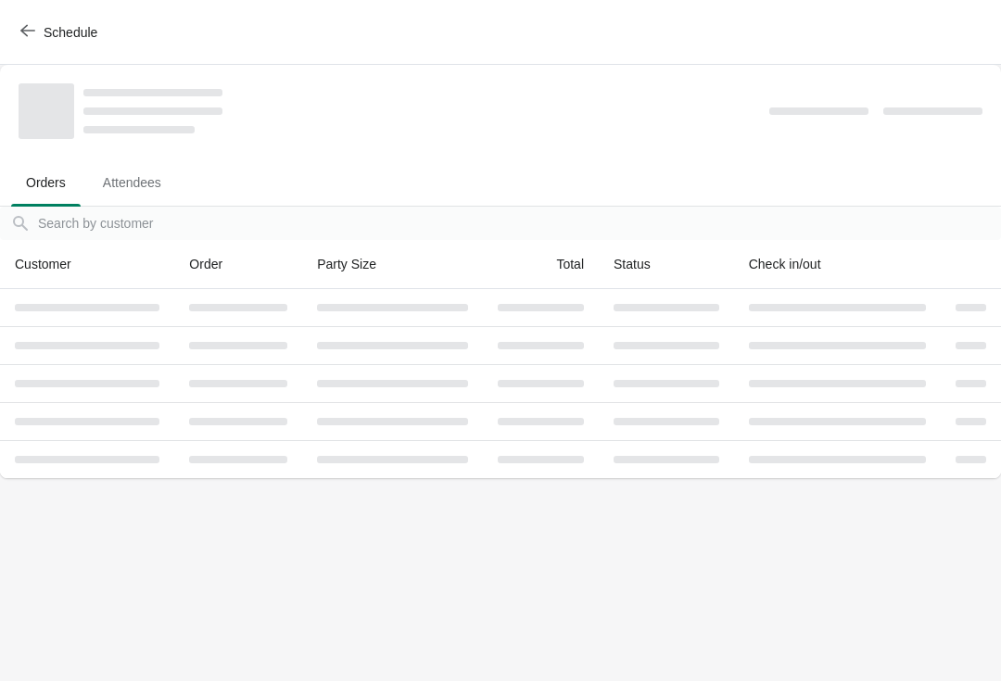
scroll to position [0, 0]
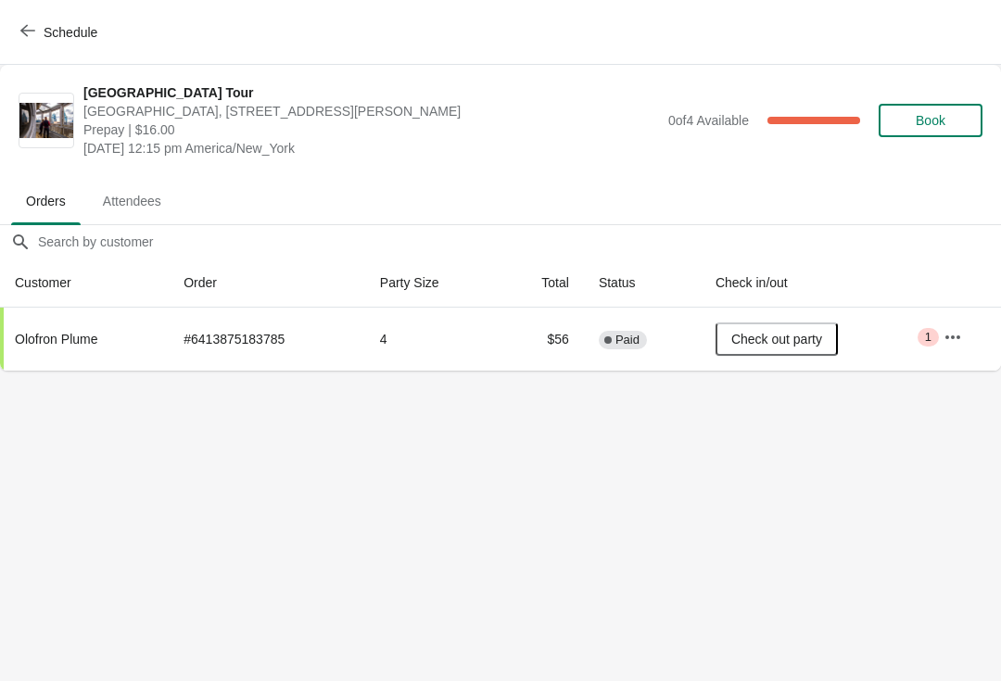
click at [35, 32] on span "Schedule" at bounding box center [60, 32] width 73 height 18
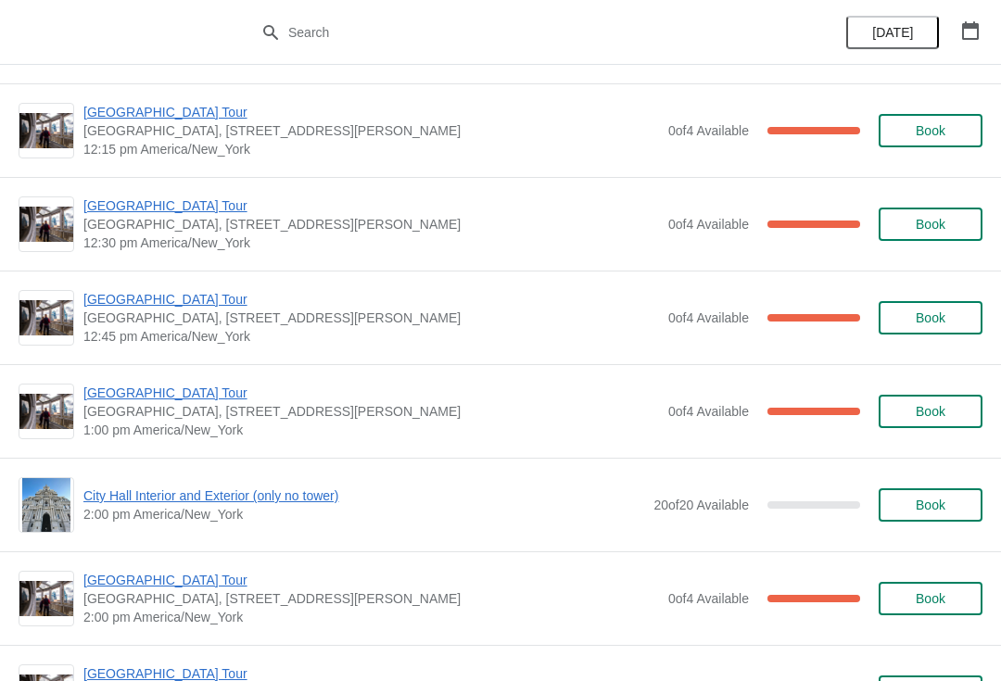
scroll to position [1025, 0]
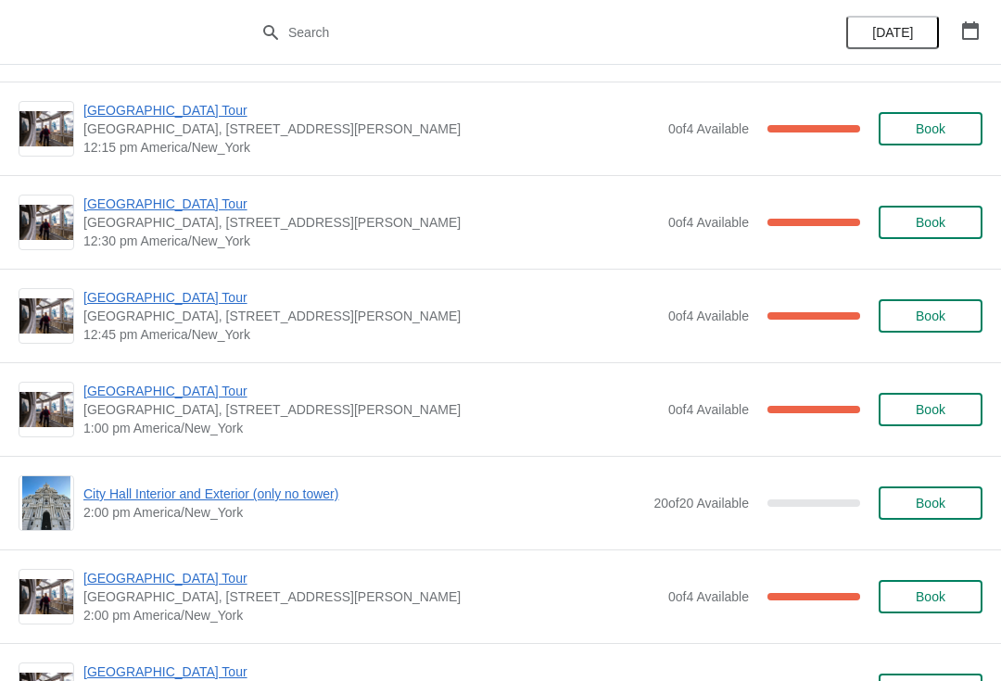
click at [113, 209] on span "[GEOGRAPHIC_DATA] Tour" at bounding box center [371, 204] width 576 height 19
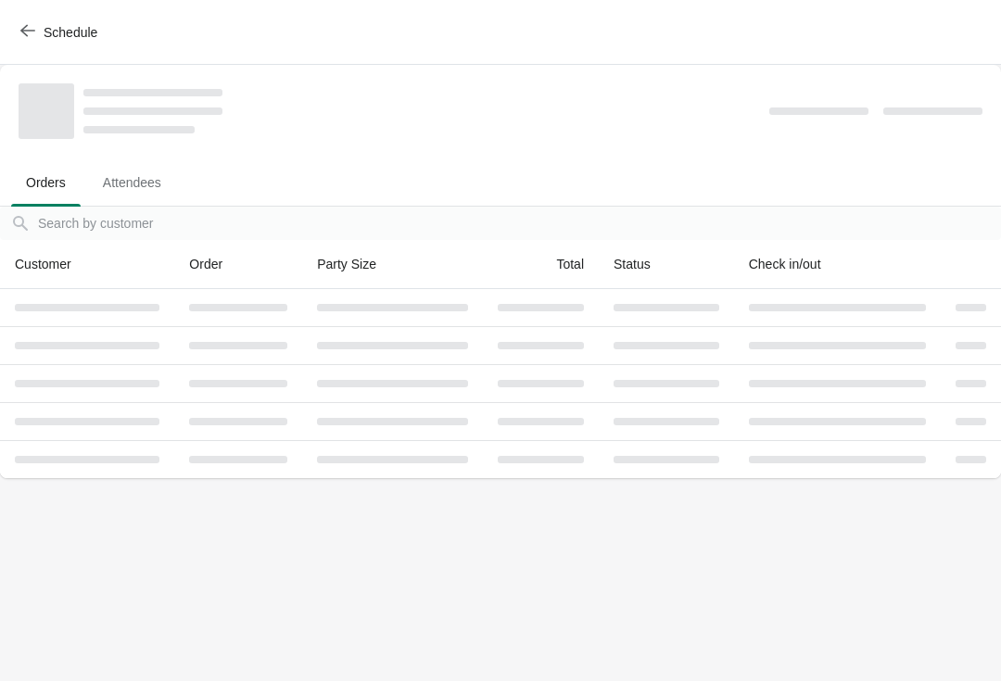
scroll to position [0, 0]
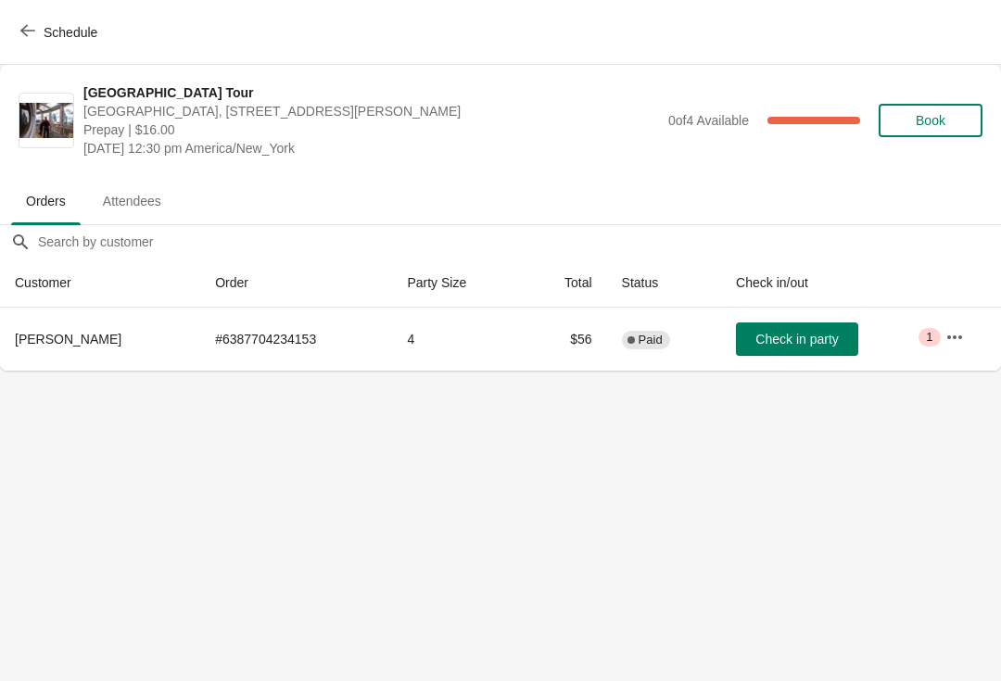
click at [764, 334] on span "Check in party" at bounding box center [796, 339] width 83 height 15
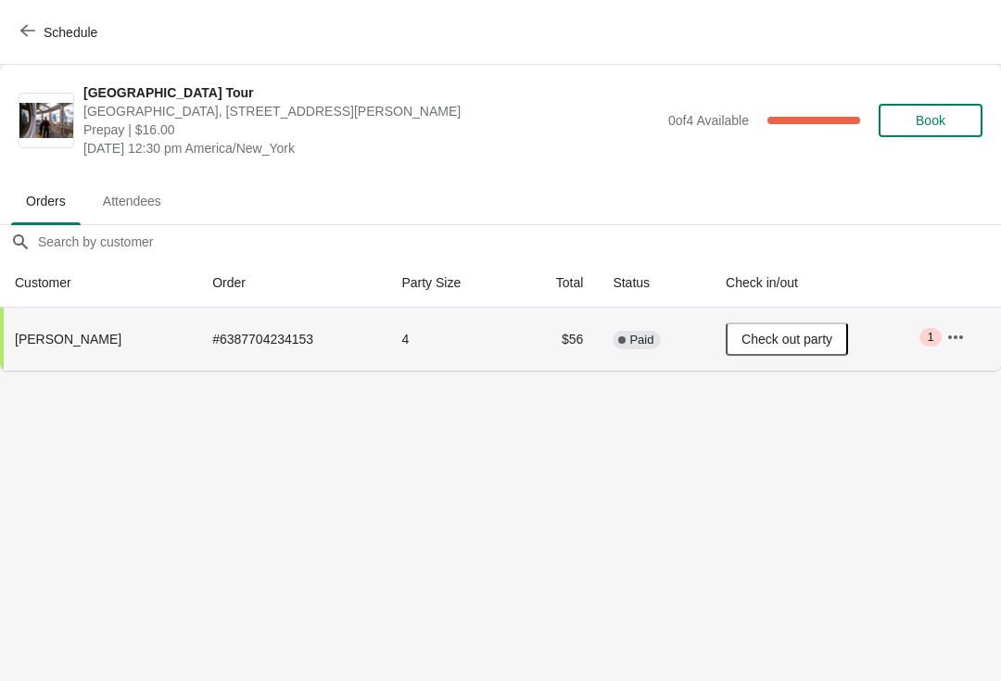
click at [28, 33] on icon "button" at bounding box center [27, 30] width 15 height 15
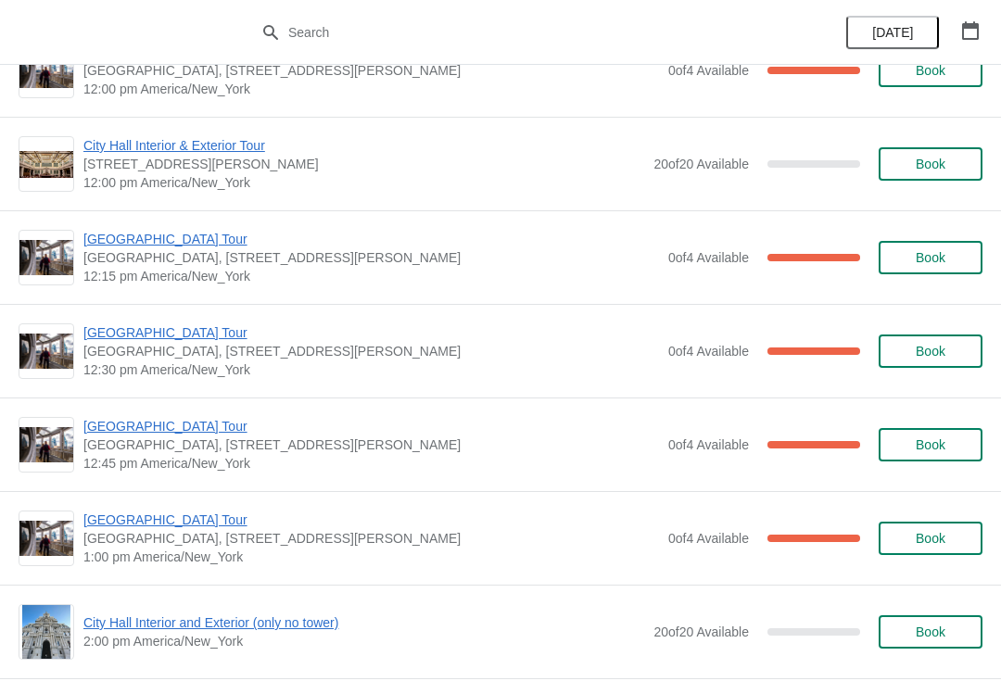
scroll to position [897, 0]
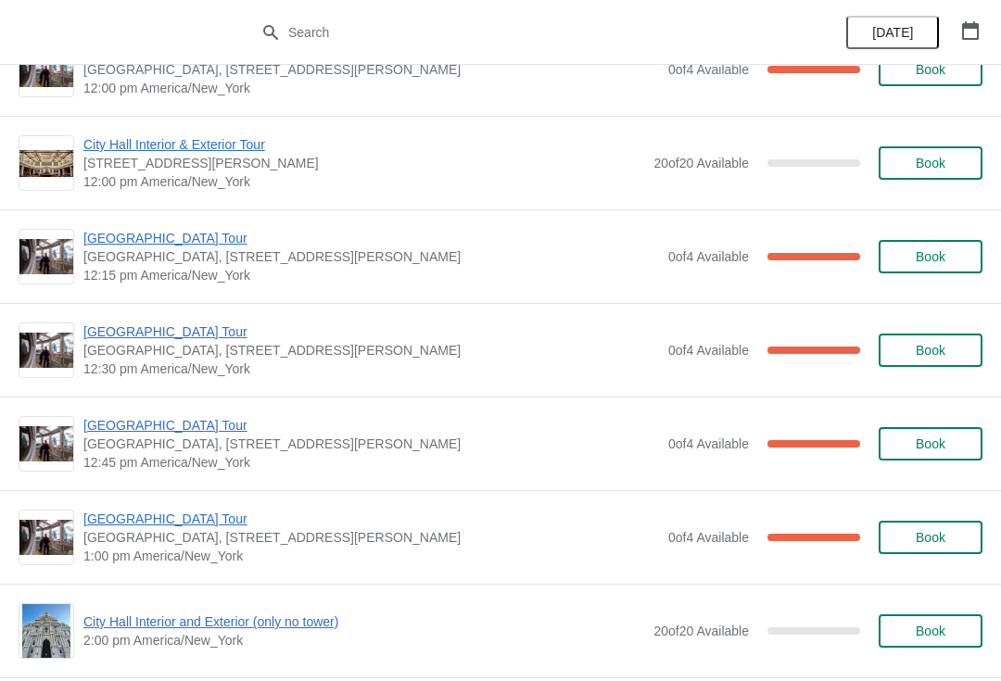
click at [124, 236] on span "[GEOGRAPHIC_DATA] Tour" at bounding box center [371, 238] width 576 height 19
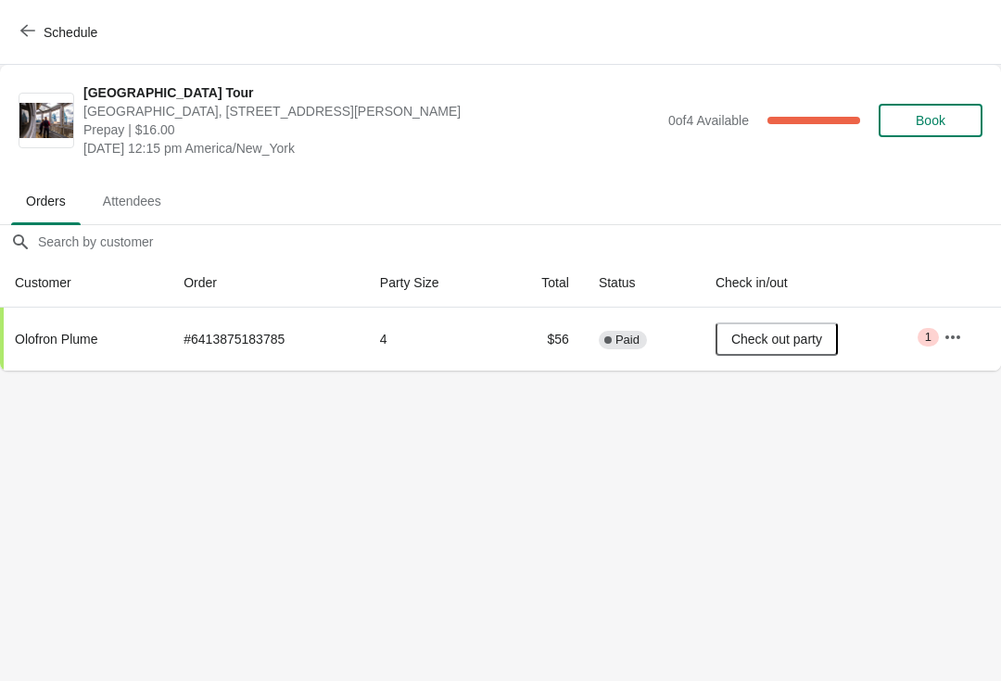
click at [25, 34] on icon "button" at bounding box center [27, 31] width 15 height 12
